Goal: Task Accomplishment & Management: Manage account settings

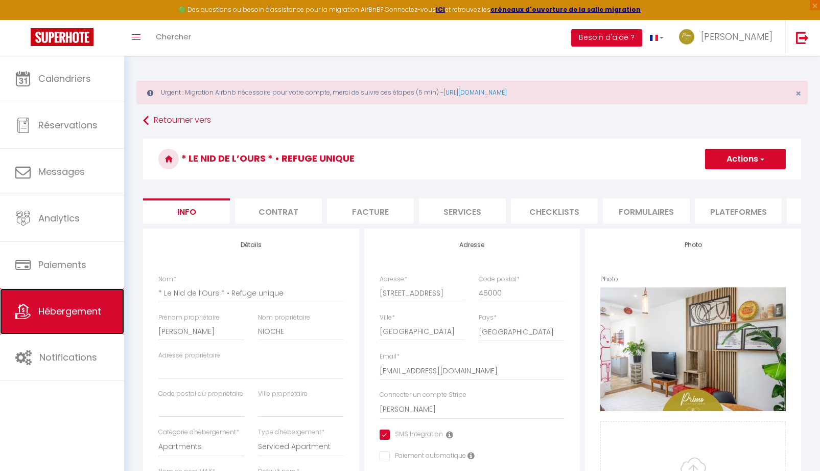
click at [73, 315] on span "Hébergement" at bounding box center [69, 311] width 63 height 13
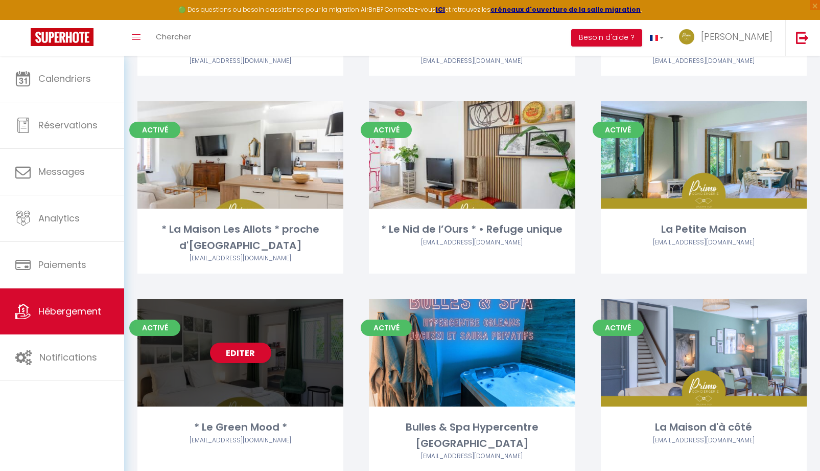
scroll to position [1184, 0]
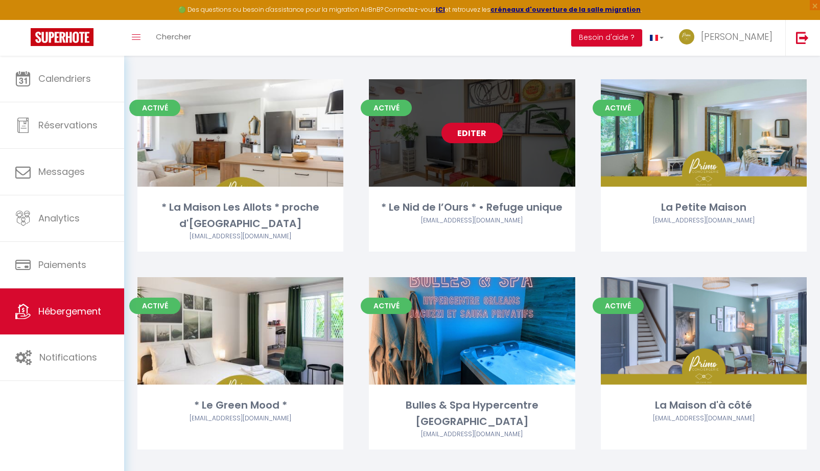
click at [472, 137] on link "Editer" at bounding box center [471, 133] width 61 height 20
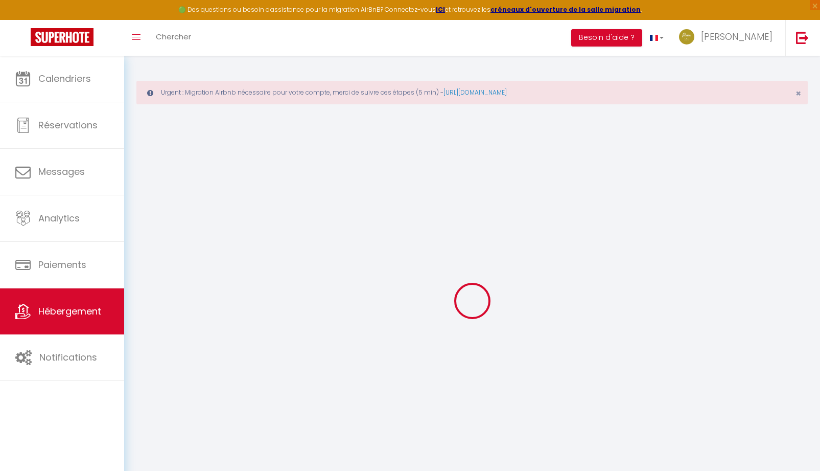
checkbox input "true"
checkbox input "false"
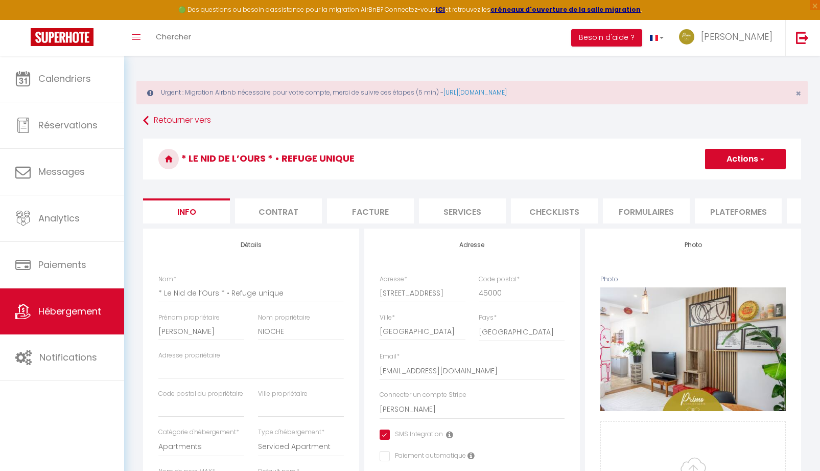
click at [733, 218] on li "Plateformes" at bounding box center [738, 210] width 87 height 25
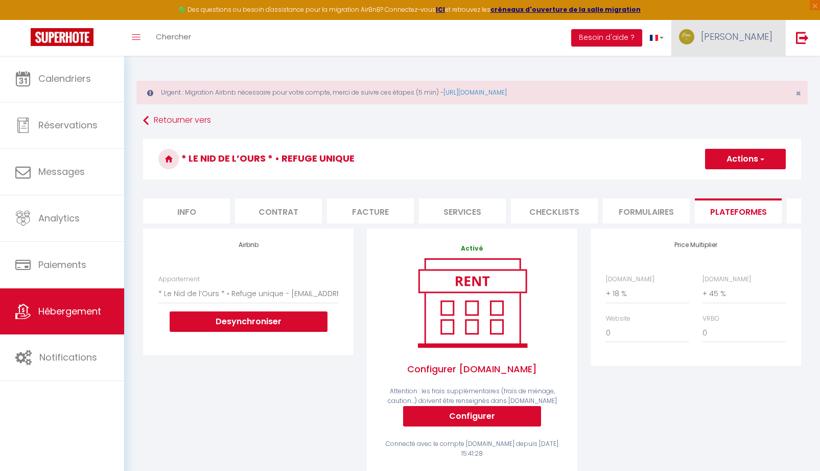
click at [757, 43] on link "[PERSON_NAME]" at bounding box center [728, 38] width 114 height 36
click at [733, 75] on link "Paramètres" at bounding box center [745, 70] width 76 height 17
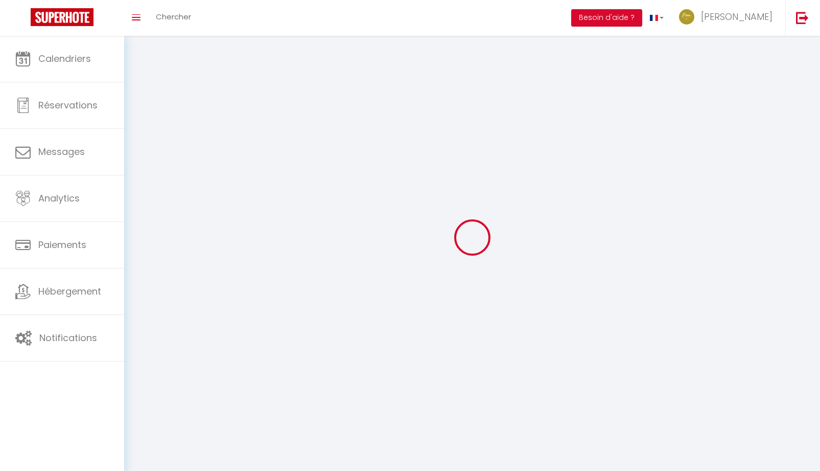
type input "[PERSON_NAME]"
type input "LORTHE"
type input "0623206207"
type input "[STREET_ADDRESS]"
type input "45650"
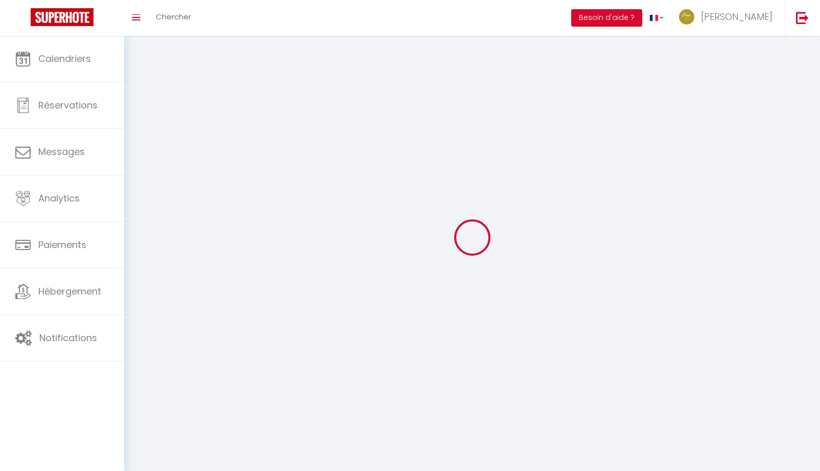
type input "Saint Jean le Blanc"
type input "UZ4FFFae5Gbfcz1UfxpSWK6Iz"
type input "cmfpfWK6fCPdkaml8qZXPzqrr"
type input "[URL][DOMAIN_NAME]"
select select "28"
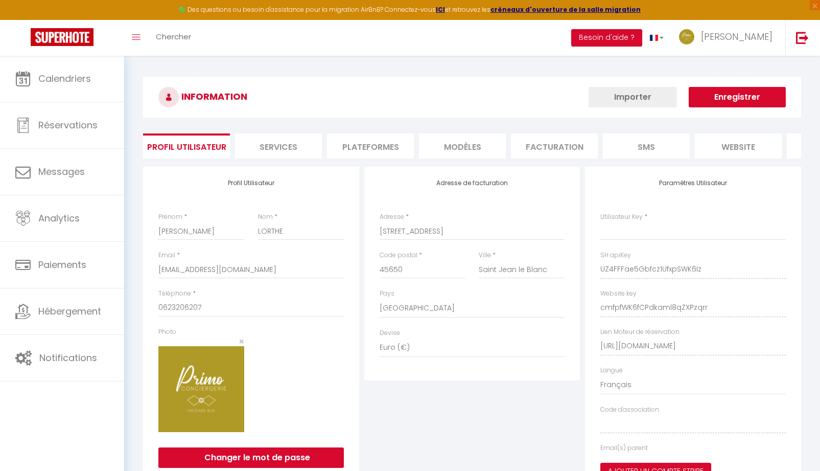
type input "UZ4FFFae5Gbfcz1UfxpSWK6Iz"
type input "cmfpfWK6fCPdkaml8qZXPzqrr"
type input "[URL][DOMAIN_NAME]"
select select "fr"
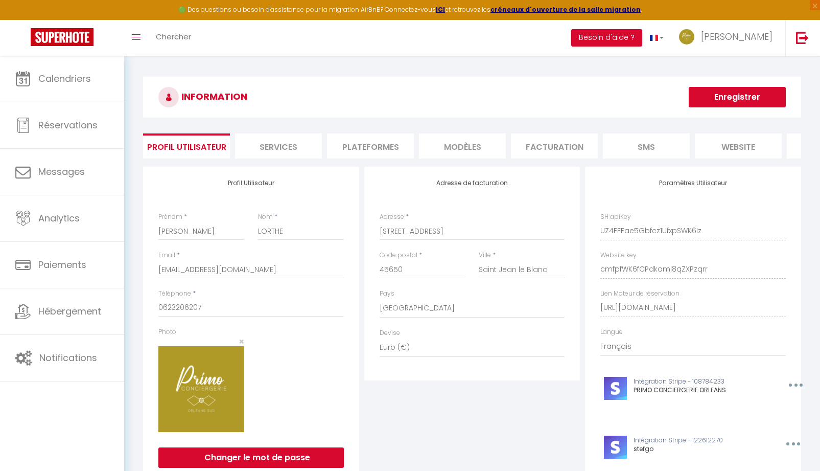
click at [365, 146] on li "Plateformes" at bounding box center [370, 145] width 87 height 25
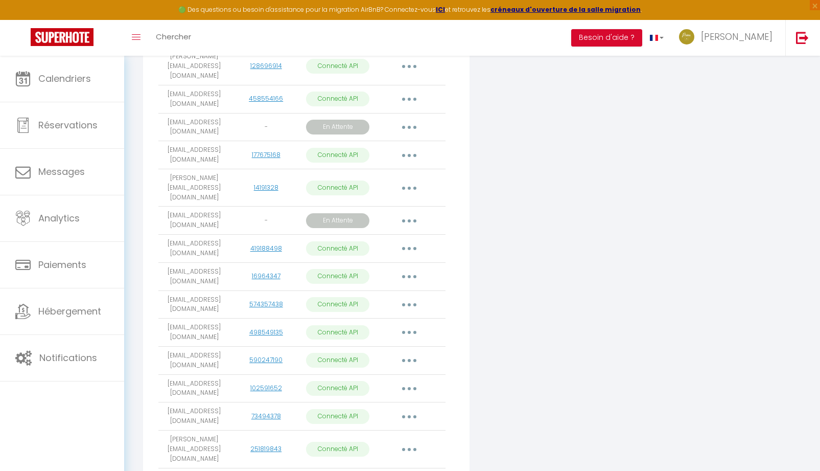
scroll to position [552, 0]
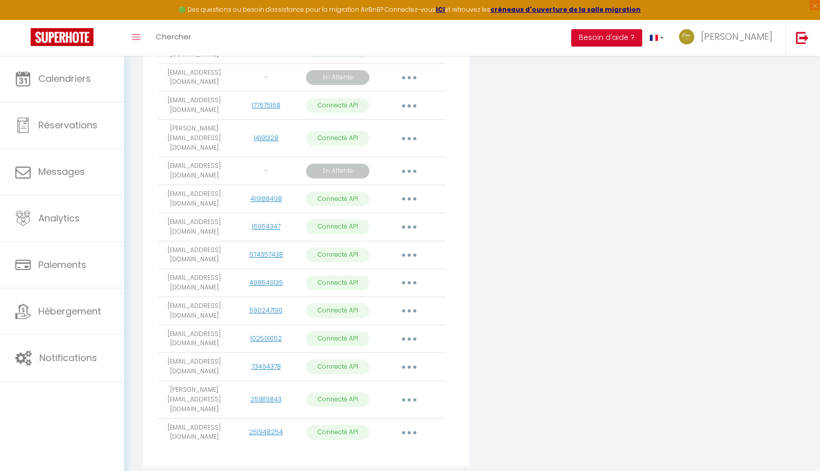
click at [408, 424] on button "button" at bounding box center [409, 432] width 29 height 16
click at [516, 344] on div "Connecter Google Vacation Rentals" at bounding box center [582, 43] width 221 height 857
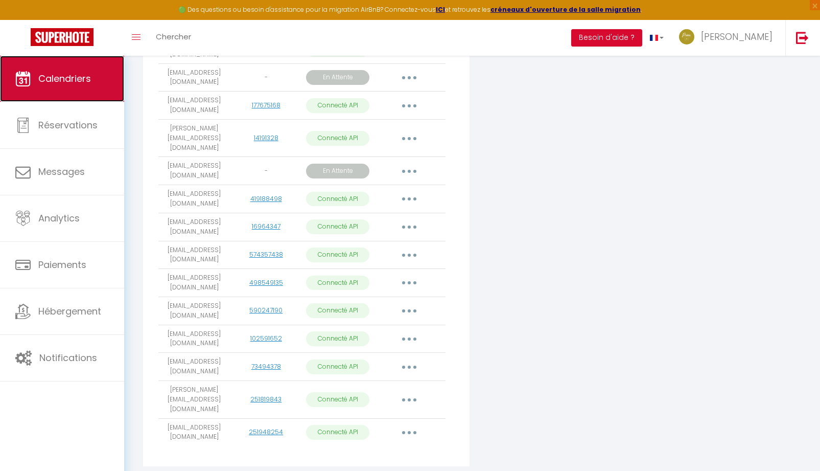
click at [60, 86] on link "Calendriers" at bounding box center [62, 79] width 124 height 46
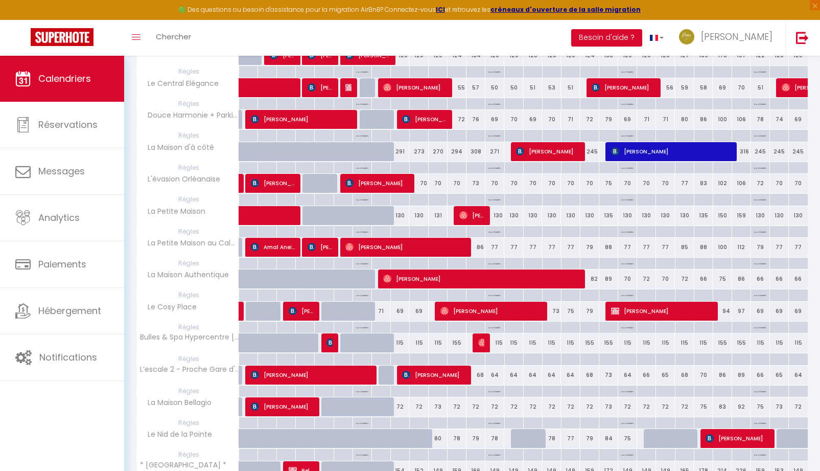
scroll to position [510, 0]
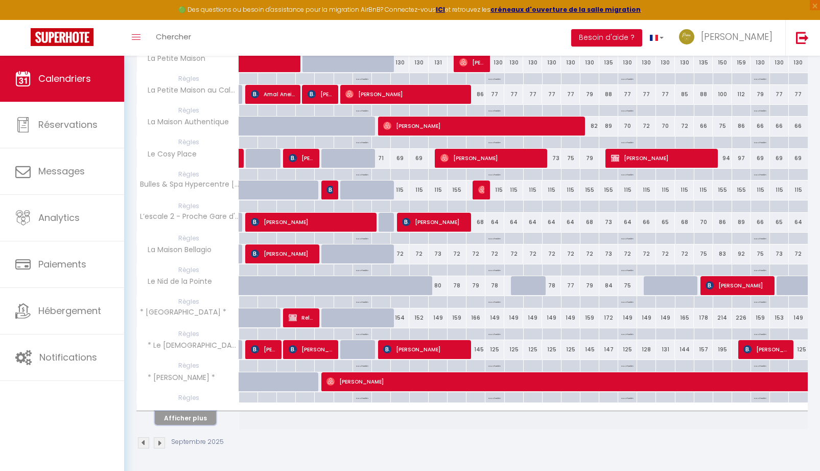
click at [198, 422] on button "Afficher plus" at bounding box center [185, 418] width 61 height 14
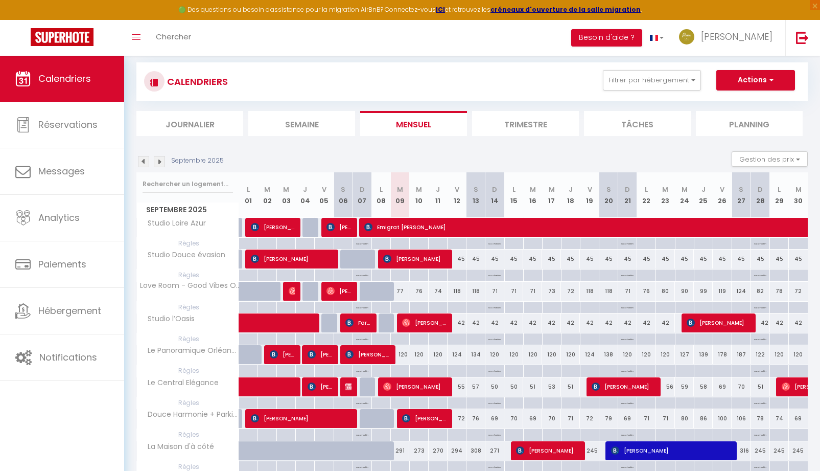
scroll to position [0, 0]
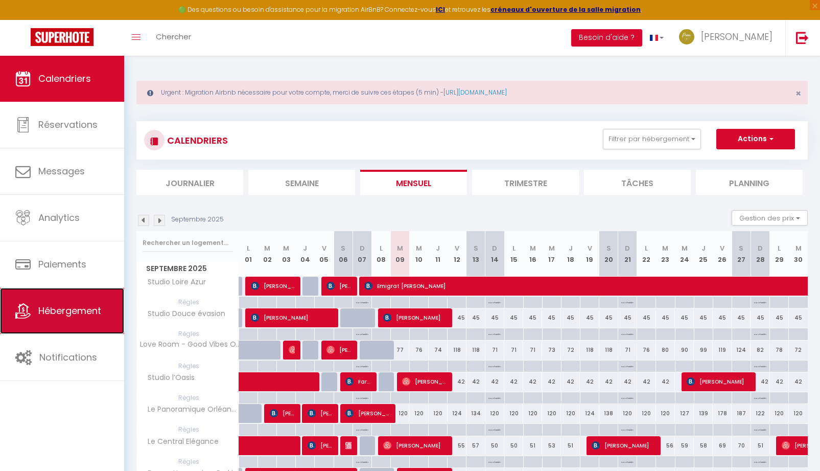
click at [38, 326] on link "Hébergement" at bounding box center [62, 311] width 124 height 46
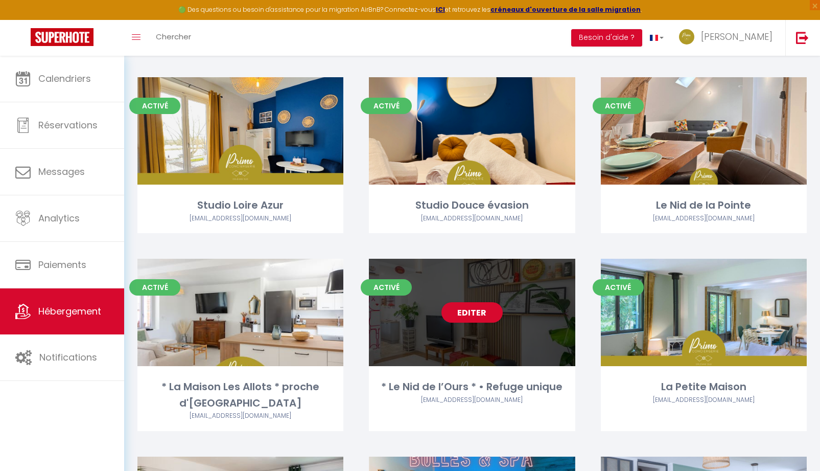
scroll to position [1184, 0]
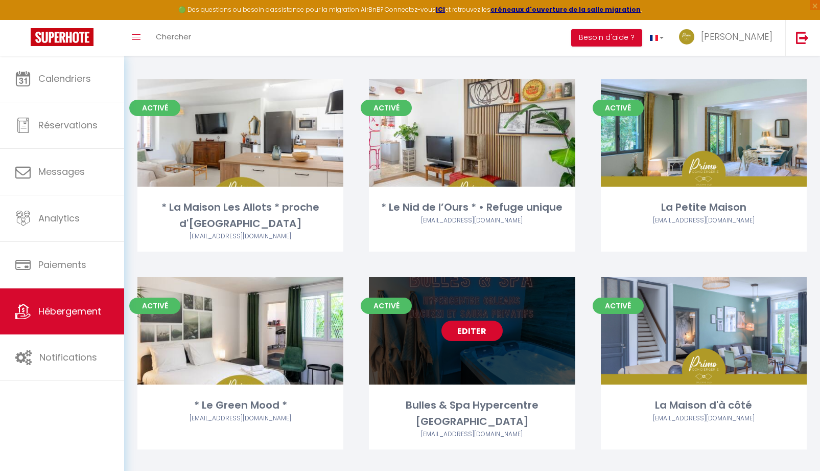
click at [465, 326] on link "Editer" at bounding box center [471, 330] width 61 height 20
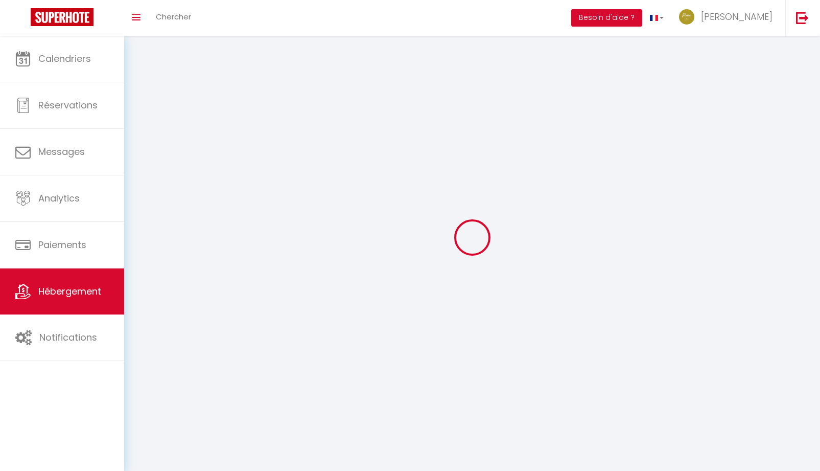
select select "1"
select select
select select "28"
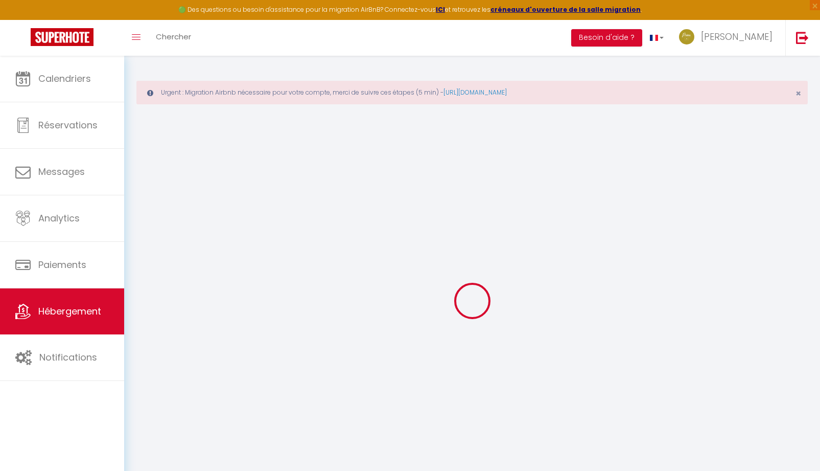
select select
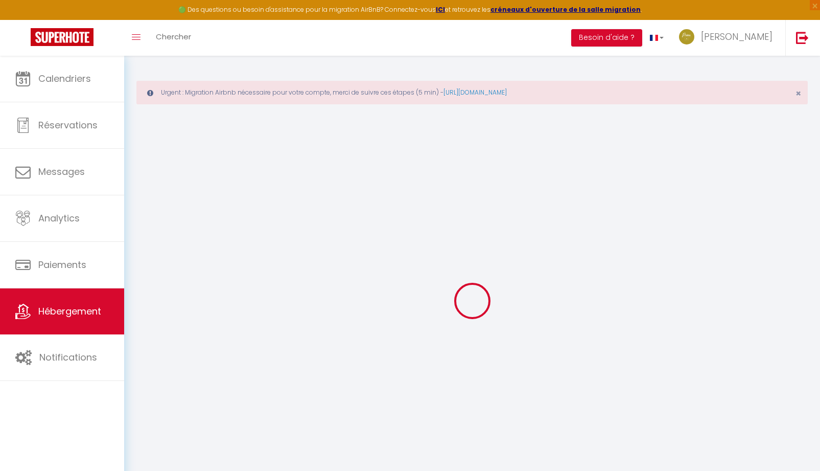
select select
checkbox input "false"
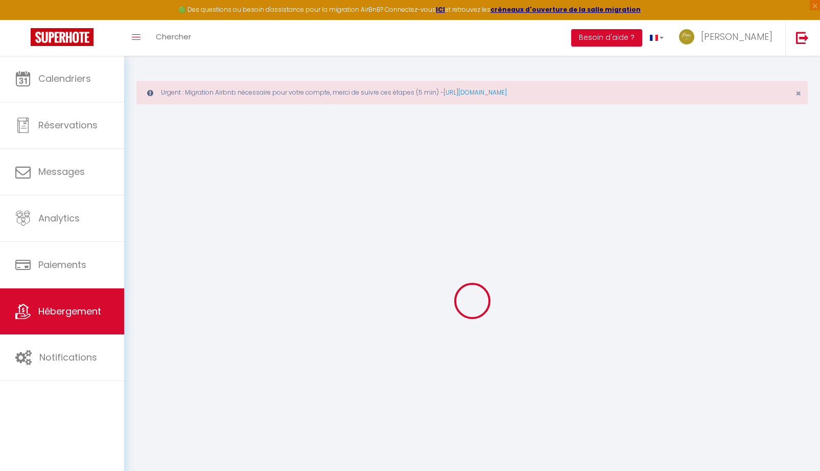
select select
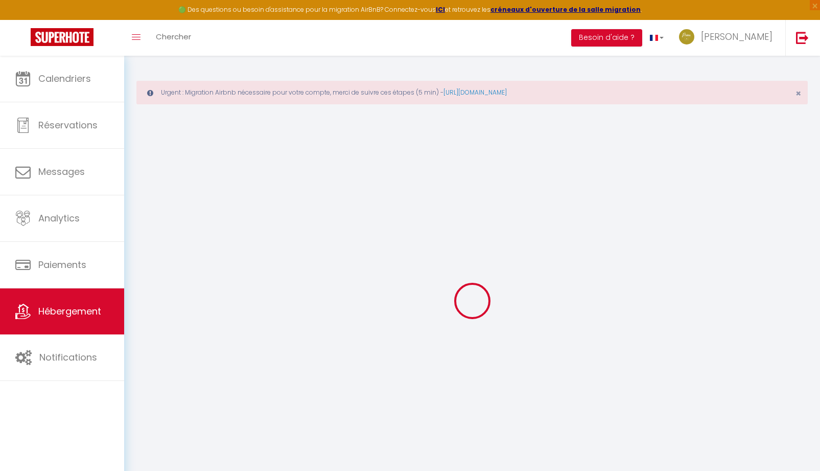
select select
checkbox input "false"
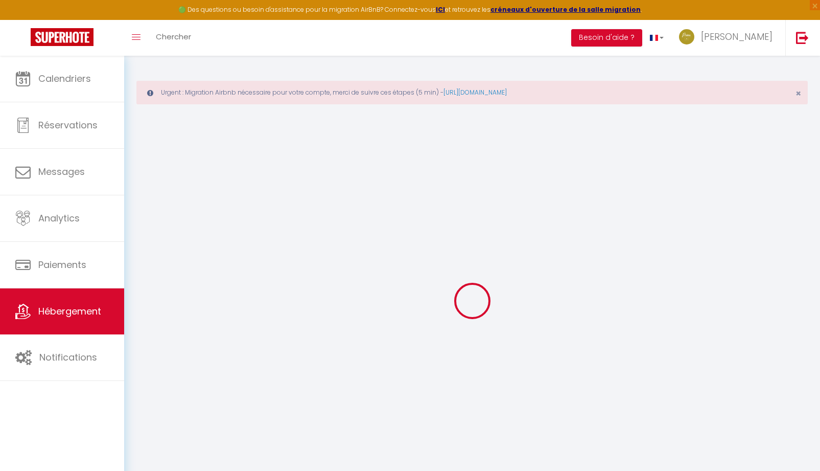
checkbox input "false"
select select
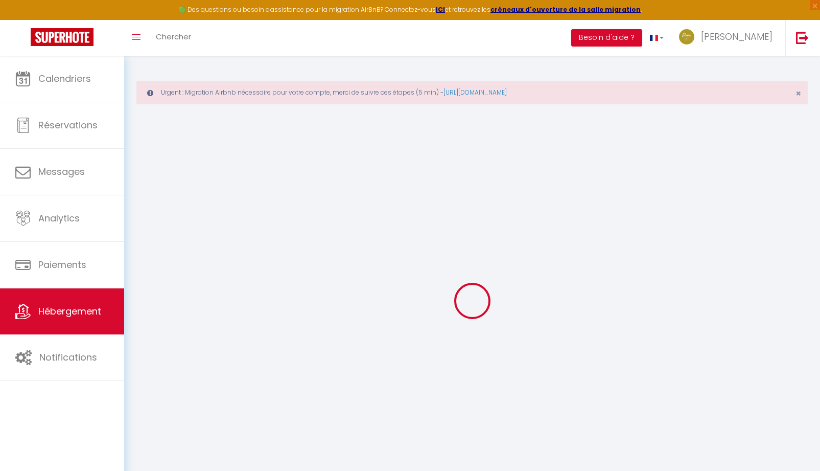
select select
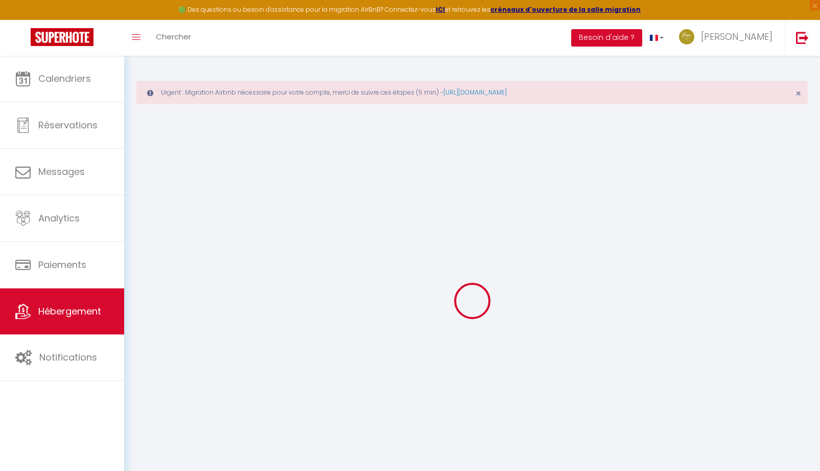
checkbox input "false"
select select
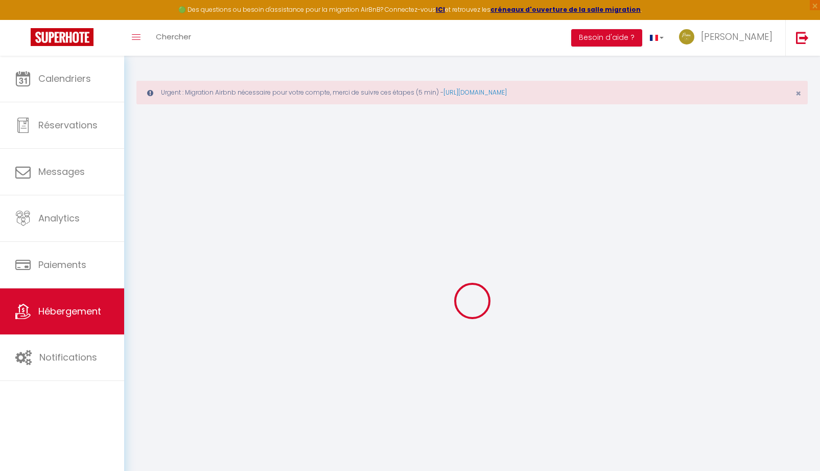
select select
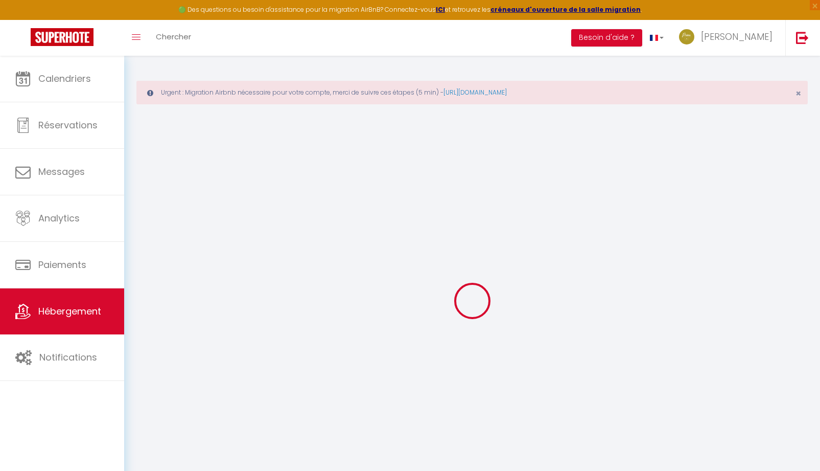
select select
checkbox input "false"
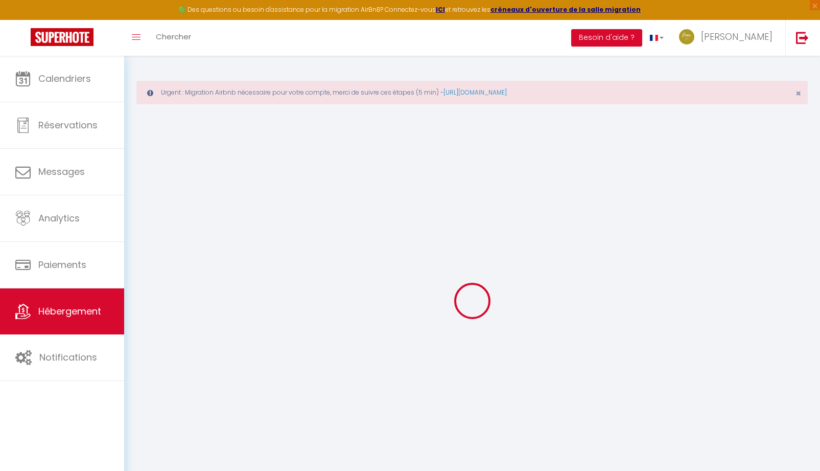
checkbox input "false"
select select
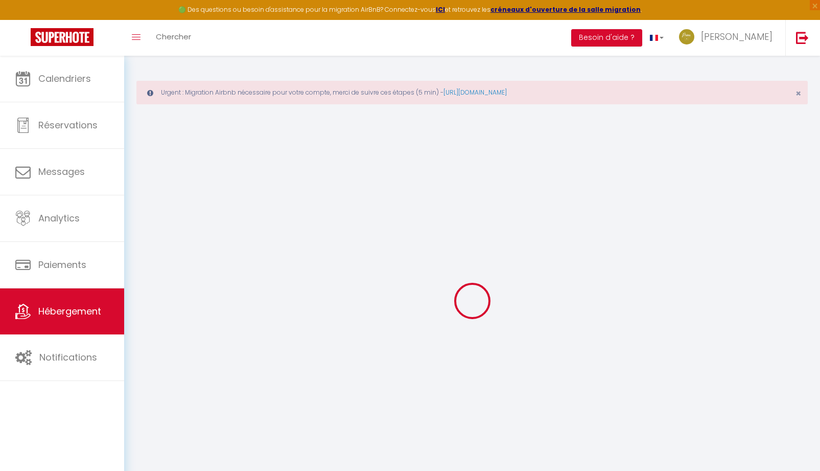
select select
checkbox input "false"
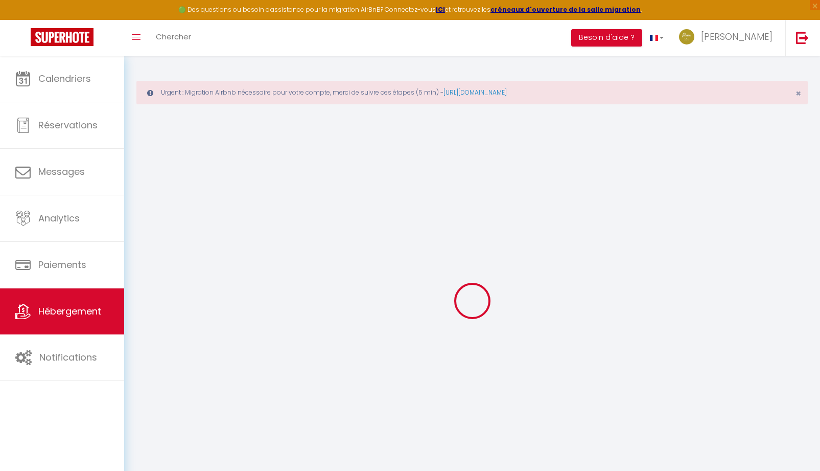
checkbox input "false"
select select
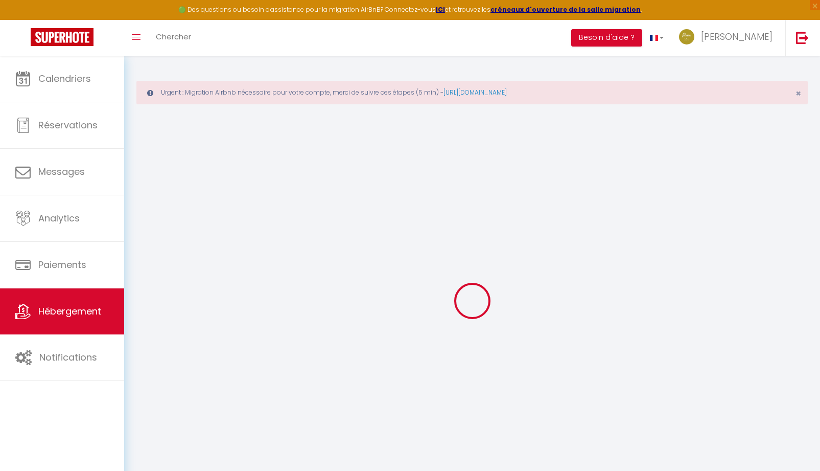
type input "Bulles & Spa Hypercentre [GEOGRAPHIC_DATA]"
type input "[PERSON_NAME]"
type input "[STREET_ADDRESS]"
type input "45000"
type input "ORLEANS"
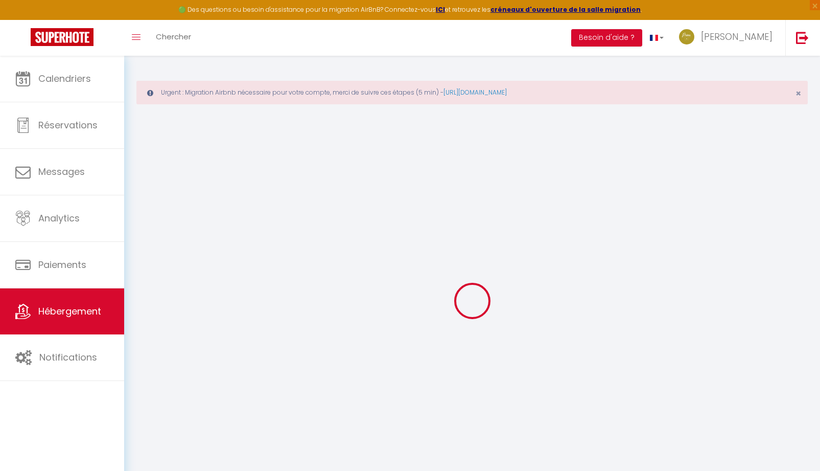
select select "2"
type input "110"
type input "37"
type input "5"
type input "4.80"
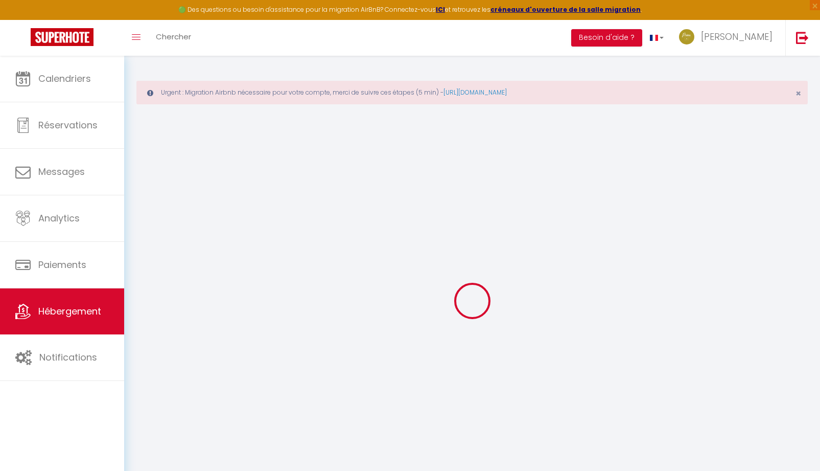
select select
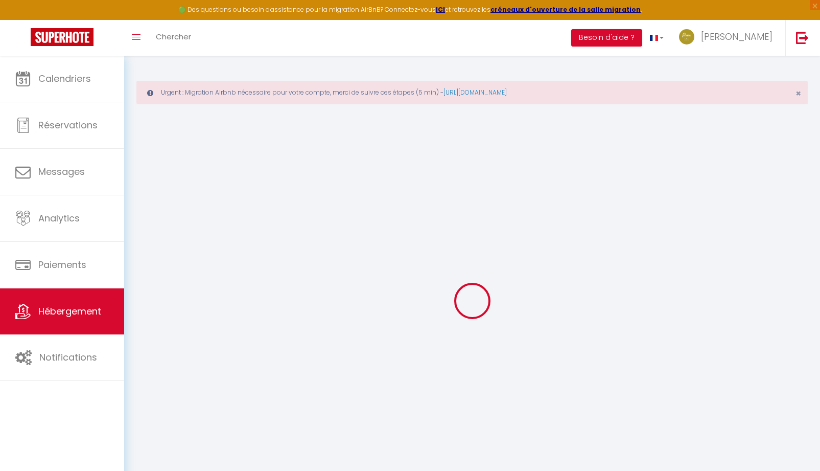
select select
type input "[STREET_ADDRESS]"
type input "45000"
type input "[GEOGRAPHIC_DATA]"
type input "[EMAIL_ADDRESS][DOMAIN_NAME]"
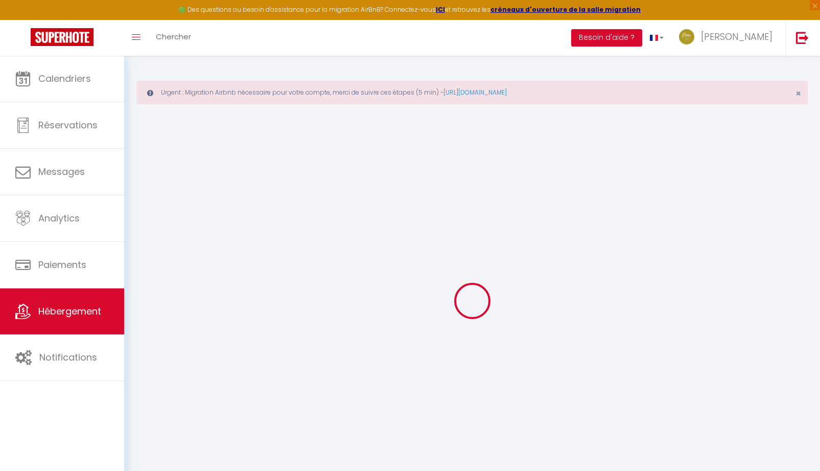
select select
checkbox input "true"
checkbox input "false"
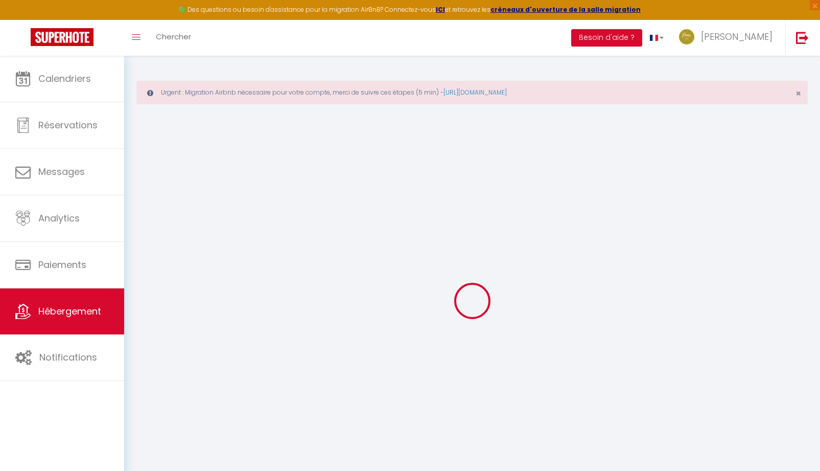
radio input "true"
type input "0"
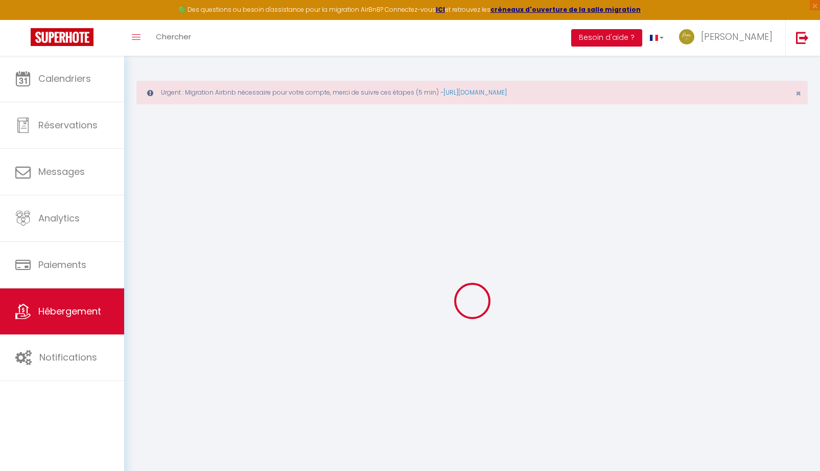
select select
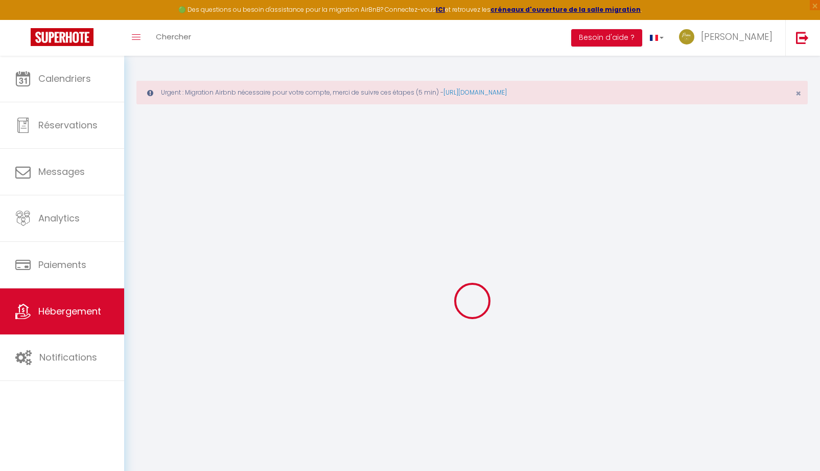
select select
checkbox input "true"
checkbox input "false"
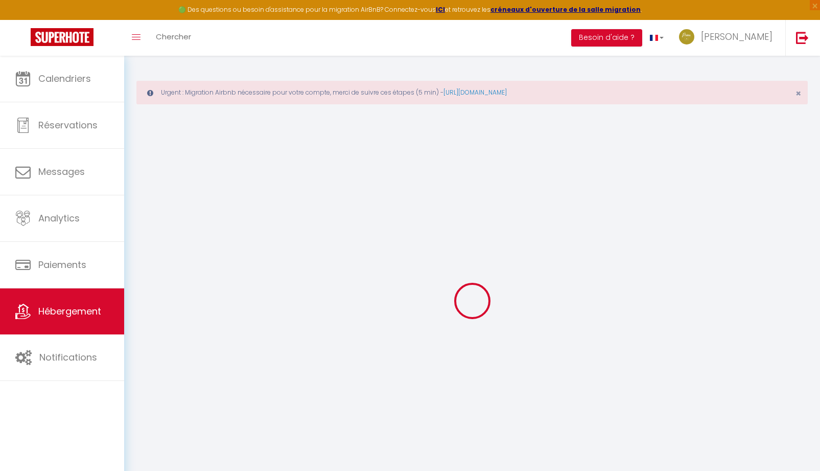
checkbox input "false"
select select
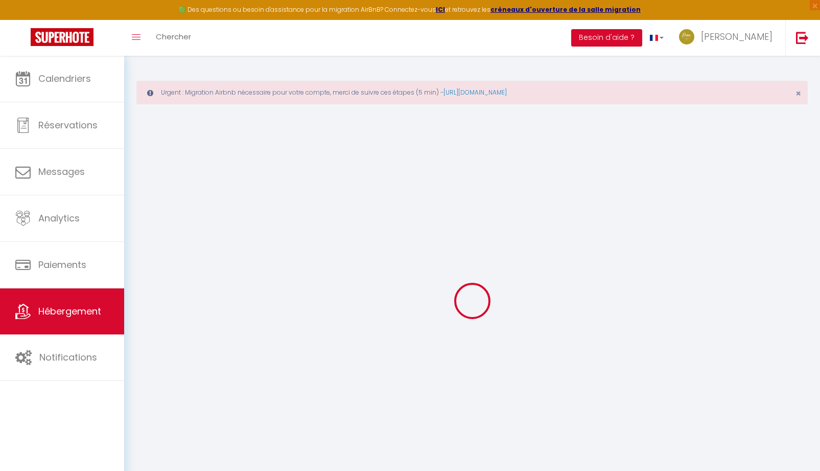
select select
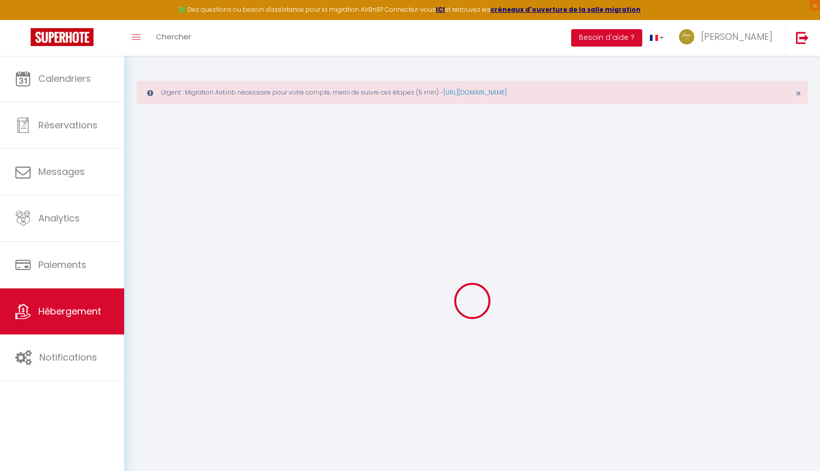
checkbox input "true"
checkbox input "false"
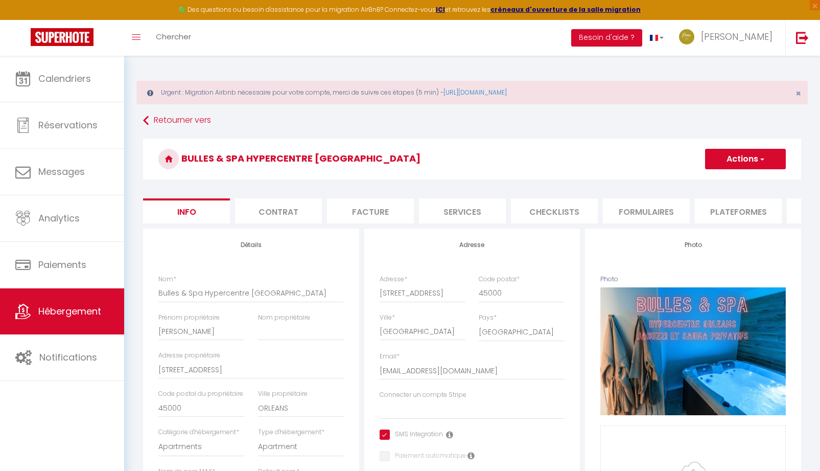
click at [723, 216] on li "Plateformes" at bounding box center [738, 210] width 87 height 25
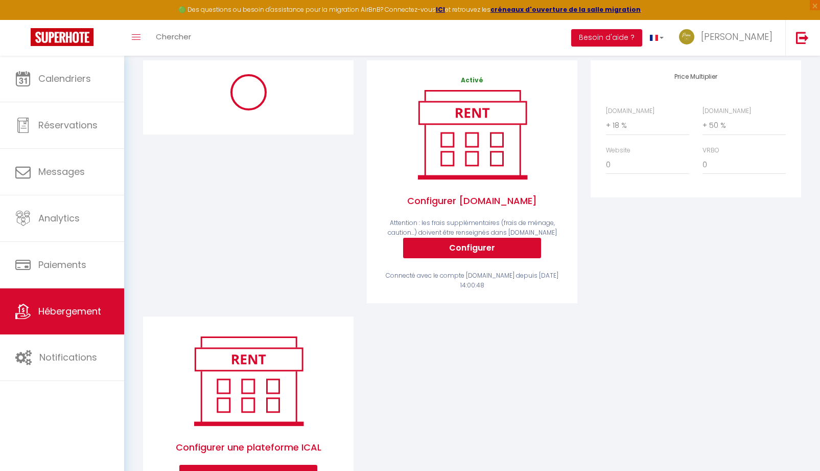
scroll to position [204, 0]
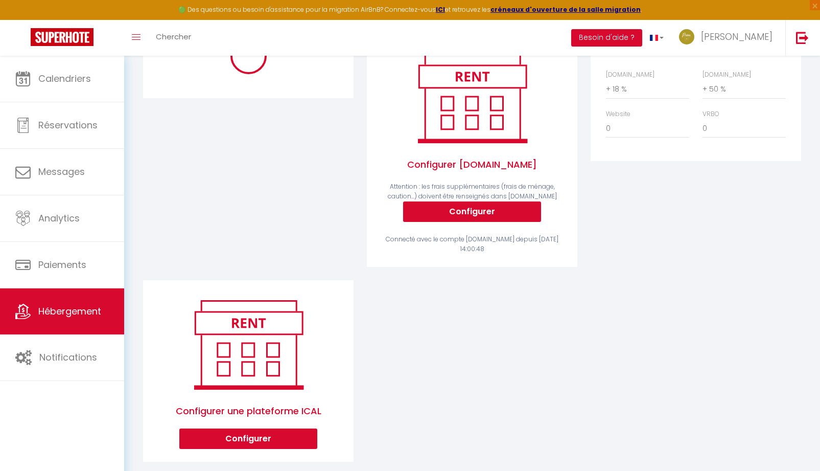
select select "365"
select select "EUR"
select select "11662-1150690193256369184"
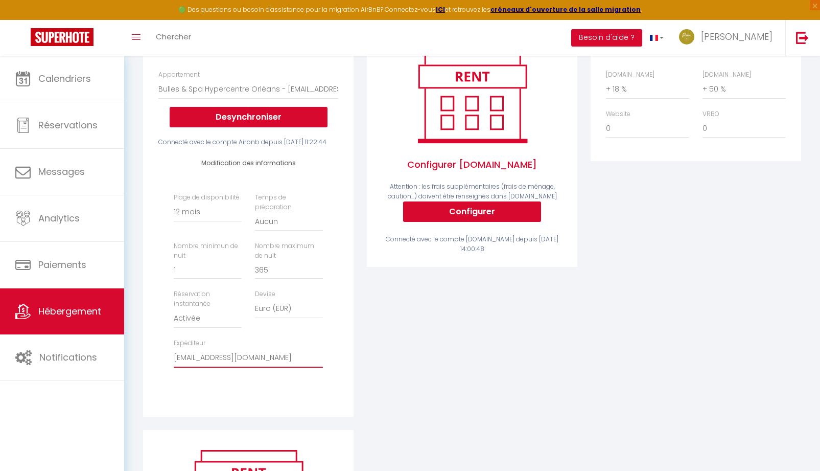
click at [272, 367] on select "[EMAIL_ADDRESS][DOMAIN_NAME] [EMAIL_ADDRESS][DOMAIN_NAME] [EMAIL_ADDRESS][DOMAI…" at bounding box center [248, 357] width 149 height 19
select select "11662"
click at [174, 365] on select "[EMAIL_ADDRESS][DOMAIN_NAME] [EMAIL_ADDRESS][DOMAIN_NAME] [EMAIL_ADDRESS][DOMAI…" at bounding box center [248, 357] width 149 height 19
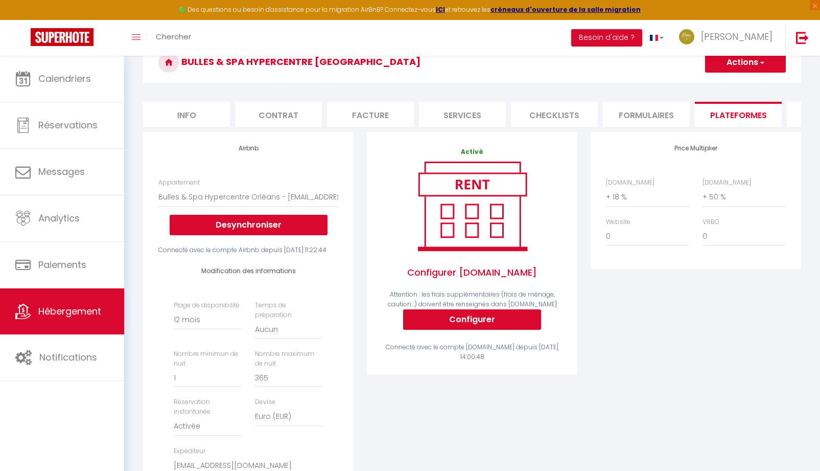
scroll to position [0, 0]
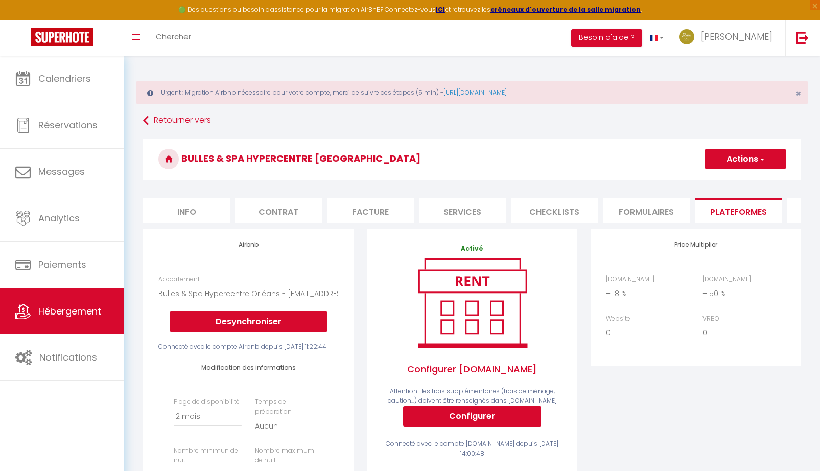
click at [765, 162] on button "Actions" at bounding box center [745, 159] width 81 height 20
click at [735, 181] on link "Enregistrer" at bounding box center [745, 181] width 81 height 13
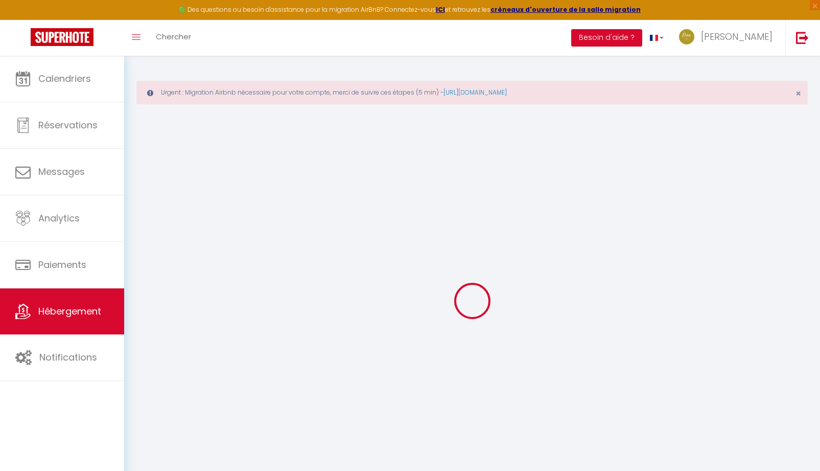
select select "365"
select select "EUR"
select select "11662"
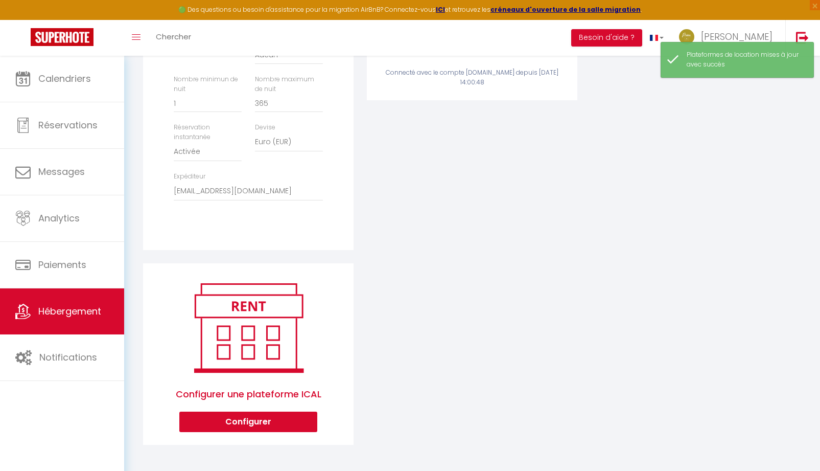
scroll to position [388, 0]
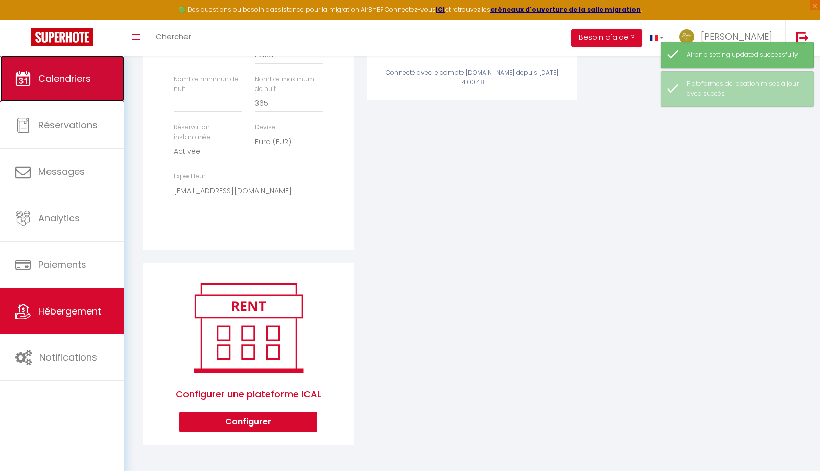
click at [50, 95] on link "Calendriers" at bounding box center [62, 79] width 124 height 46
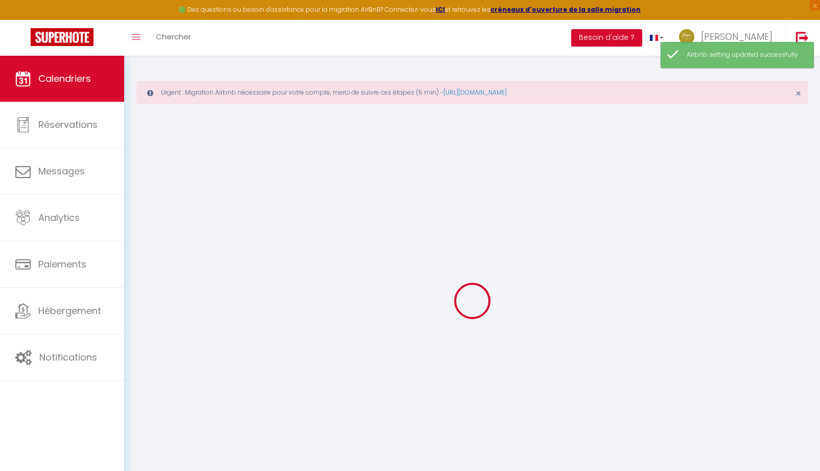
select select
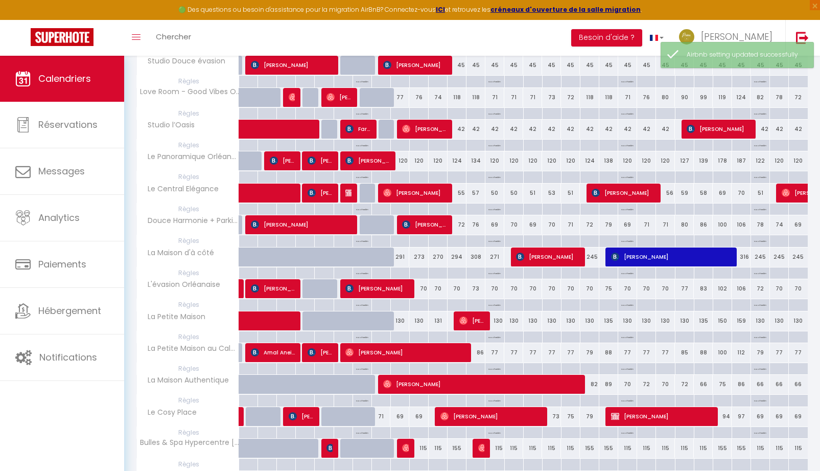
scroll to position [255, 0]
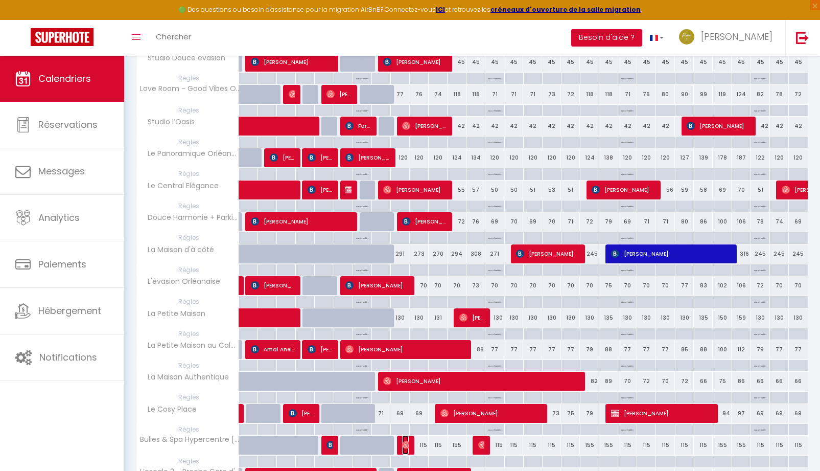
click at [404, 444] on img at bounding box center [406, 444] width 8 height 8
select select "OK"
select select "0"
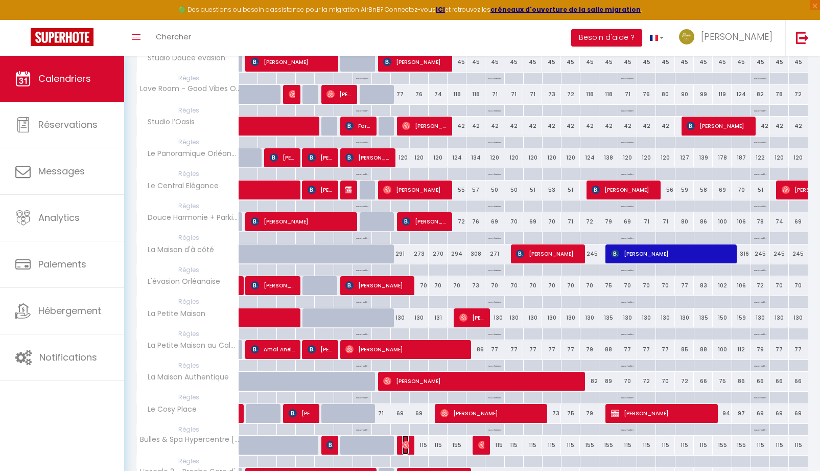
select select "1"
select select
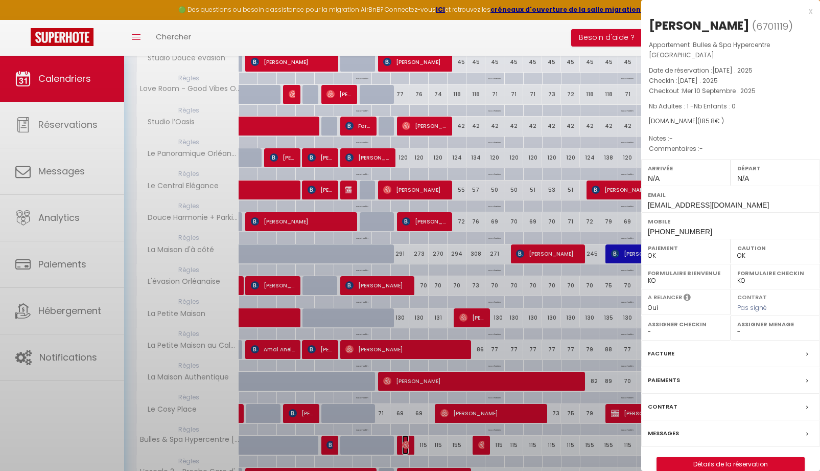
select select "29415"
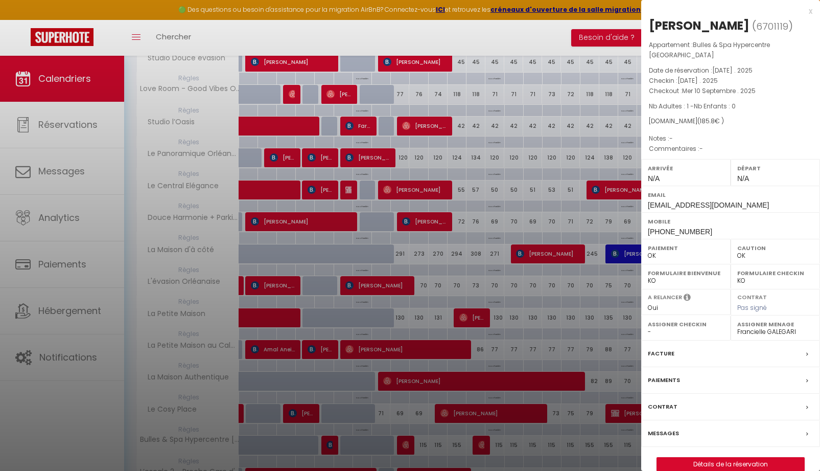
click at [458, 36] on div at bounding box center [410, 235] width 820 height 471
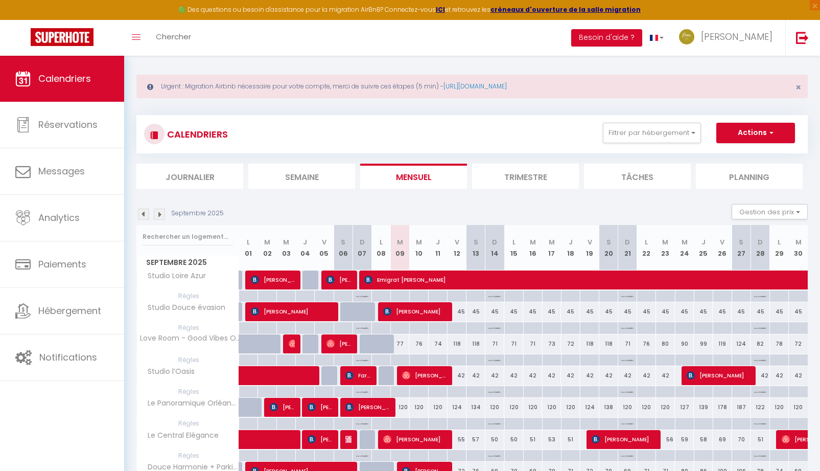
scroll to position [0, 0]
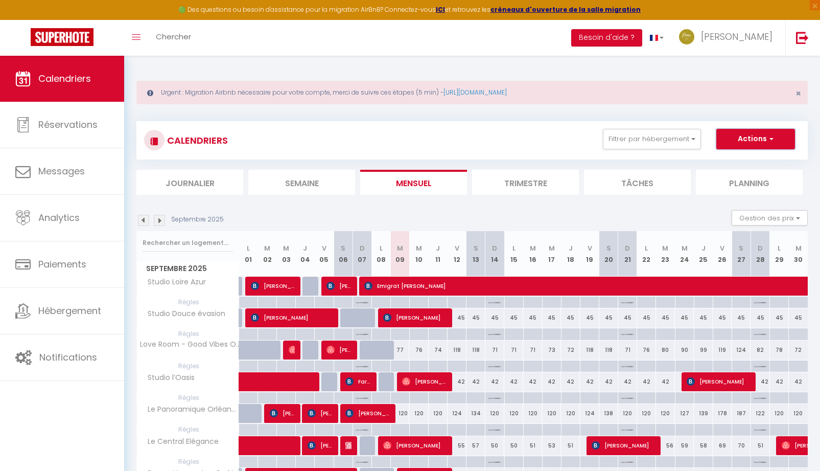
click at [767, 147] on button "Actions" at bounding box center [755, 139] width 79 height 20
click at [726, 31] on link "[PERSON_NAME]" at bounding box center [728, 38] width 114 height 36
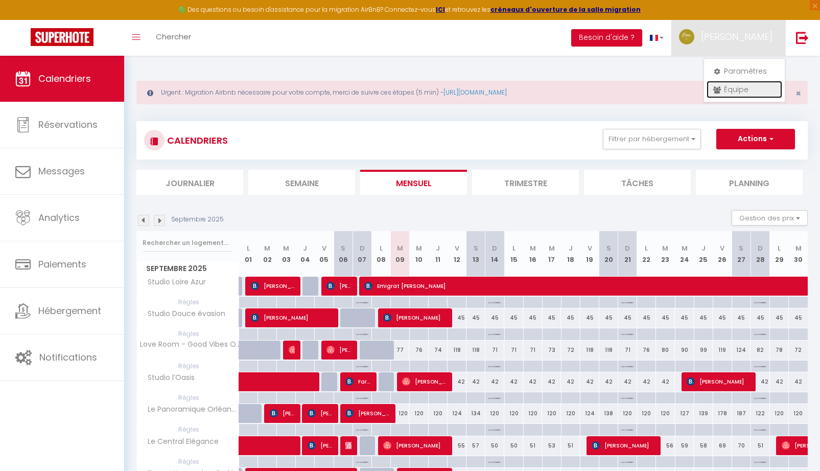
click at [730, 90] on link "Équipe" at bounding box center [745, 89] width 76 height 17
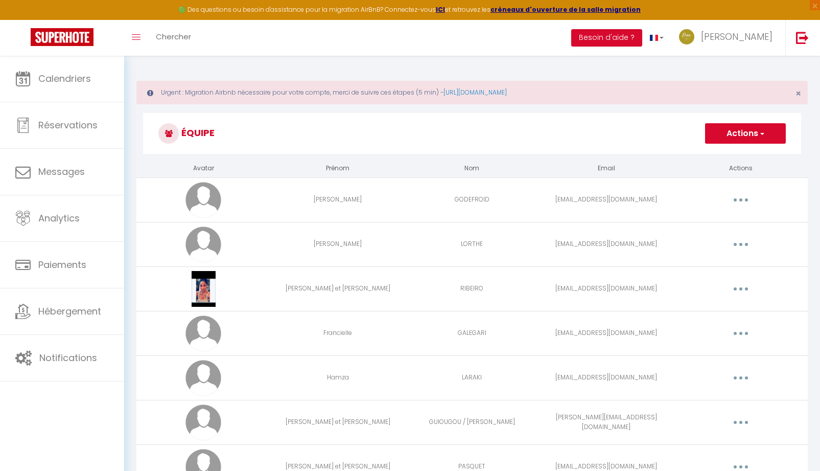
click at [752, 129] on button "Actions" at bounding box center [745, 133] width 81 height 20
click at [712, 158] on link "Ajouter un nouvel utilisateur" at bounding box center [725, 155] width 121 height 13
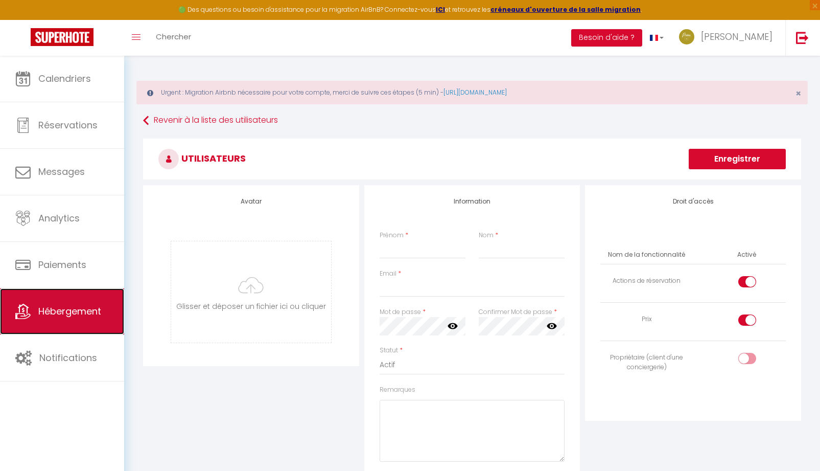
click at [79, 328] on link "Hébergement" at bounding box center [62, 311] width 124 height 46
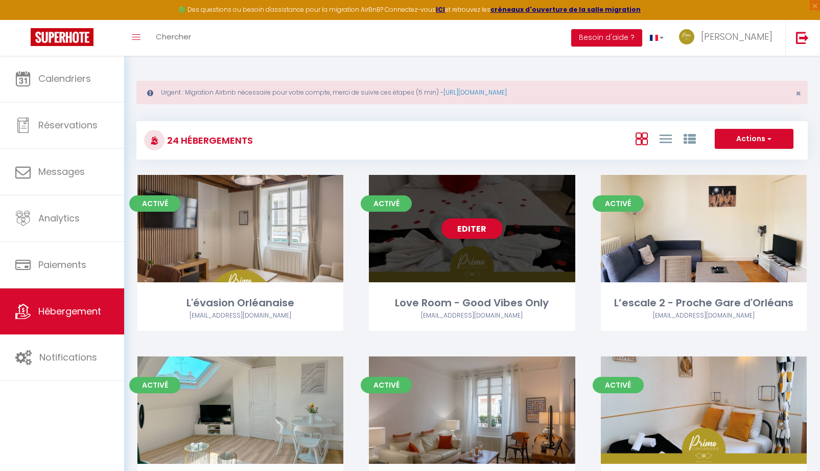
scroll to position [204, 0]
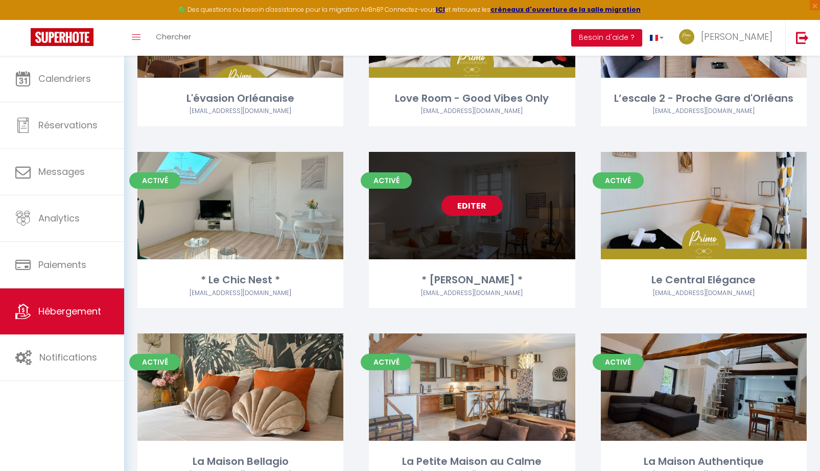
click at [485, 205] on link "Editer" at bounding box center [471, 205] width 61 height 20
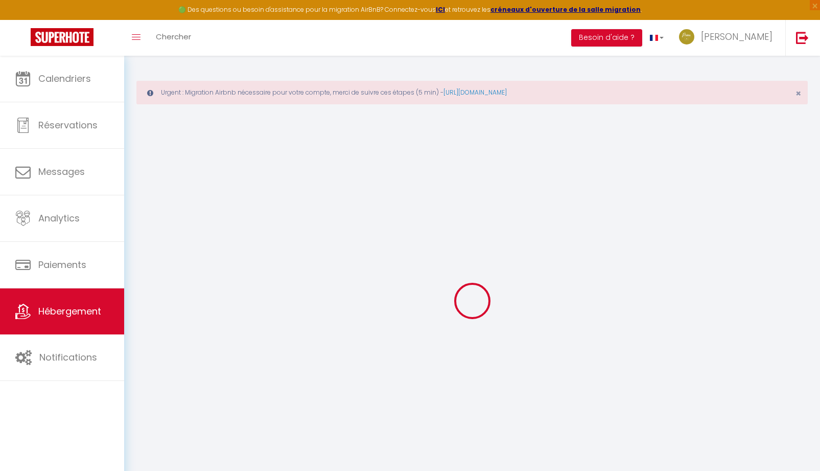
select select "+ 18 %"
select select "+ 40 %"
select select
checkbox input "true"
checkbox input "false"
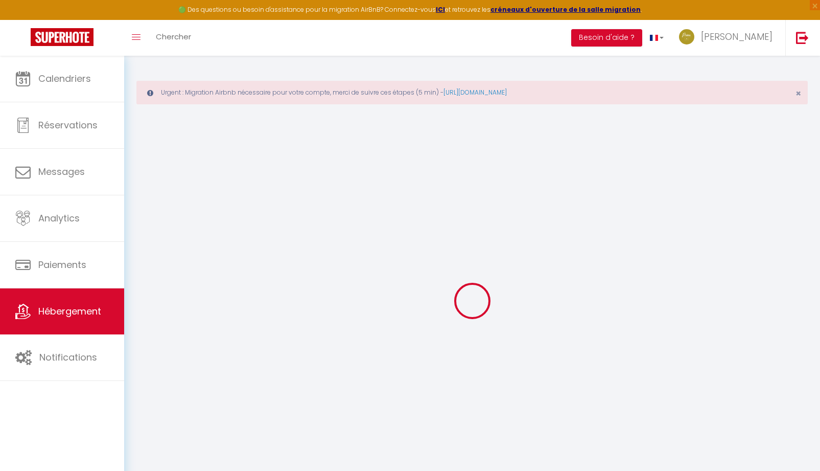
checkbox input "false"
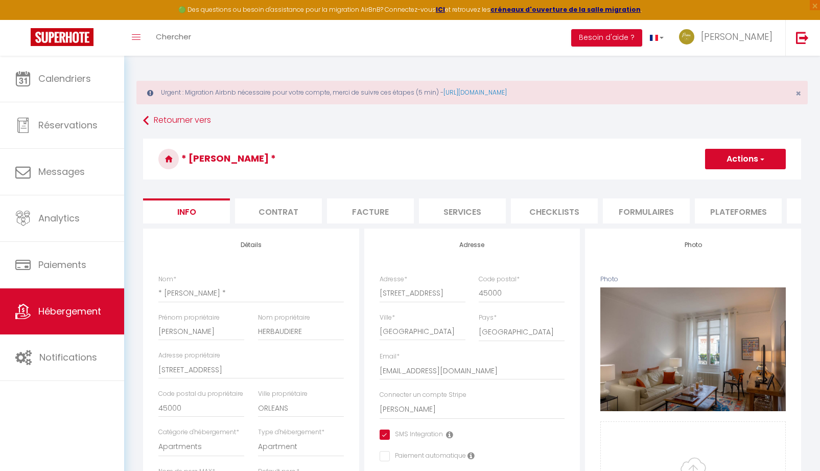
click at [730, 215] on li "Plateformes" at bounding box center [738, 210] width 87 height 25
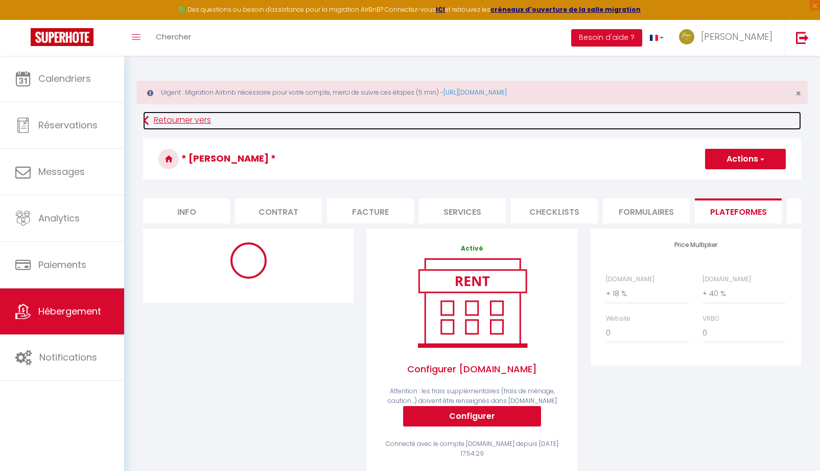
click at [162, 119] on link "Retourner vers" at bounding box center [472, 120] width 658 height 18
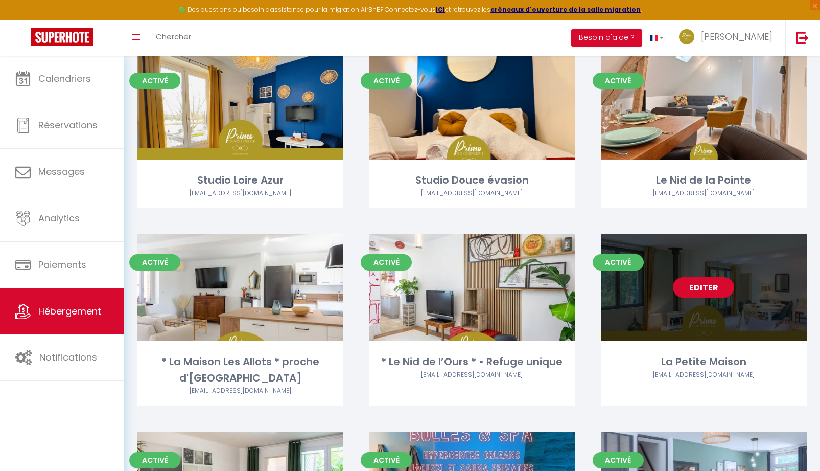
scroll to position [1031, 0]
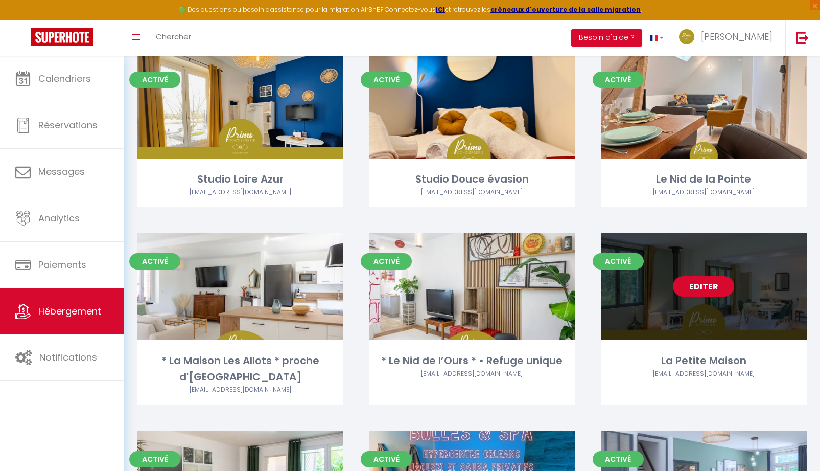
click at [699, 290] on link "Editer" at bounding box center [703, 286] width 61 height 20
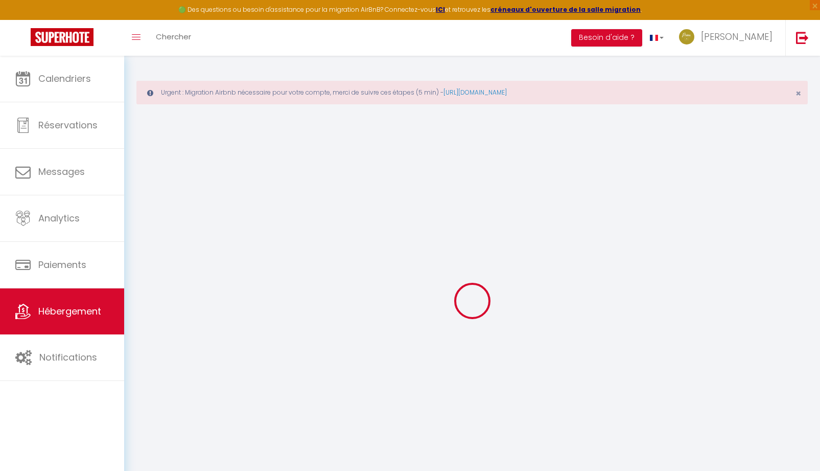
select select "+ 18 %"
select select "+ 59 %"
select select
checkbox input "true"
checkbox input "false"
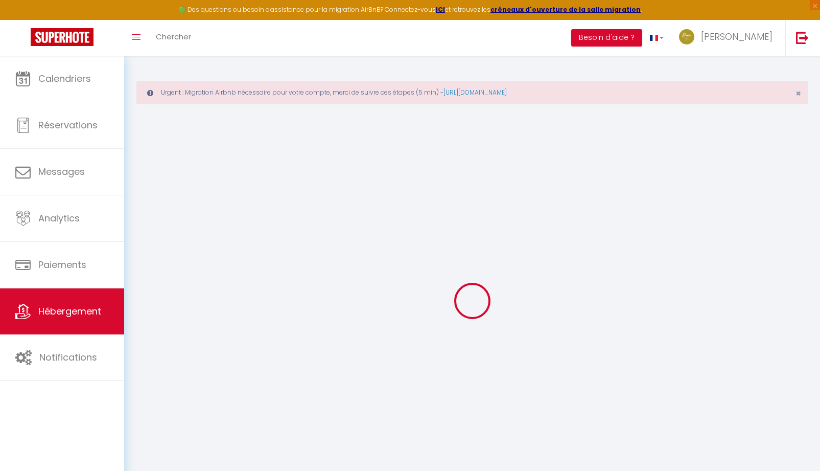
checkbox input "false"
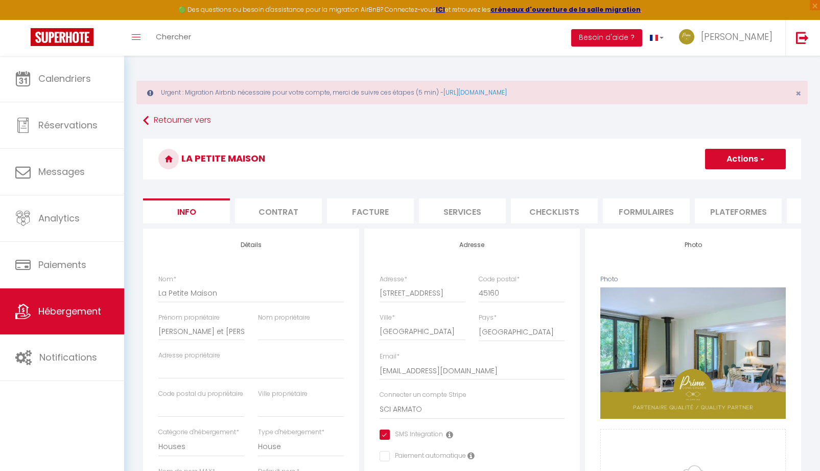
click at [738, 216] on li "Plateformes" at bounding box center [738, 210] width 87 height 25
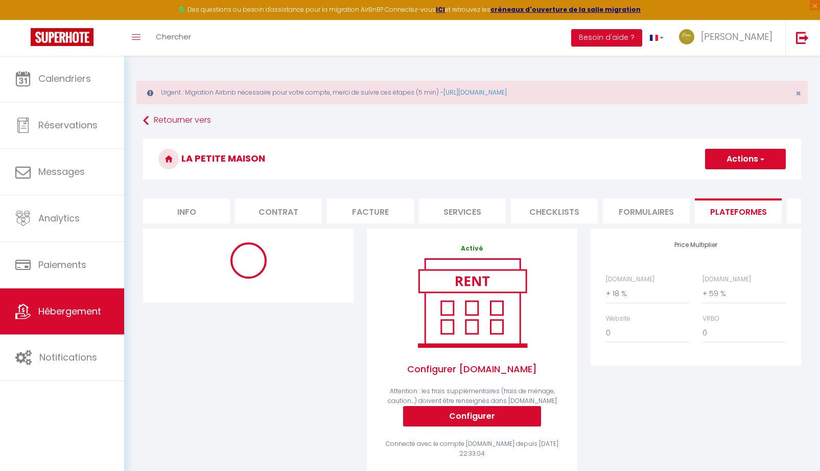
scroll to position [0, 262]
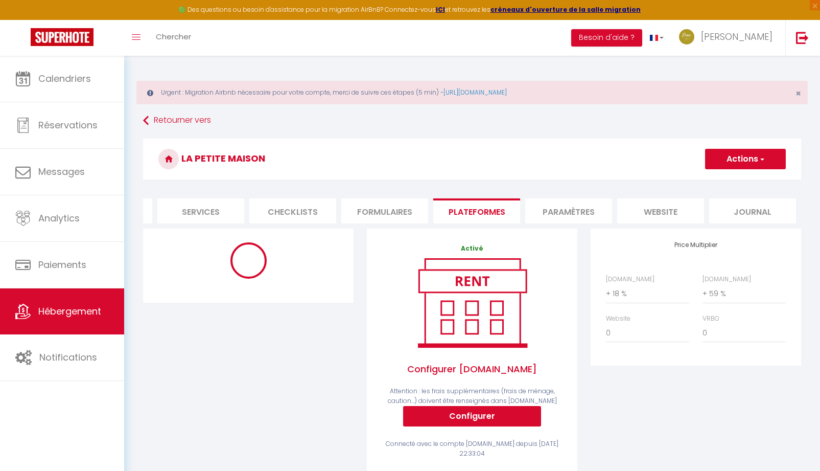
select select "365"
select select "EUR"
select select "11667-624423575462467476"
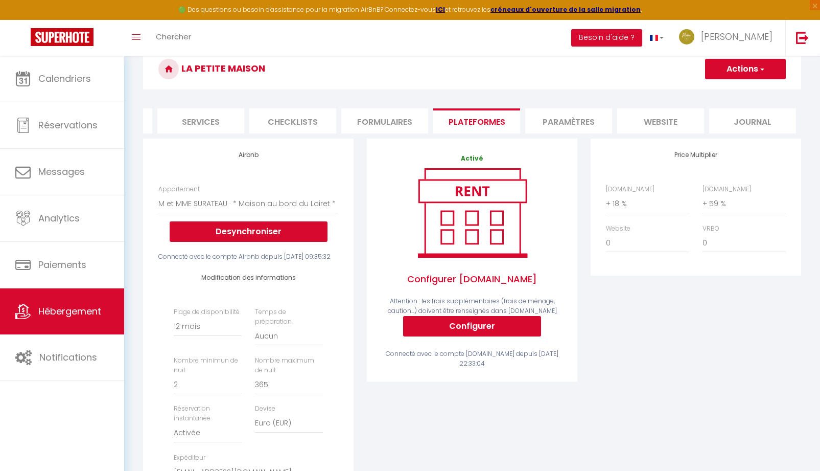
scroll to position [153, 0]
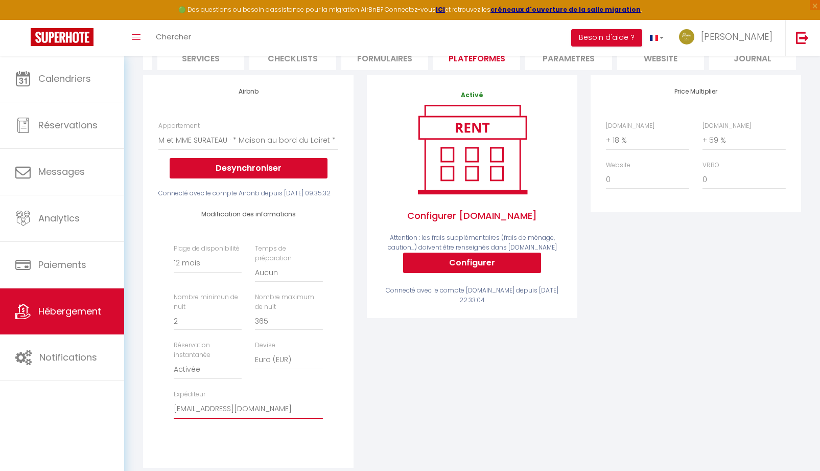
click at [216, 418] on select "[EMAIL_ADDRESS][DOMAIN_NAME] [EMAIL_ADDRESS][DOMAIN_NAME] [EMAIL_ADDRESS][DOMAI…" at bounding box center [248, 408] width 149 height 19
select select "11667"
click at [174, 416] on select "[EMAIL_ADDRESS][DOMAIN_NAME] [EMAIL_ADDRESS][DOMAIN_NAME] [EMAIL_ADDRESS][DOMAI…" at bounding box center [248, 408] width 149 height 19
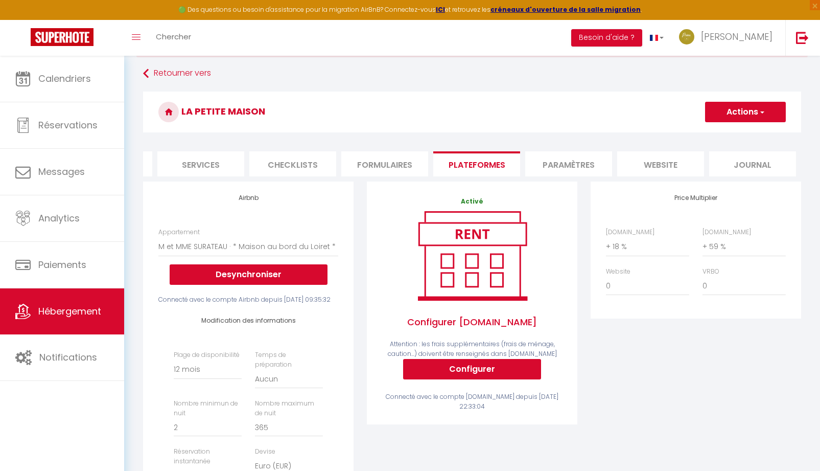
scroll to position [0, 0]
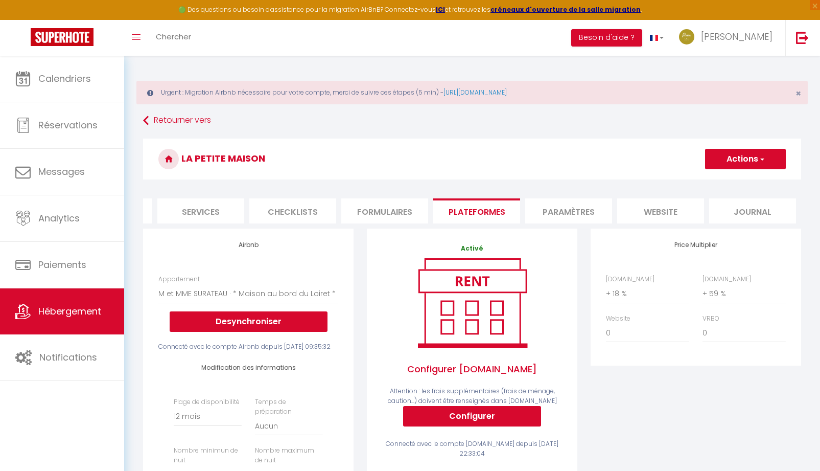
click at [759, 157] on span "button" at bounding box center [761, 159] width 7 height 10
click at [733, 183] on link "Enregistrer" at bounding box center [745, 181] width 81 height 13
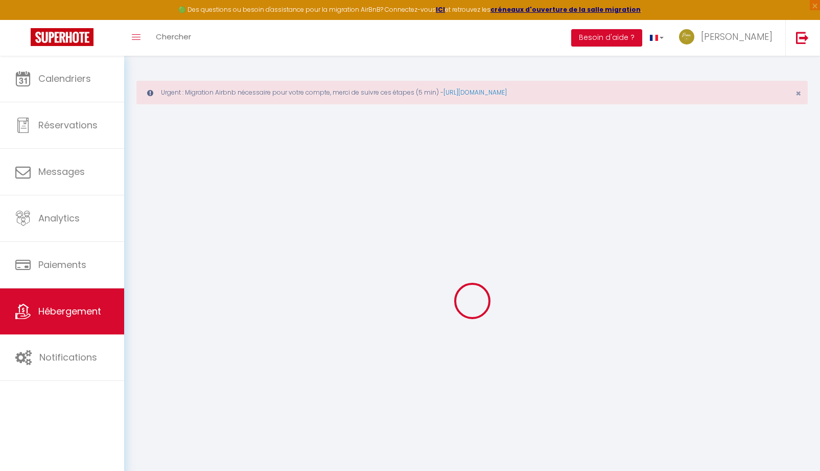
select select "365"
select select "EUR"
select select "11667"
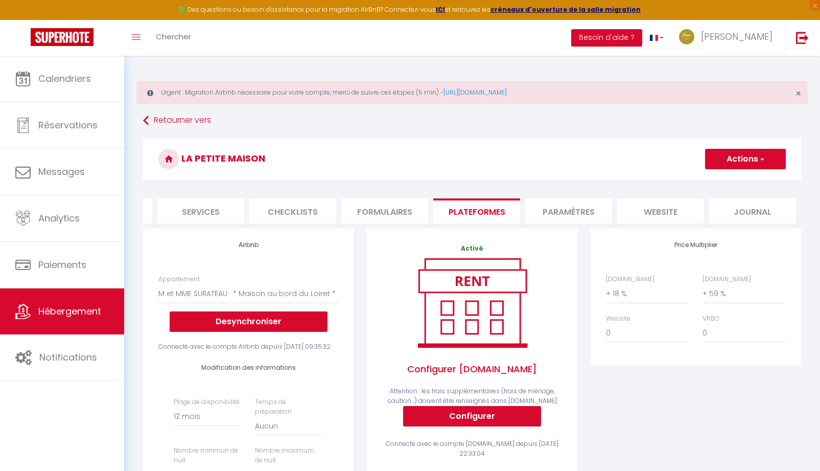
click at [751, 161] on button "Actions" at bounding box center [745, 159] width 81 height 20
click at [739, 182] on link "Enregistrer" at bounding box center [745, 181] width 81 height 13
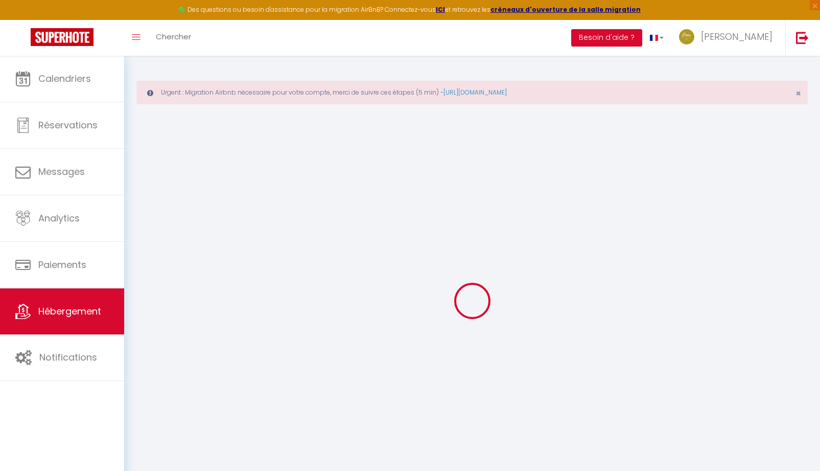
select select "365"
select select "EUR"
select select "11667"
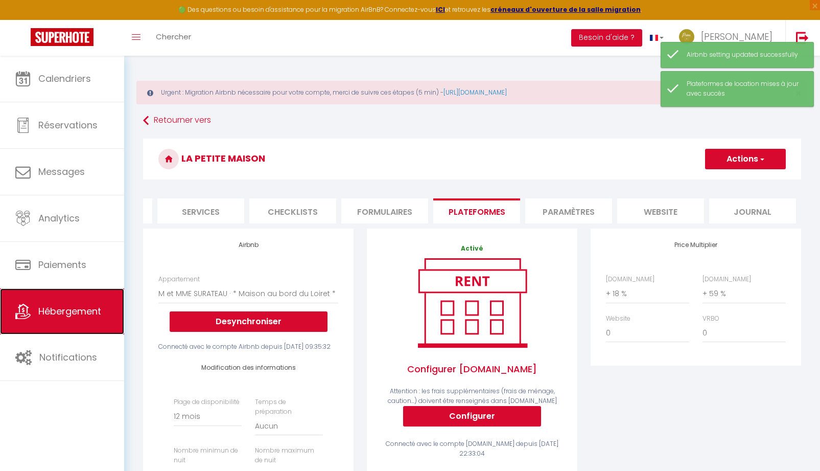
click at [68, 318] on link "Hébergement" at bounding box center [62, 311] width 124 height 46
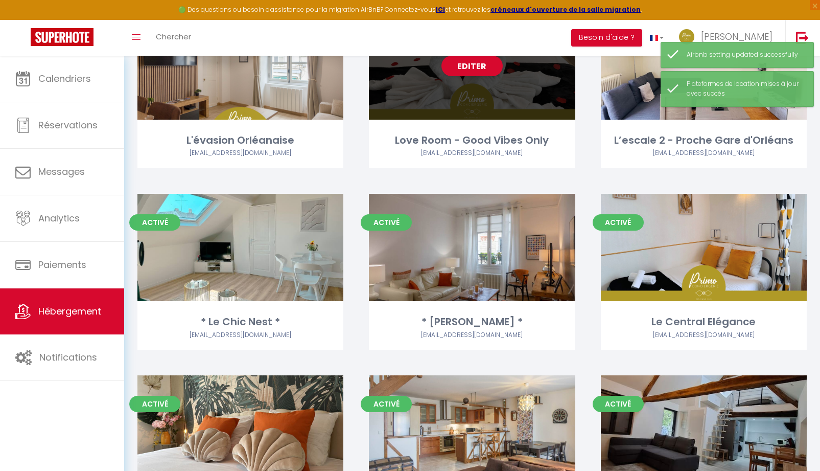
scroll to position [51, 0]
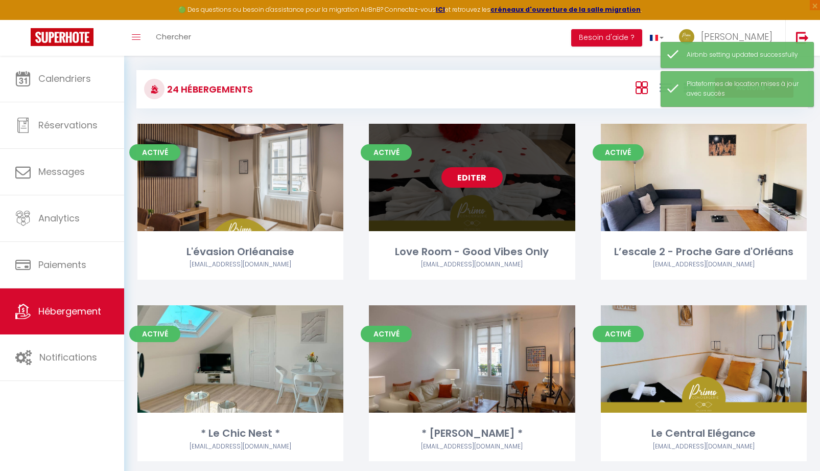
click at [468, 181] on link "Editer" at bounding box center [471, 177] width 61 height 20
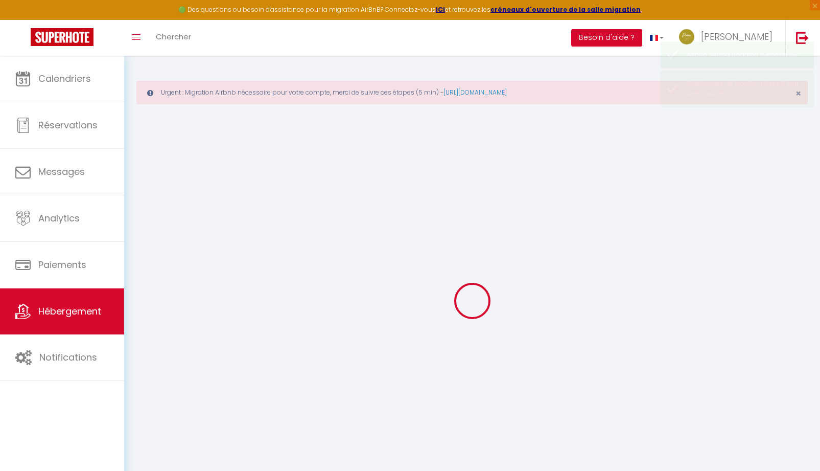
select select "+ 18 %"
select select "+ 35 %"
select select
checkbox input "true"
checkbox input "false"
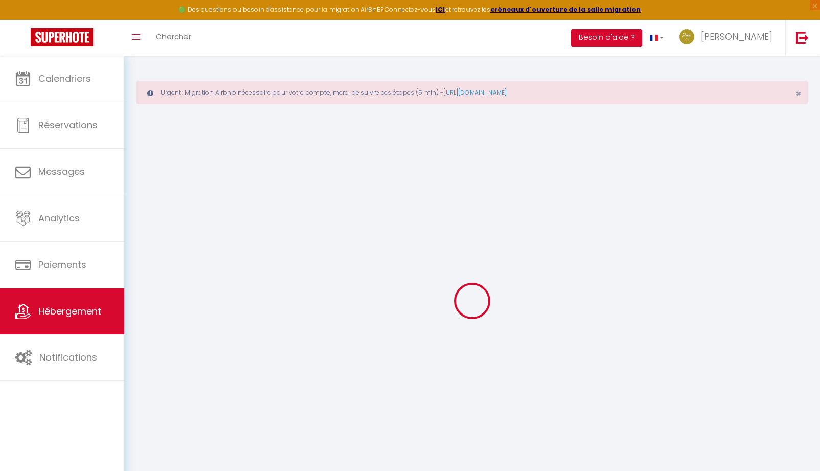
checkbox input "false"
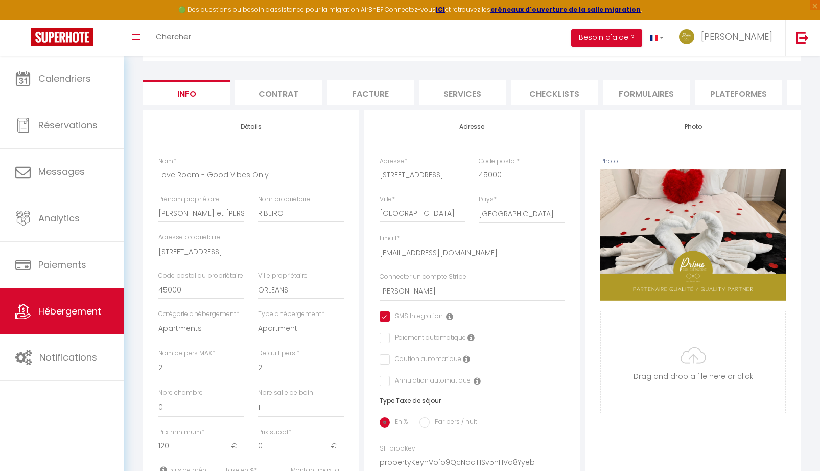
scroll to position [51, 0]
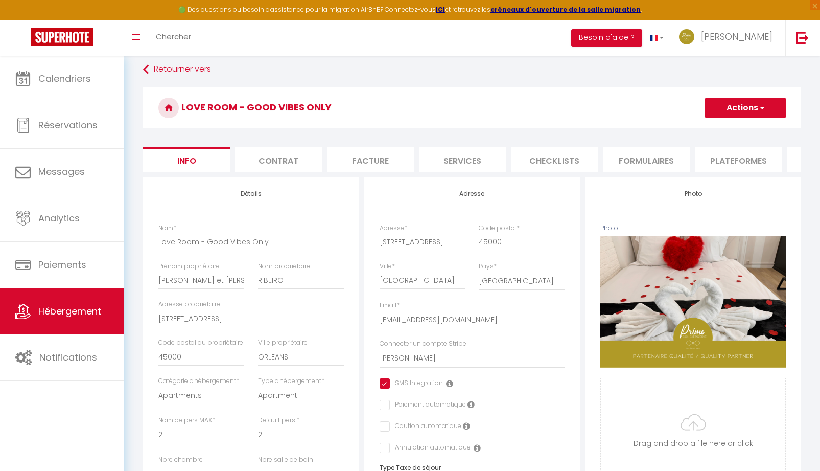
click at [730, 166] on li "Plateformes" at bounding box center [738, 159] width 87 height 25
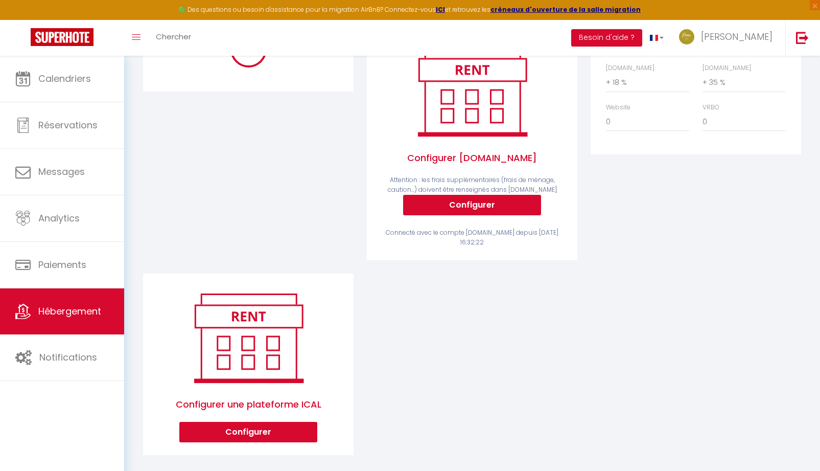
scroll to position [228, 0]
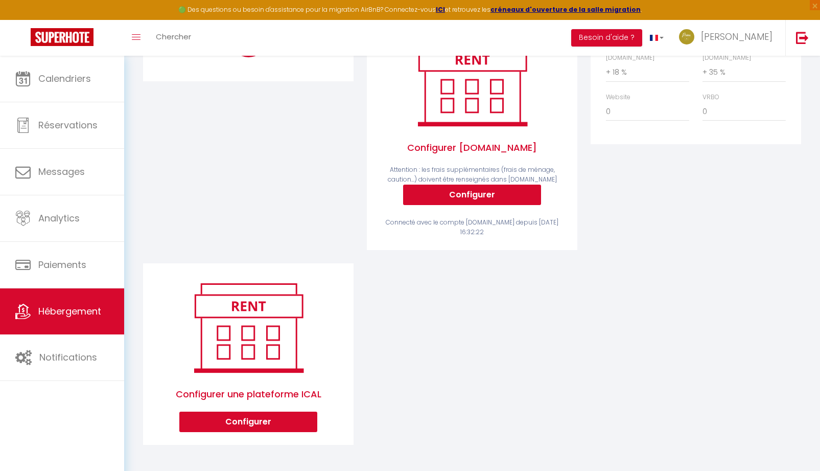
select select "365"
select select "EUR"
select select "11681-1143399182151523688"
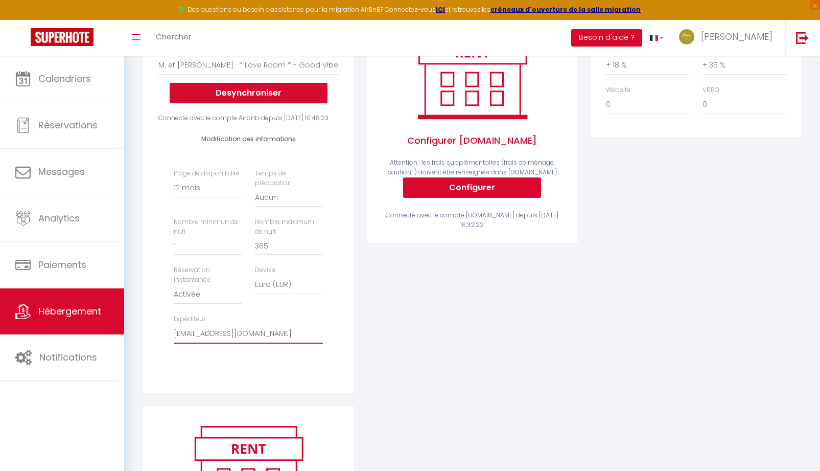
click at [263, 343] on select "[EMAIL_ADDRESS][DOMAIN_NAME] [EMAIL_ADDRESS][DOMAIN_NAME] [EMAIL_ADDRESS][DOMAI…" at bounding box center [248, 333] width 149 height 19
select select "11681"
click at [174, 341] on select "[EMAIL_ADDRESS][DOMAIN_NAME] [EMAIL_ADDRESS][DOMAIN_NAME] [EMAIL_ADDRESS][DOMAI…" at bounding box center [248, 333] width 149 height 19
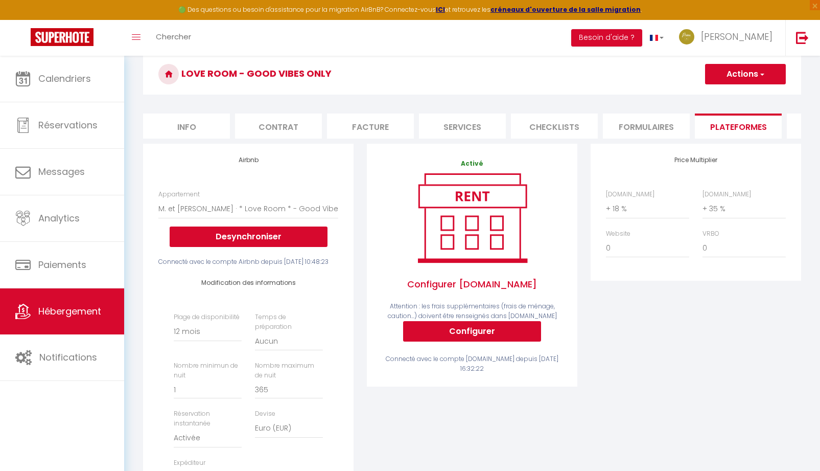
scroll to position [24, 0]
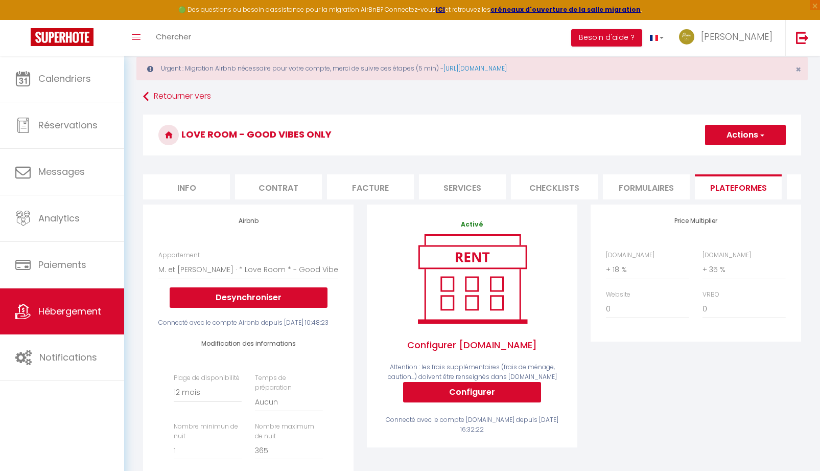
click at [761, 134] on span "button" at bounding box center [761, 135] width 7 height 10
click at [732, 159] on link "Enregistrer" at bounding box center [745, 157] width 81 height 13
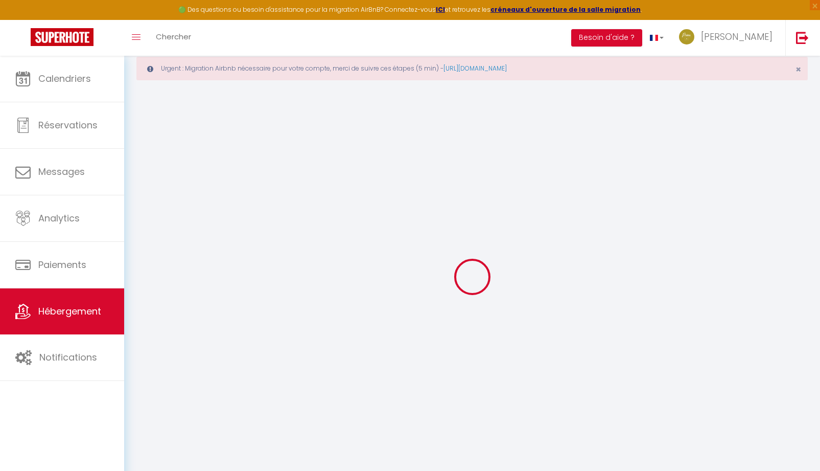
select select "365"
select select "EUR"
select select "11681"
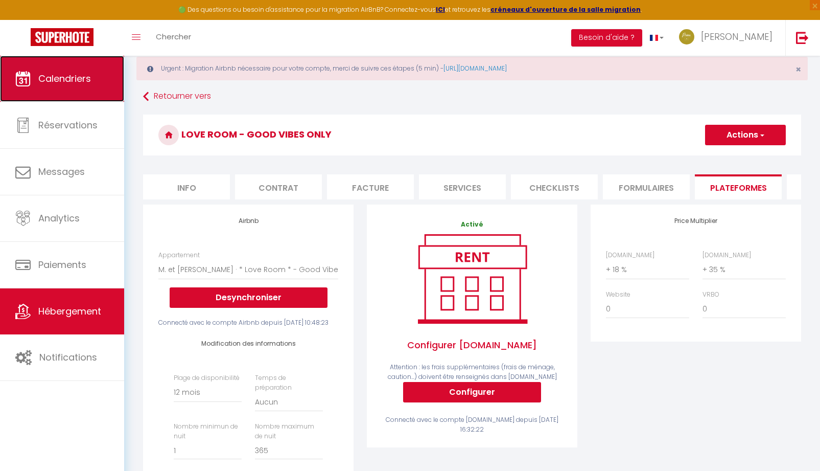
click at [62, 94] on link "Calendriers" at bounding box center [62, 79] width 124 height 46
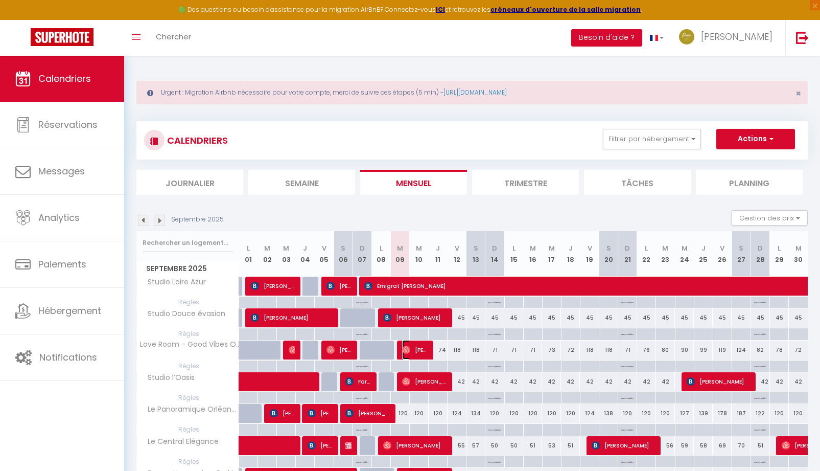
click at [411, 349] on span "[PERSON_NAME]" at bounding box center [414, 349] width 25 height 19
select select "OK"
select select "0"
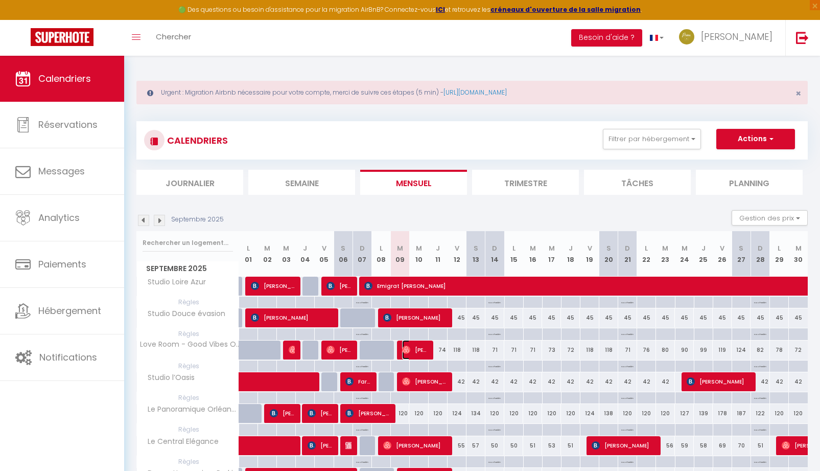
select select "1"
select select
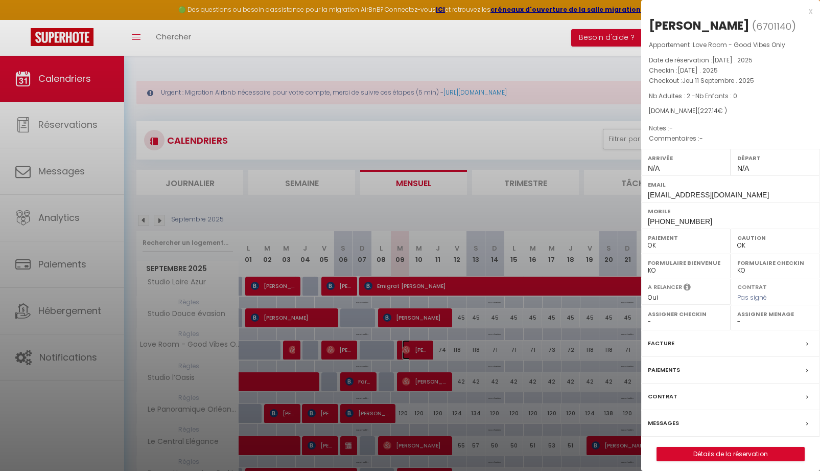
select select "29415"
click at [668, 424] on label "Messages" at bounding box center [663, 422] width 31 height 11
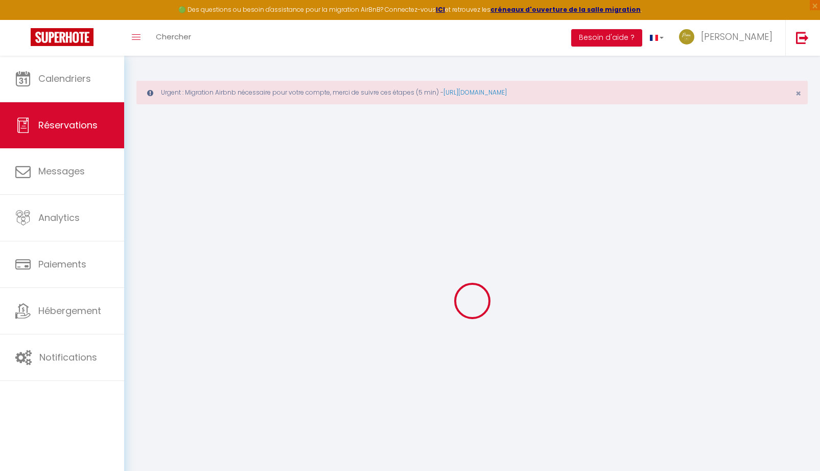
select select
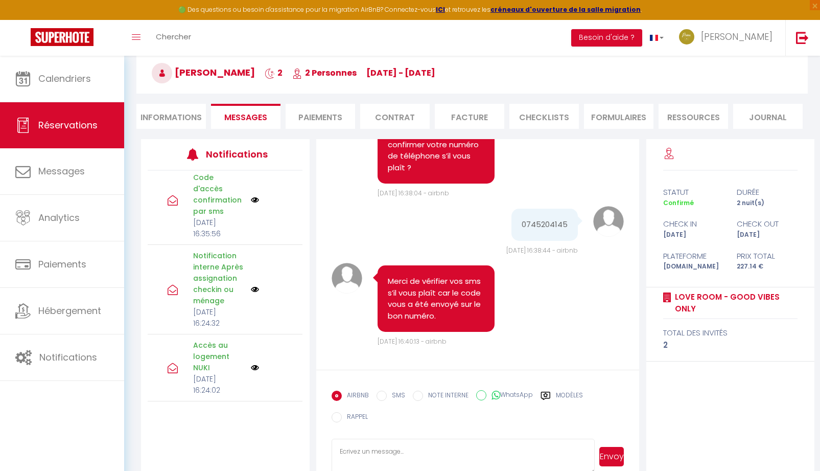
scroll to position [117, 0]
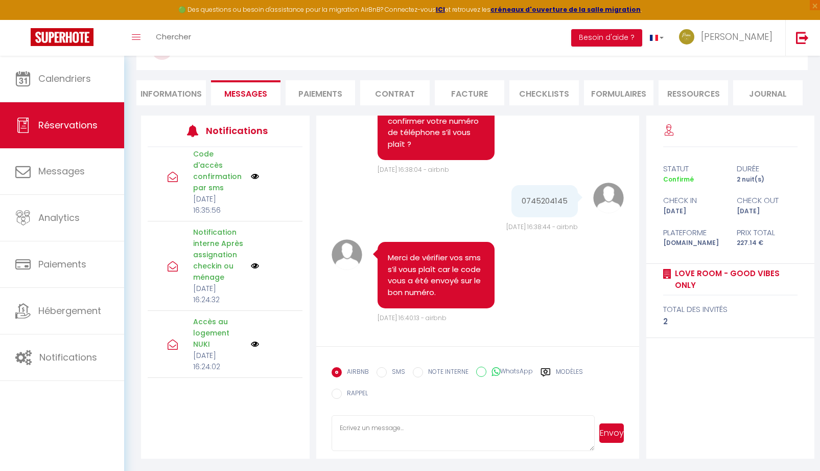
click at [573, 369] on label "Modèles" at bounding box center [569, 373] width 27 height 13
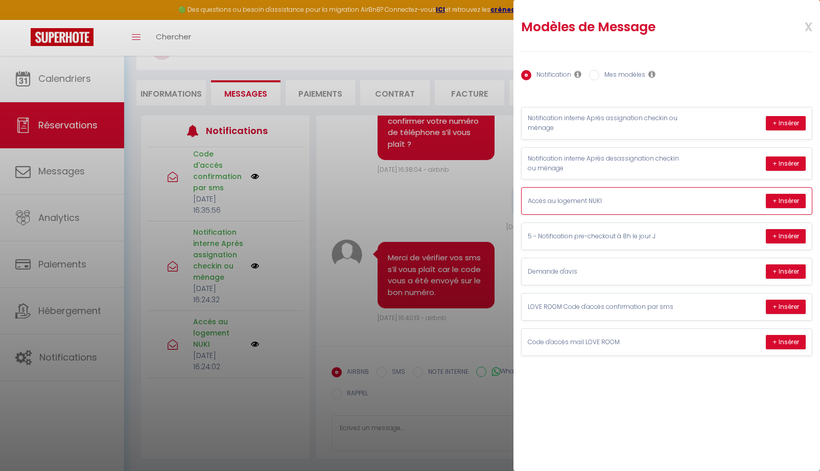
click at [671, 204] on p "Accès au logement NUKI" at bounding box center [604, 201] width 153 height 10
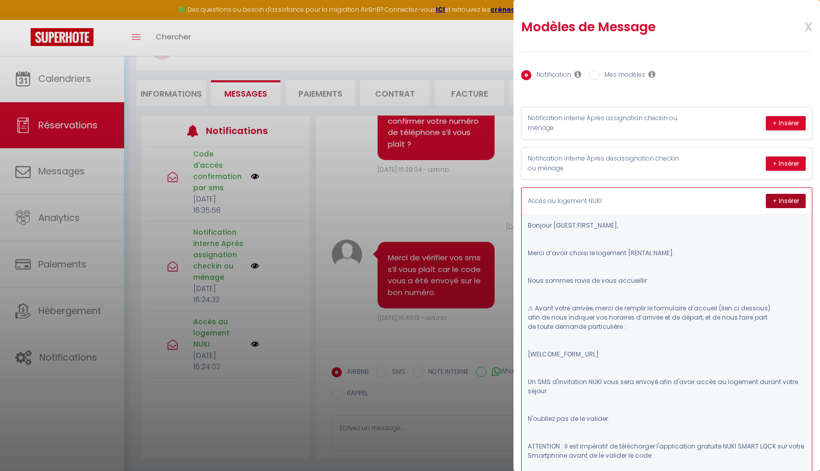
click at [769, 201] on button "+ Insérer" at bounding box center [786, 201] width 40 height 14
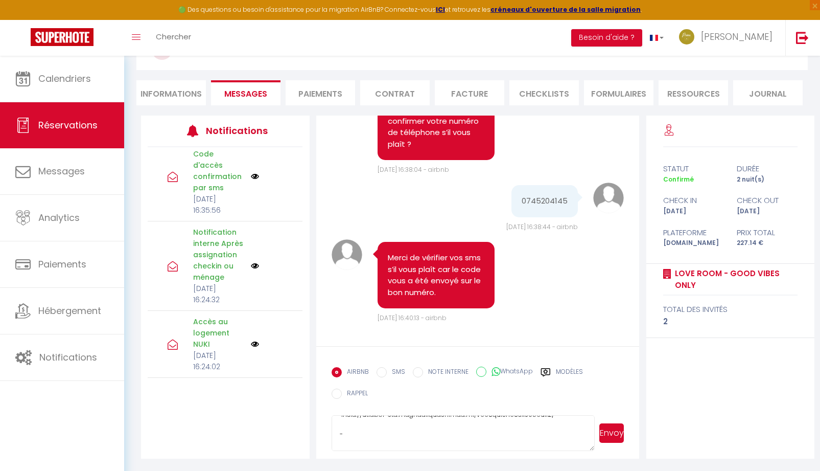
scroll to position [568, 0]
drag, startPoint x: 337, startPoint y: 427, endPoint x: 473, endPoint y: 507, distance: 157.1
click at [473, 354] on html "🟢 Des questions ou besoin d'assistance pour la migration AirBnB? Connectez-vous…" at bounding box center [410, 118] width 820 height 471
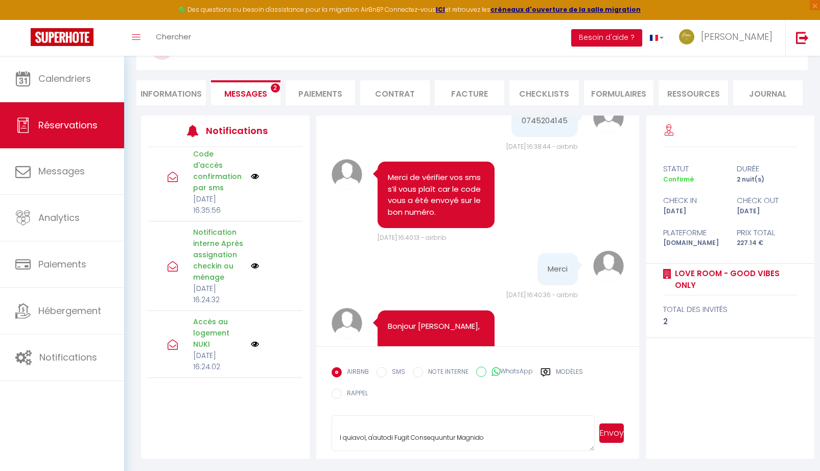
scroll to position [862, 0]
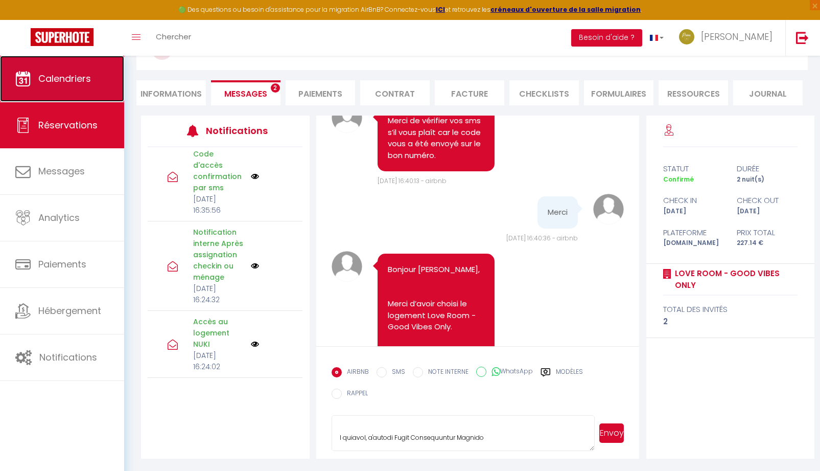
click at [84, 88] on link "Calendriers" at bounding box center [62, 79] width 124 height 46
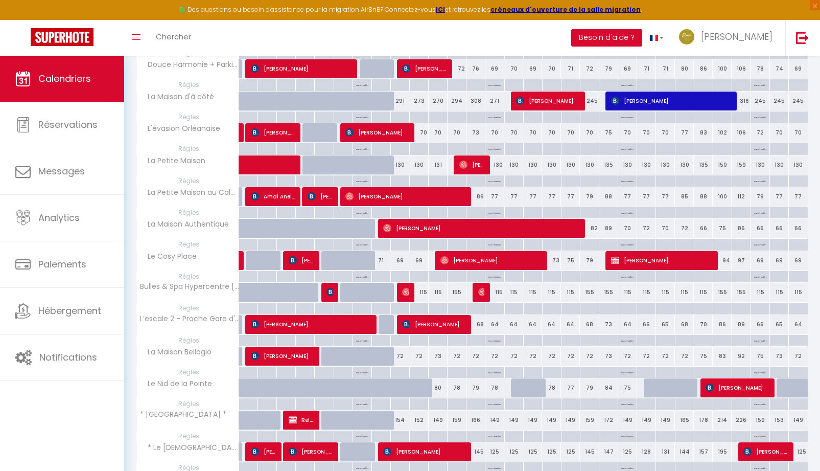
scroll to position [510, 0]
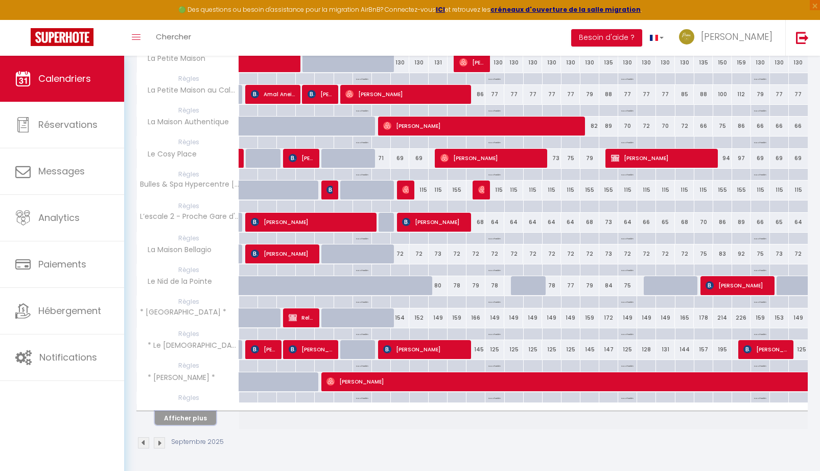
click at [190, 422] on button "Afficher plus" at bounding box center [185, 418] width 61 height 14
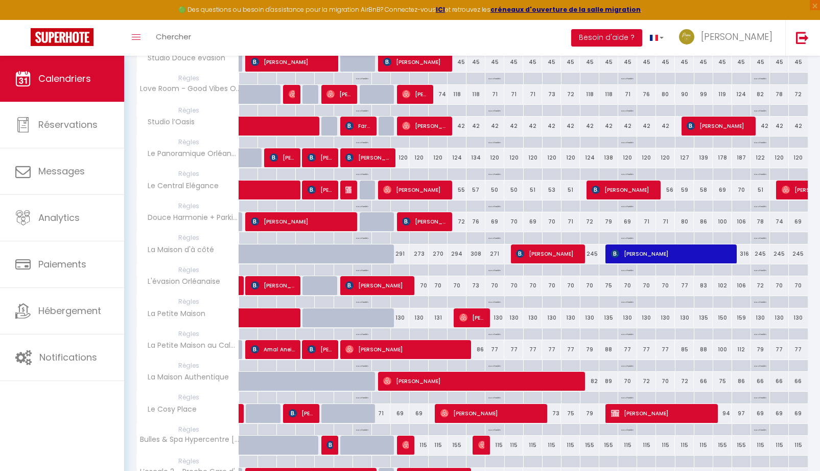
scroll to position [102, 0]
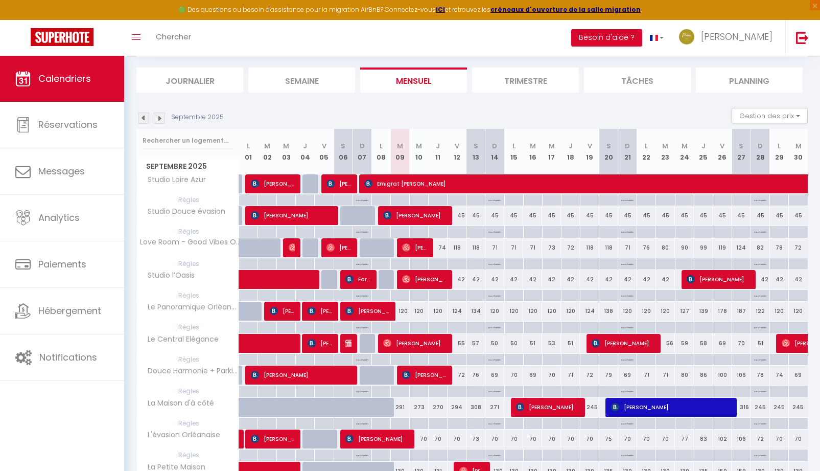
click at [141, 119] on img at bounding box center [143, 117] width 11 height 11
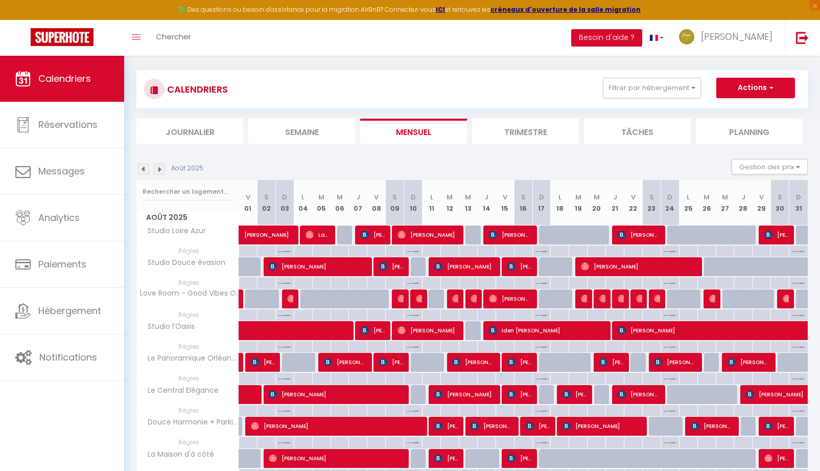
scroll to position [0, 0]
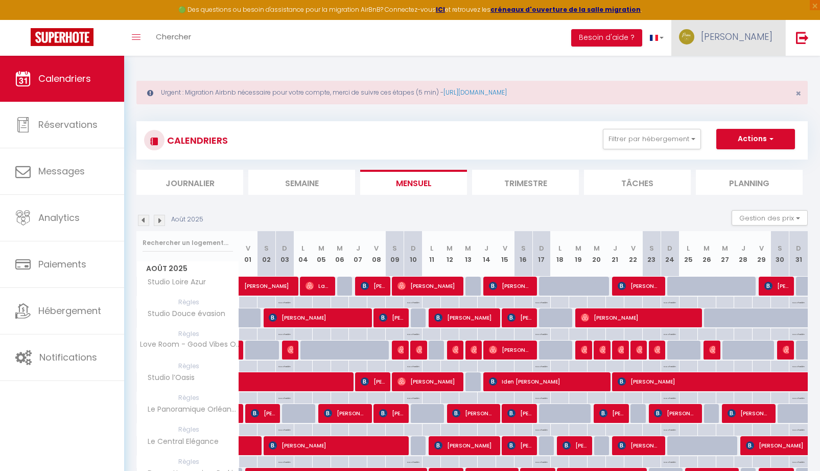
click at [741, 39] on span "[PERSON_NAME]" at bounding box center [737, 36] width 72 height 13
click at [724, 91] on link "Équipe" at bounding box center [745, 89] width 76 height 17
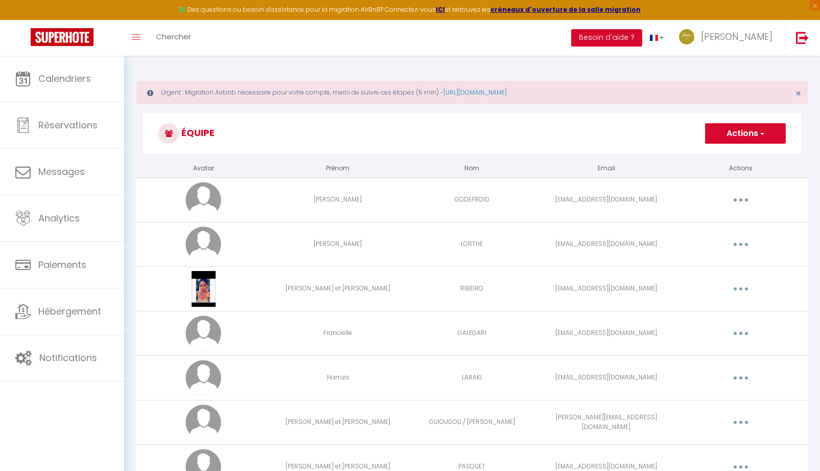
click at [726, 134] on button "Actions" at bounding box center [745, 133] width 81 height 20
click at [713, 157] on link "Ajouter un nouvel utilisateur" at bounding box center [725, 155] width 121 height 13
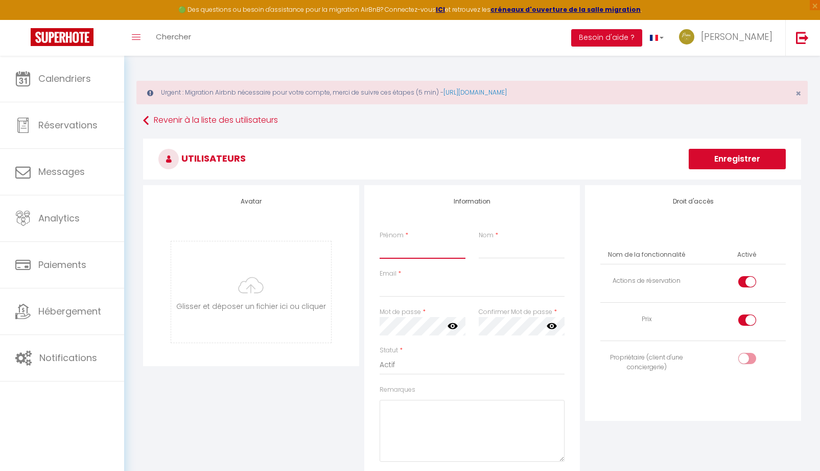
click at [404, 243] on input "Prénom" at bounding box center [423, 249] width 86 height 18
click at [406, 285] on input "Email" at bounding box center [472, 287] width 185 height 18
paste input "[EMAIL_ADDRESS][DOMAIN_NAME]"
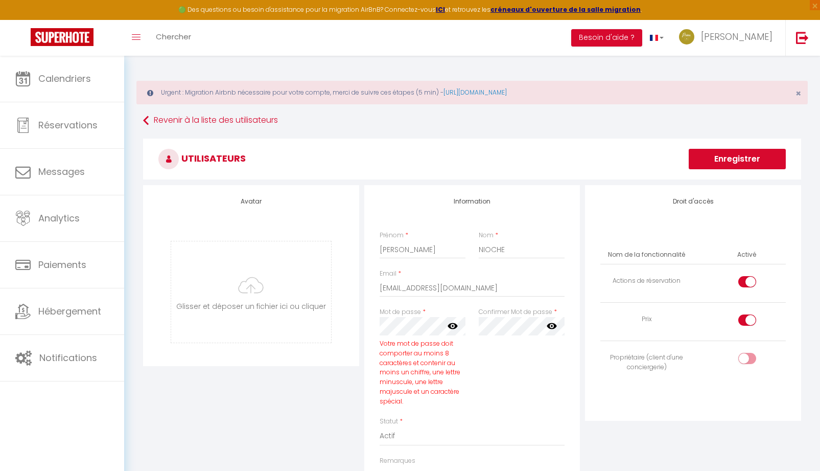
click at [452, 324] on icon at bounding box center [453, 325] width 10 height 10
click at [553, 326] on icon at bounding box center [552, 325] width 10 height 10
click at [419, 367] on select "Actif Inactif" at bounding box center [472, 364] width 185 height 19
click at [418, 366] on select "Actif Inactif" at bounding box center [472, 364] width 185 height 19
click at [745, 322] on div at bounding box center [747, 319] width 18 height 11
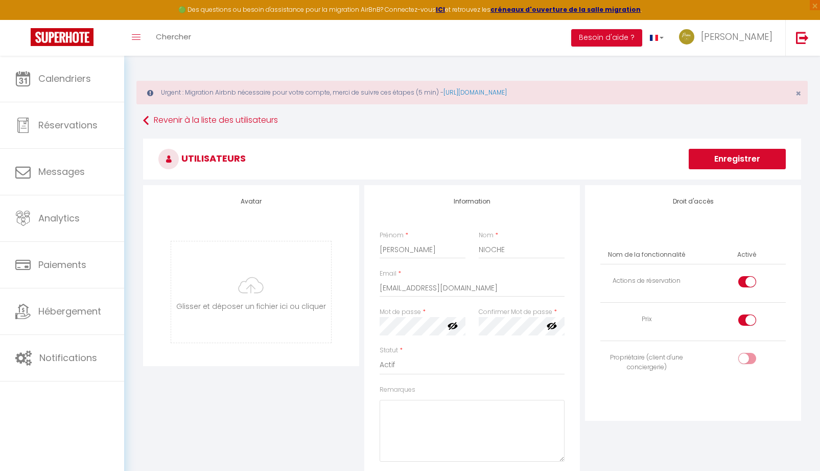
click at [747, 322] on input "checkbox" at bounding box center [756, 321] width 18 height 15
click at [747, 285] on input "checkbox" at bounding box center [756, 283] width 18 height 15
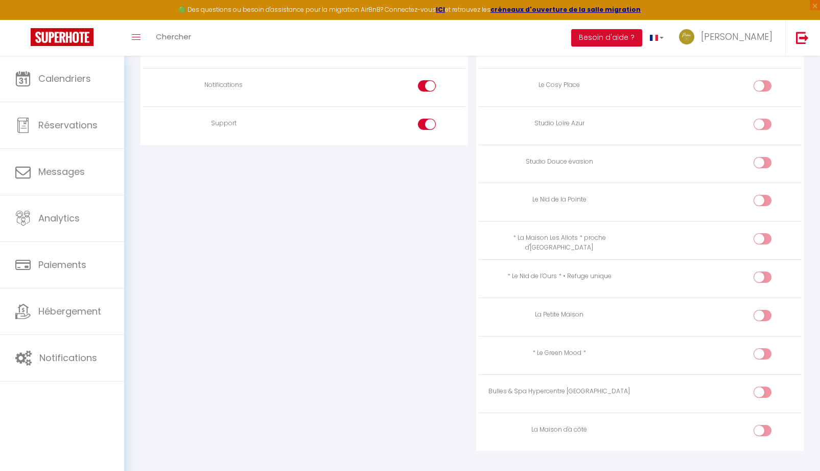
scroll to position [1122, 0]
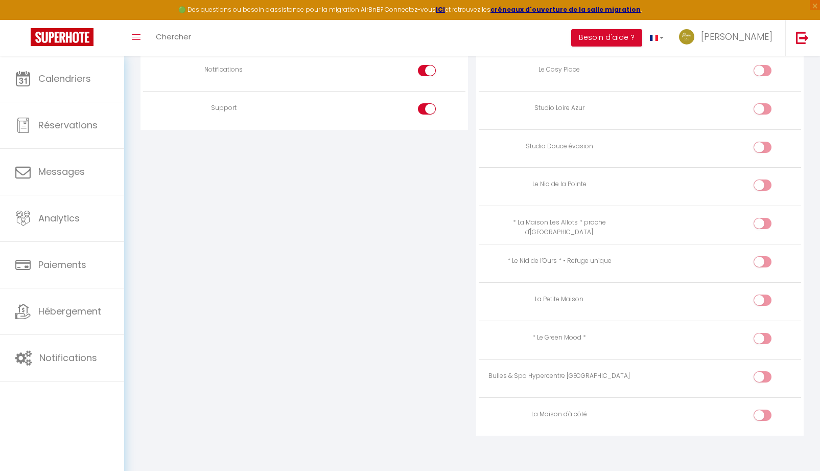
click at [766, 256] on input "checkbox" at bounding box center [771, 263] width 18 height 15
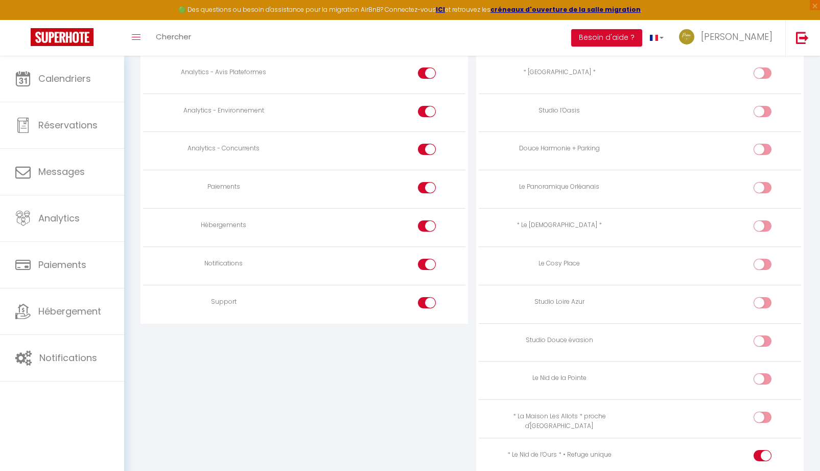
scroll to position [867, 0]
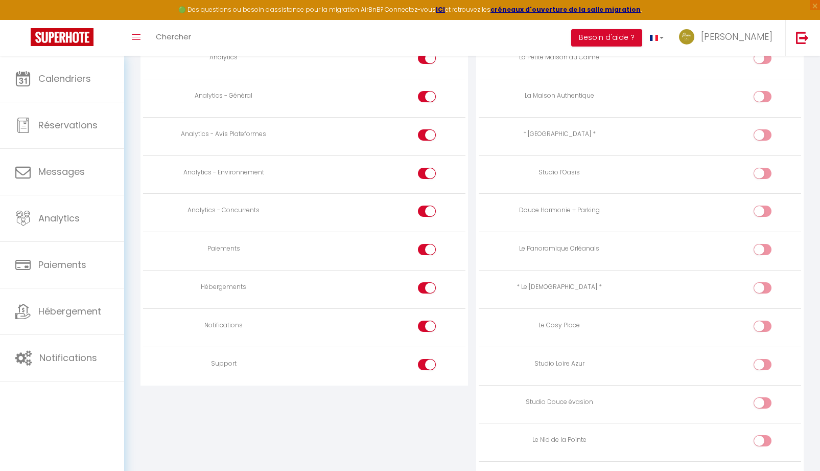
click at [423, 359] on div at bounding box center [427, 364] width 18 height 11
click at [427, 359] on input "checkbox" at bounding box center [436, 366] width 18 height 15
click at [423, 322] on div at bounding box center [427, 325] width 18 height 11
click at [427, 322] on input "checkbox" at bounding box center [436, 327] width 18 height 15
click at [423, 288] on div at bounding box center [427, 287] width 18 height 11
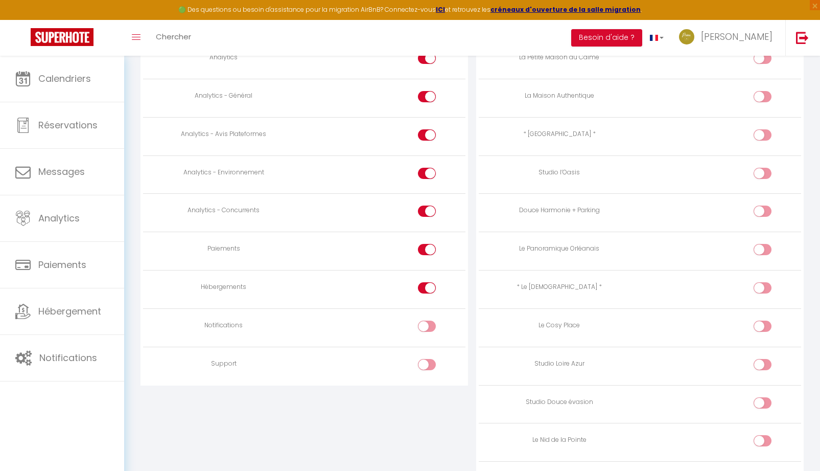
click at [427, 288] on input "checkbox" at bounding box center [436, 289] width 18 height 15
click at [431, 245] on input "checkbox" at bounding box center [436, 251] width 18 height 15
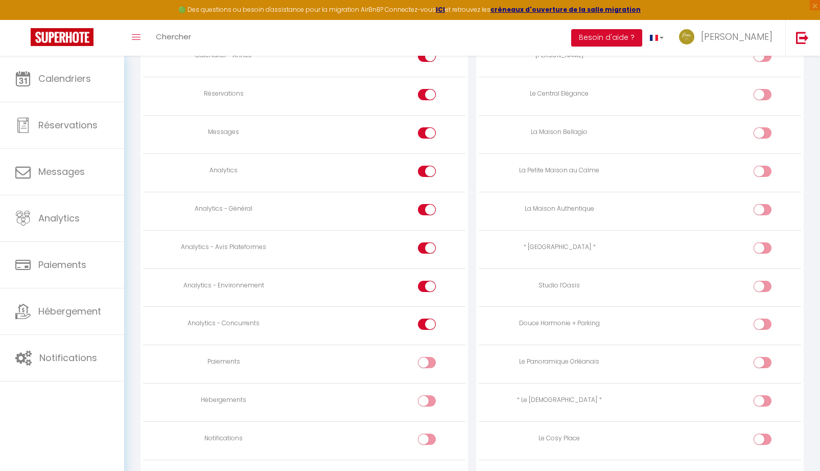
scroll to position [713, 0]
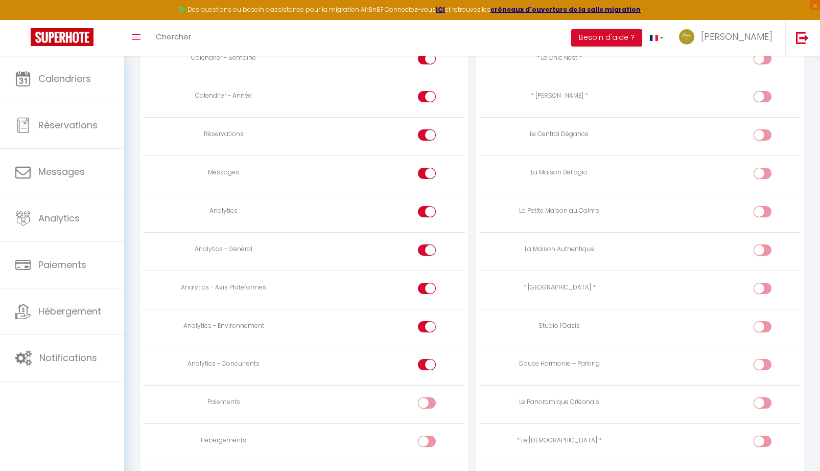
click at [424, 172] on div at bounding box center [427, 173] width 18 height 11
click at [427, 172] on input "checkbox" at bounding box center [436, 175] width 18 height 15
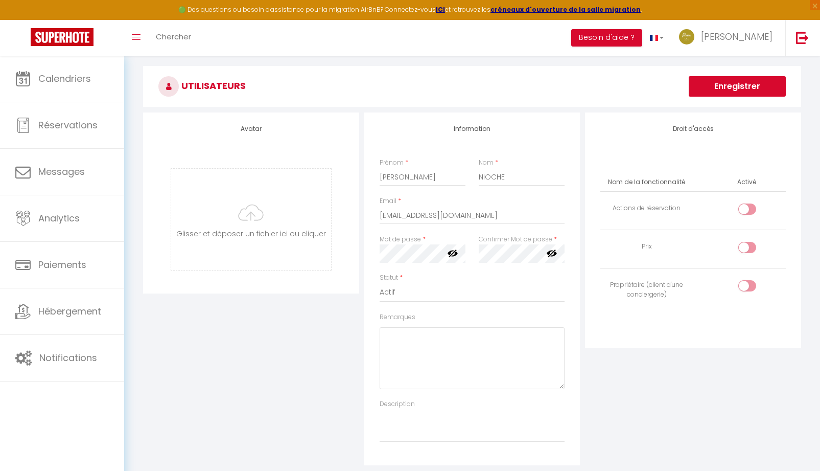
scroll to position [49, 0]
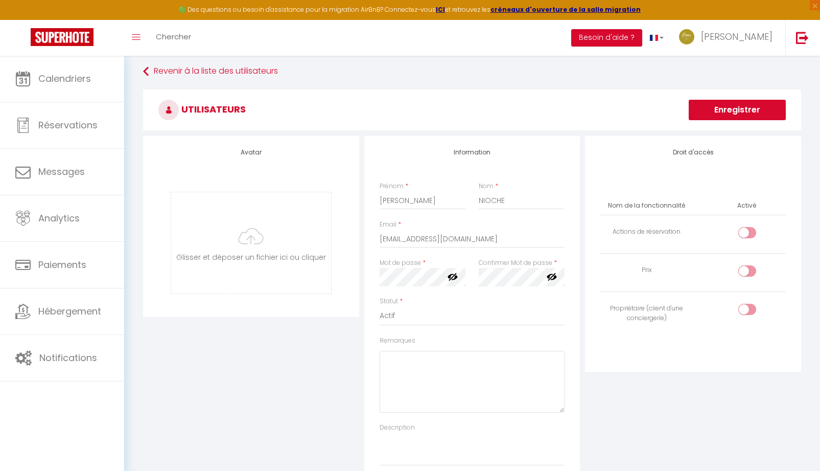
click at [722, 109] on button "Enregistrer" at bounding box center [737, 110] width 97 height 20
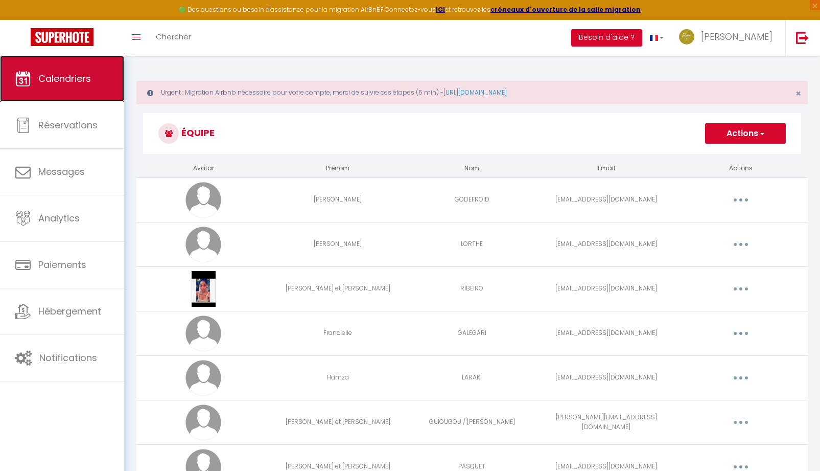
click at [75, 76] on span "Calendriers" at bounding box center [64, 78] width 53 height 13
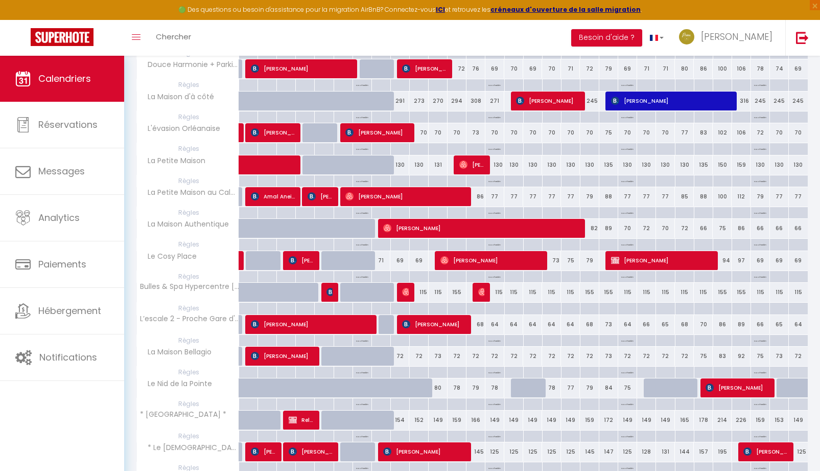
scroll to position [510, 0]
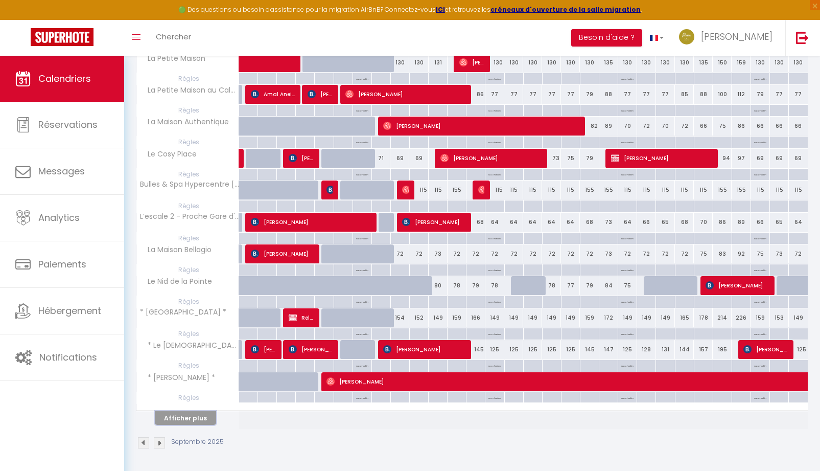
click at [194, 419] on button "Afficher plus" at bounding box center [185, 418] width 61 height 14
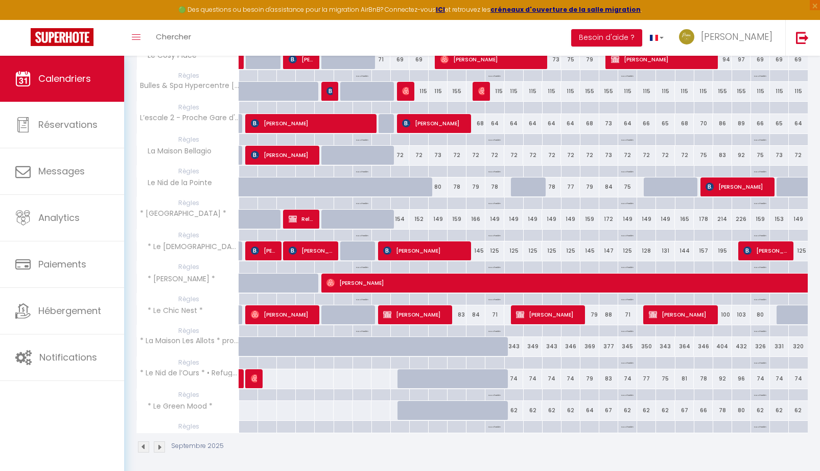
scroll to position [613, 0]
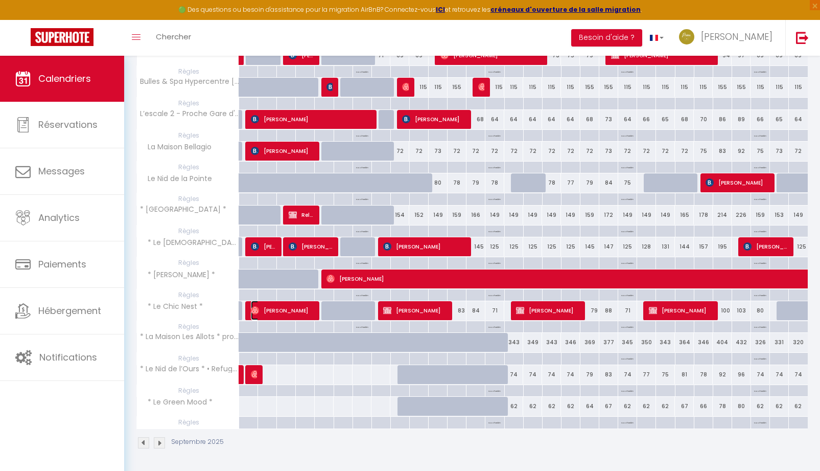
click at [276, 315] on span "[PERSON_NAME]" at bounding box center [282, 309] width 63 height 19
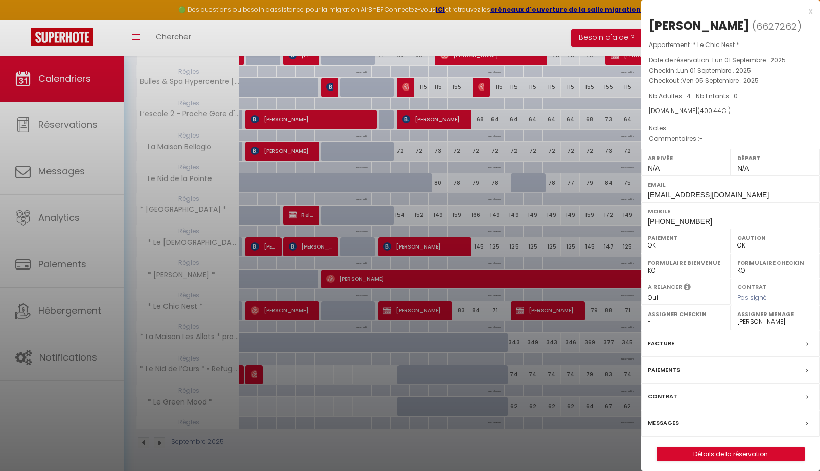
click at [662, 341] on label "Facture" at bounding box center [661, 343] width 27 height 11
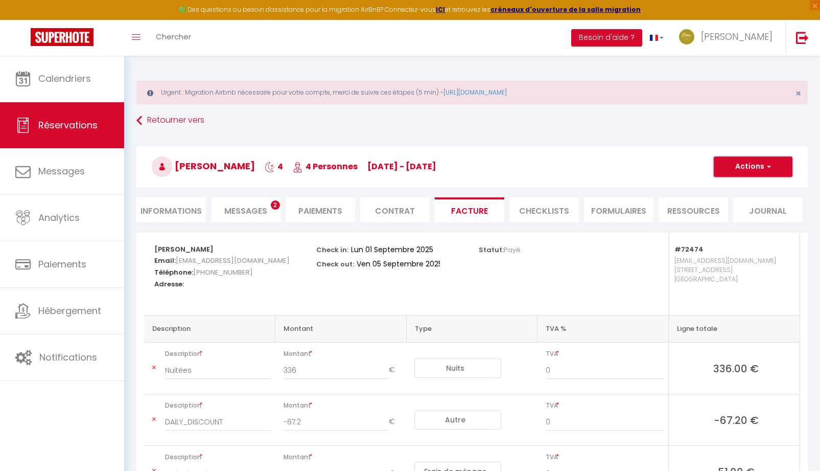
click at [766, 161] on button "Actions" at bounding box center [753, 166] width 79 height 20
click at [737, 204] on link "Aperçu et éditer" at bounding box center [746, 202] width 86 height 13
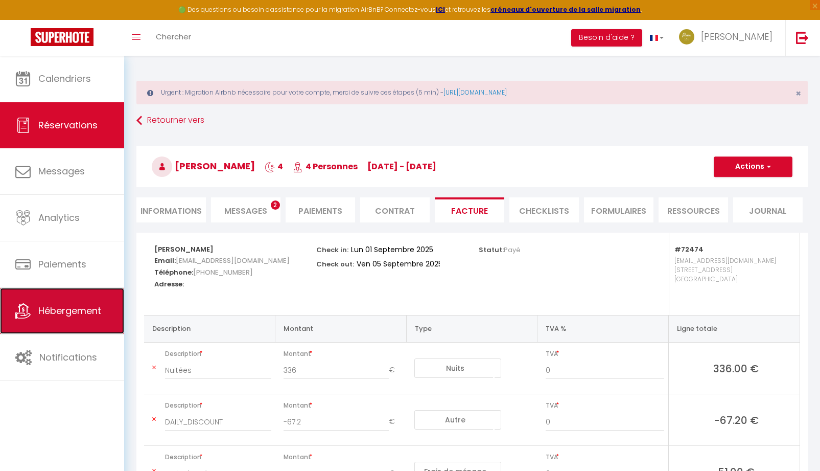
click at [82, 311] on span "Hébergement" at bounding box center [69, 310] width 63 height 13
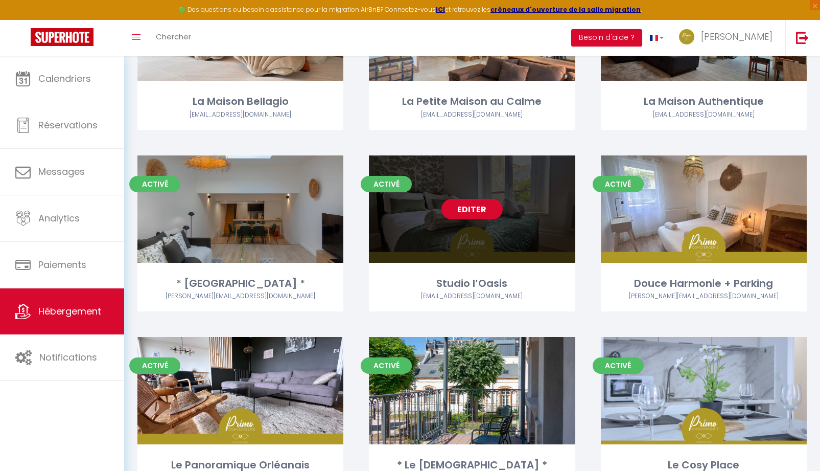
scroll to position [511, 0]
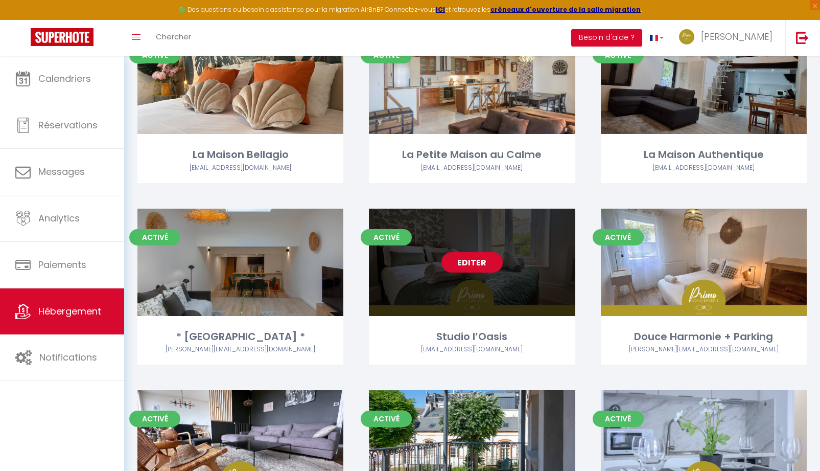
click at [472, 271] on link "Editer" at bounding box center [471, 262] width 61 height 20
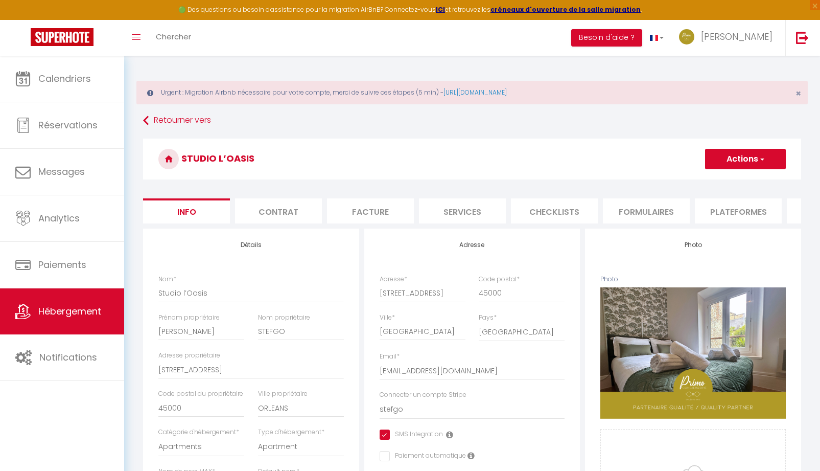
click at [756, 217] on li "Plateformes" at bounding box center [738, 210] width 87 height 25
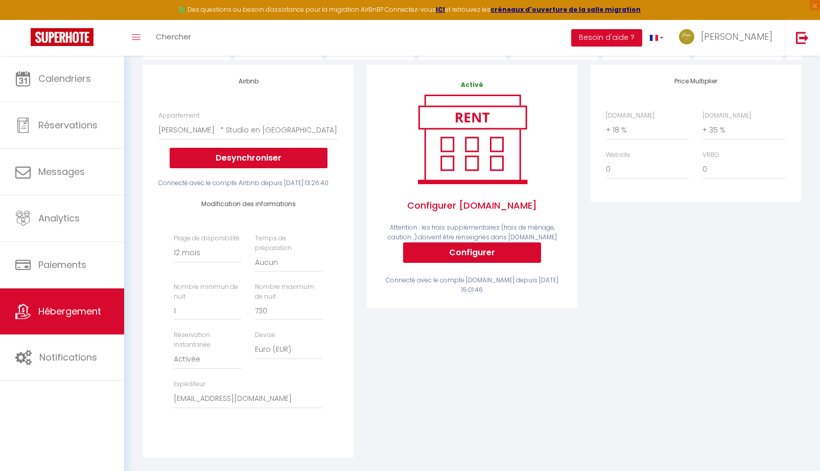
scroll to position [204, 0]
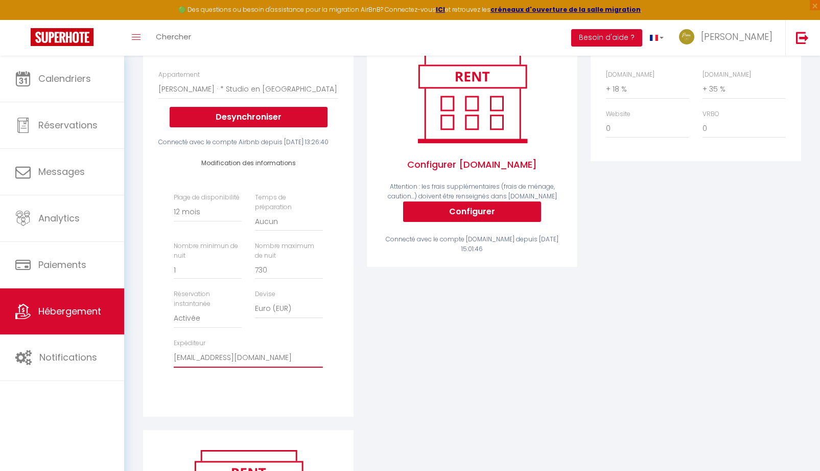
click at [248, 367] on select "[EMAIL_ADDRESS][DOMAIN_NAME] [EMAIL_ADDRESS][DOMAIN_NAME] [EMAIL_ADDRESS][DOMAI…" at bounding box center [248, 357] width 149 height 19
click at [174, 365] on select "[EMAIL_ADDRESS][DOMAIN_NAME] [EMAIL_ADDRESS][DOMAIN_NAME] [EMAIL_ADDRESS][DOMAI…" at bounding box center [248, 357] width 149 height 19
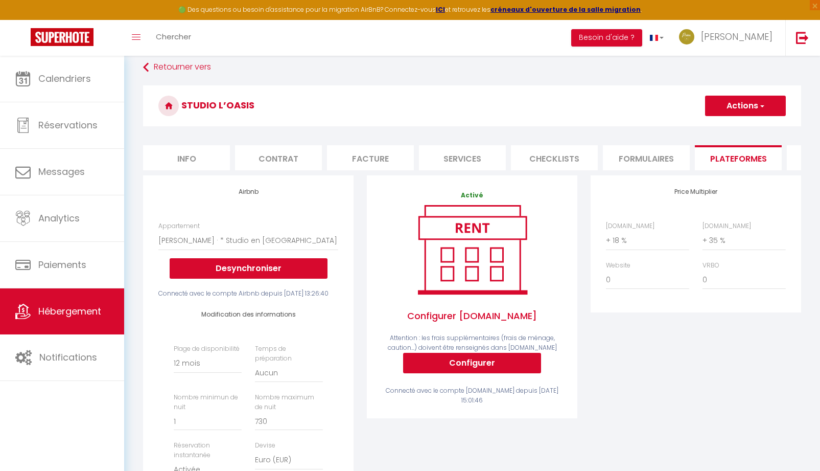
scroll to position [51, 0]
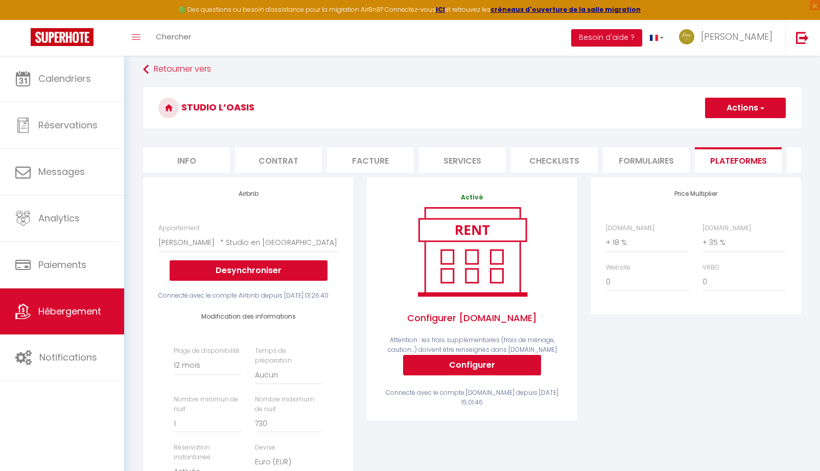
click at [737, 116] on button "Actions" at bounding box center [745, 108] width 81 height 20
click at [726, 132] on link "Enregistrer" at bounding box center [745, 130] width 81 height 13
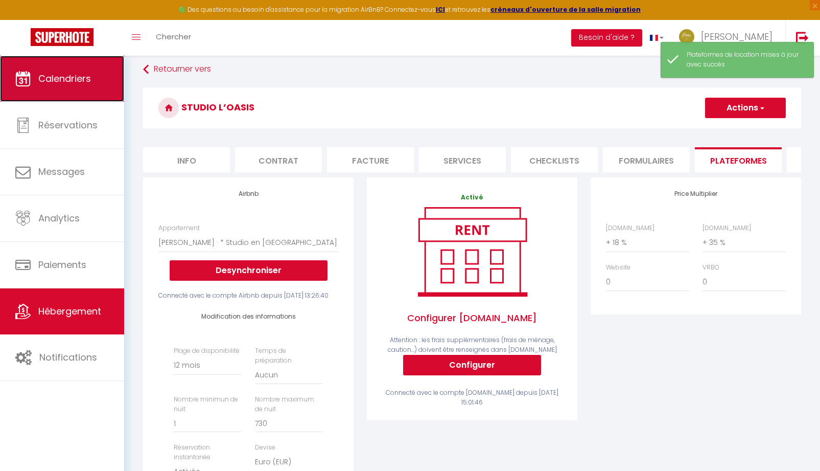
click at [50, 81] on span "Calendriers" at bounding box center [64, 78] width 53 height 13
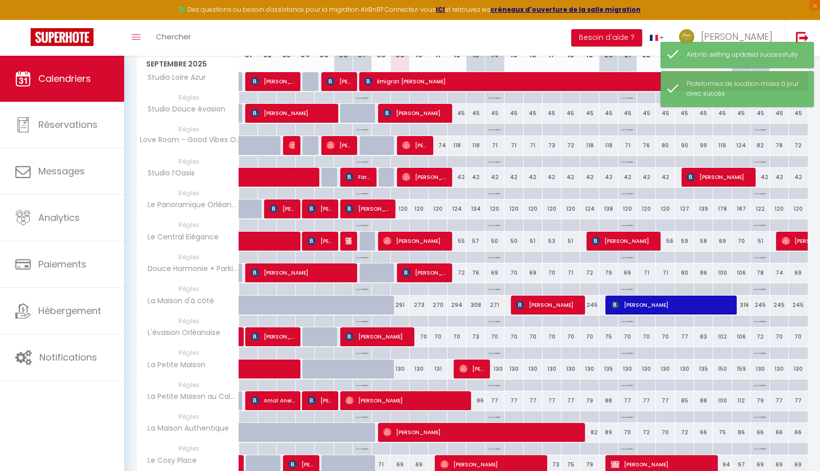
scroll to position [153, 0]
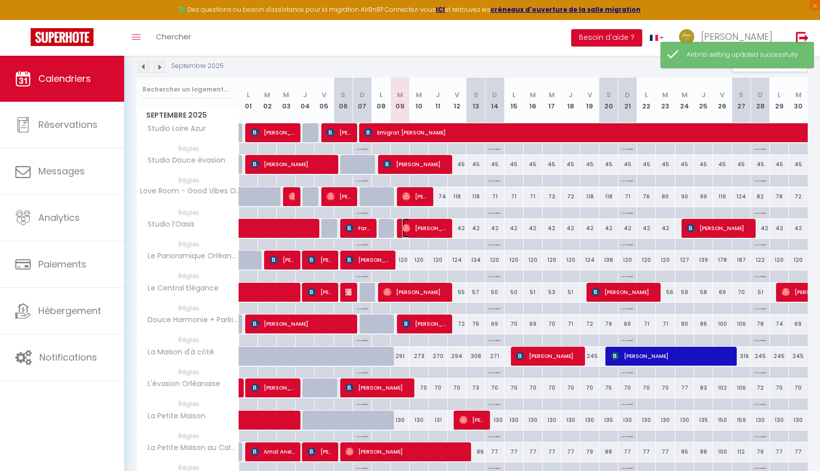
click at [424, 229] on span "[PERSON_NAME]" at bounding box center [424, 227] width 44 height 19
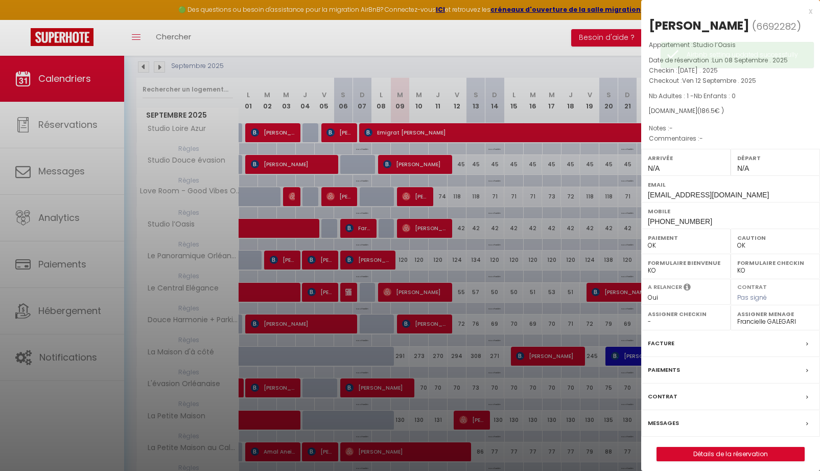
click at [666, 428] on label "Messages" at bounding box center [663, 422] width 31 height 11
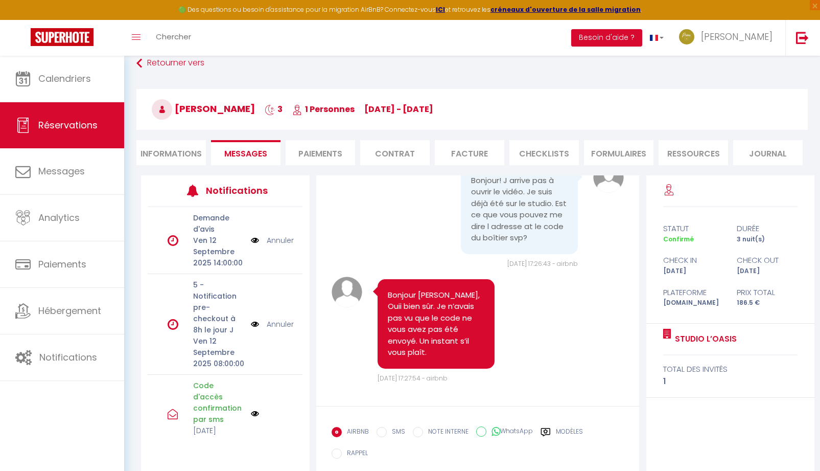
scroll to position [117, 0]
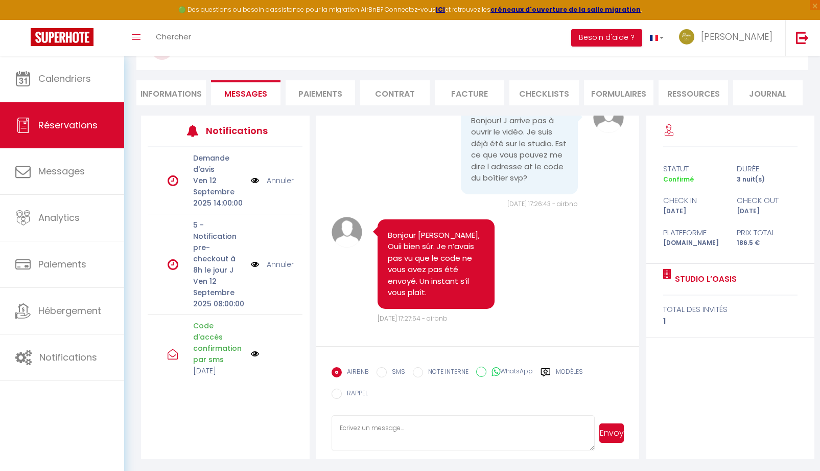
click at [573, 374] on label "Modèles" at bounding box center [569, 373] width 27 height 13
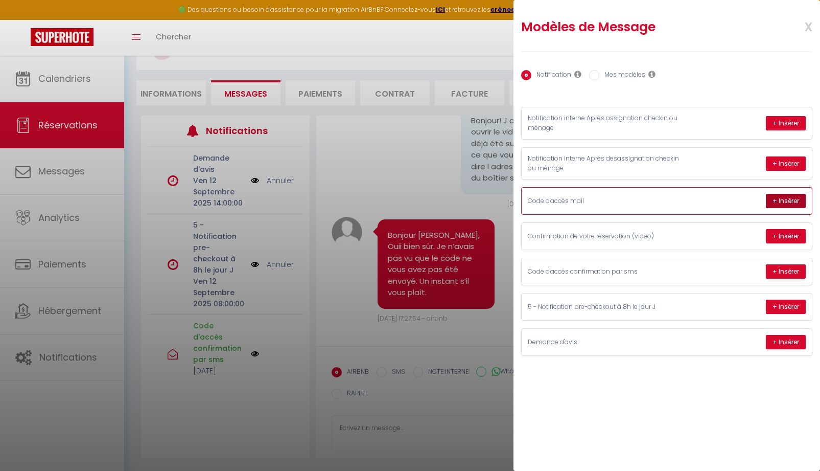
click at [773, 200] on button "+ Insérer" at bounding box center [786, 201] width 40 height 14
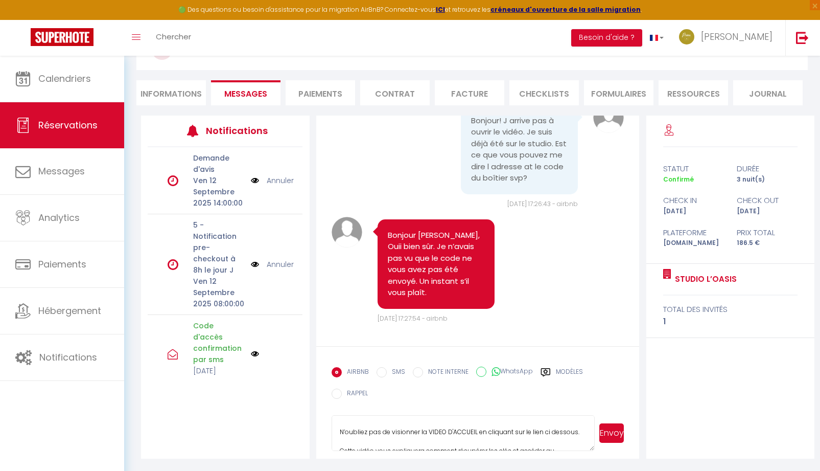
scroll to position [51, 0]
click at [611, 438] on button "Envoyer" at bounding box center [611, 432] width 25 height 19
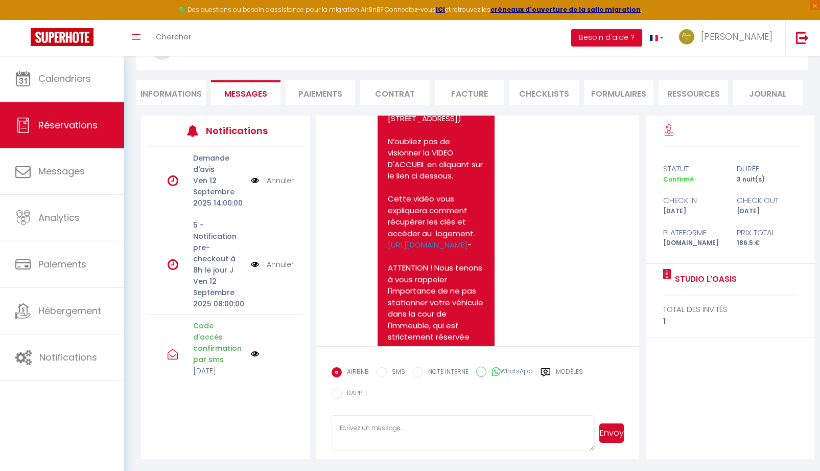
scroll to position [1844, 0]
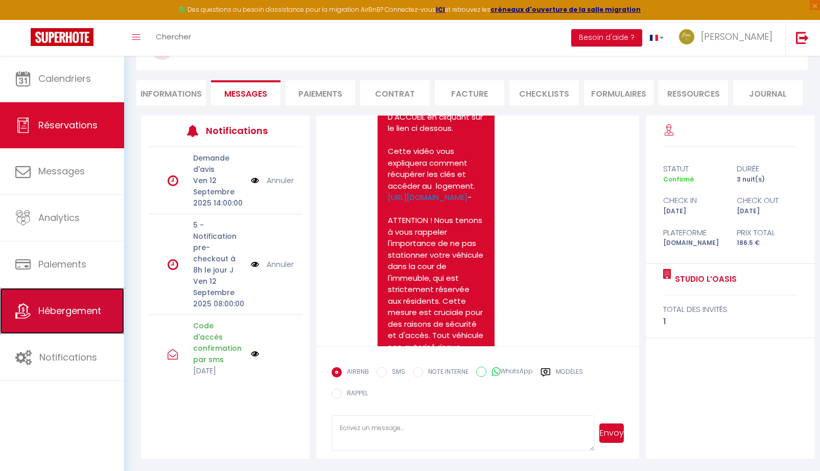
click at [67, 311] on span "Hébergement" at bounding box center [69, 310] width 63 height 13
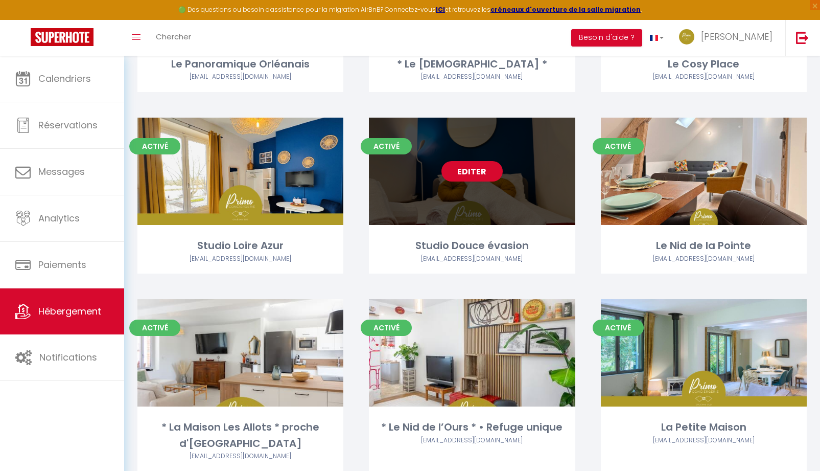
scroll to position [929, 0]
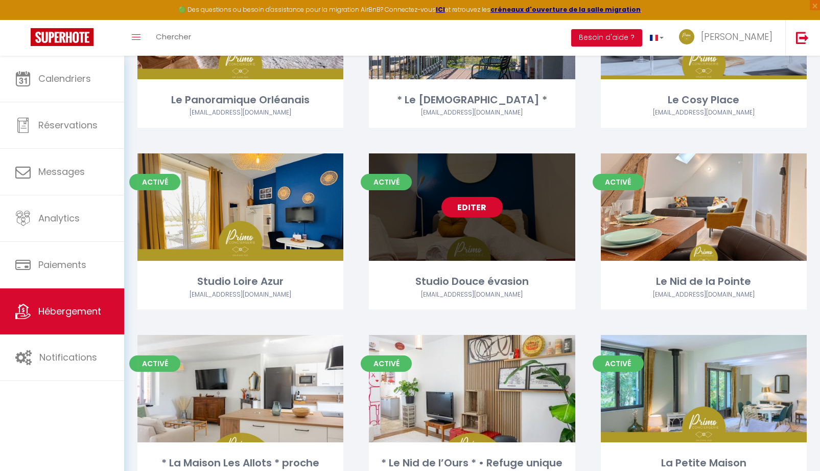
click at [465, 204] on link "Editer" at bounding box center [471, 207] width 61 height 20
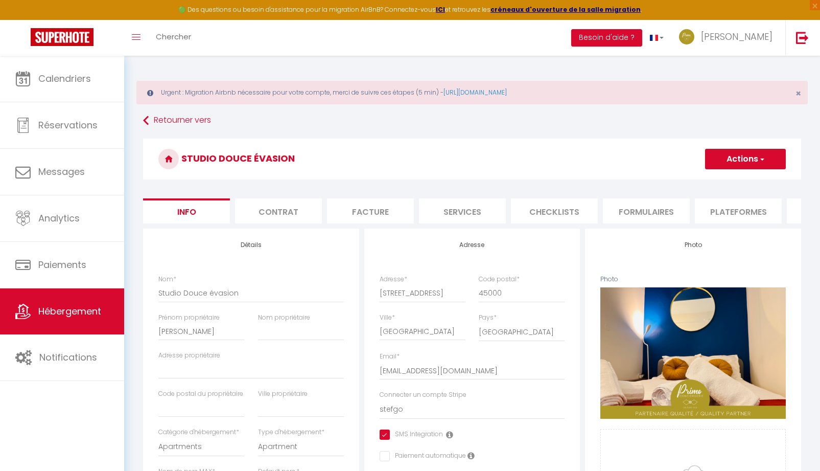
click at [738, 214] on li "Plateformes" at bounding box center [738, 210] width 87 height 25
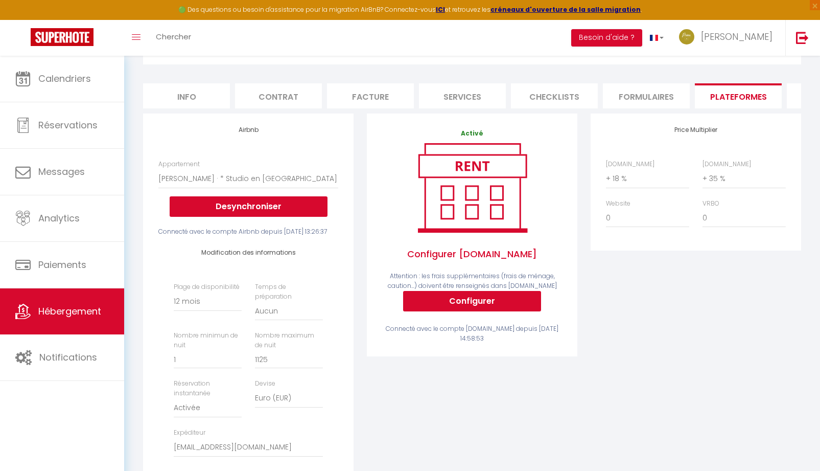
scroll to position [153, 0]
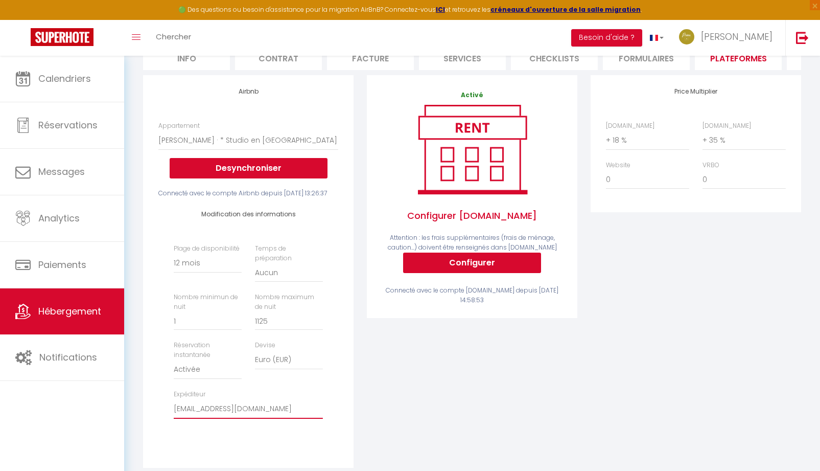
click at [282, 418] on select "[EMAIL_ADDRESS][DOMAIN_NAME] [EMAIL_ADDRESS][DOMAIN_NAME] [EMAIL_ADDRESS][DOMAI…" at bounding box center [248, 408] width 149 height 19
click at [174, 416] on select "[EMAIL_ADDRESS][DOMAIN_NAME] [EMAIL_ADDRESS][DOMAIN_NAME] [EMAIL_ADDRESS][DOMAI…" at bounding box center [248, 408] width 149 height 19
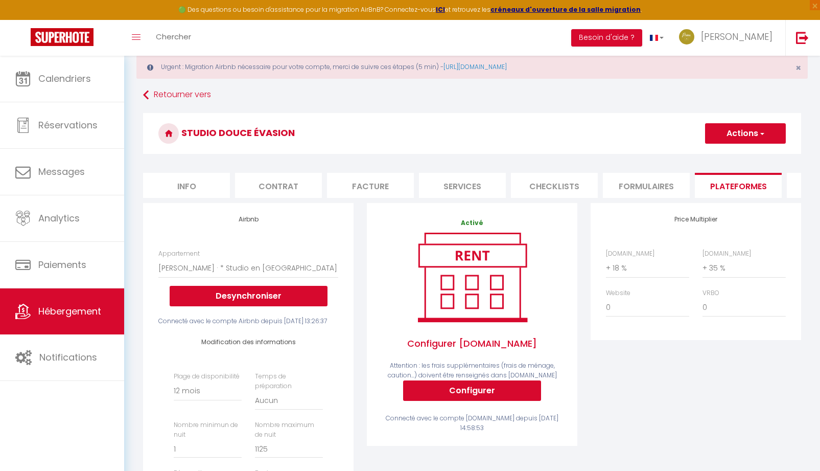
scroll to position [0, 0]
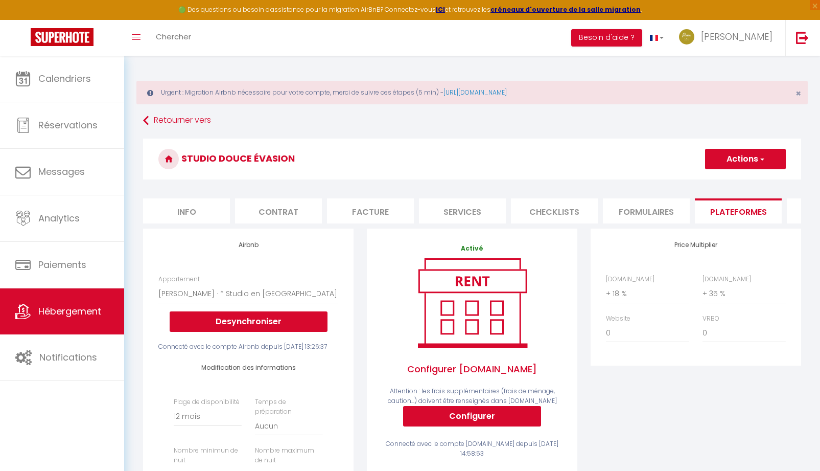
click at [737, 156] on button "Actions" at bounding box center [745, 159] width 81 height 20
click at [724, 182] on link "Enregistrer" at bounding box center [745, 181] width 81 height 13
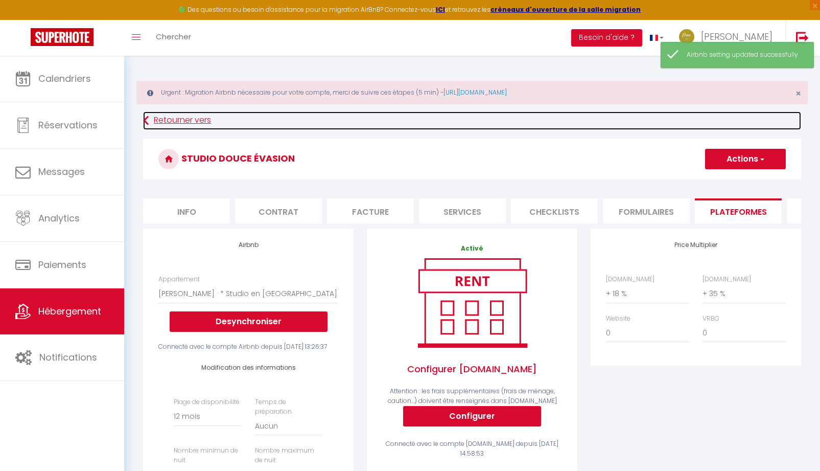
click at [160, 121] on link "Retourner vers" at bounding box center [472, 120] width 658 height 18
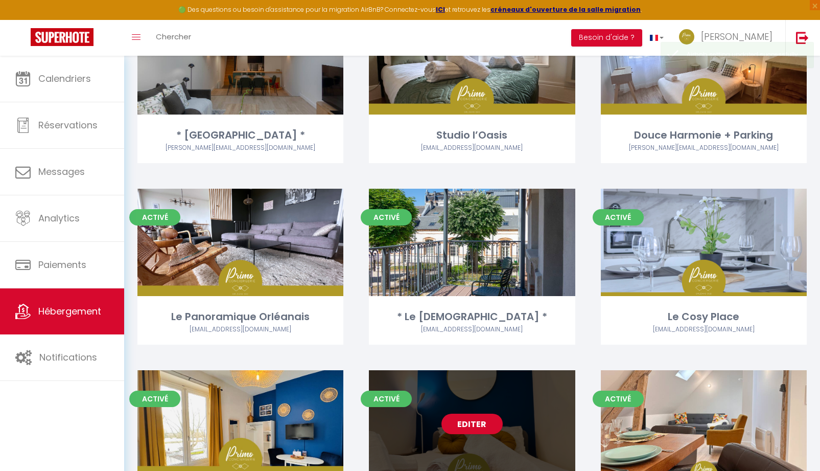
scroll to position [818, 0]
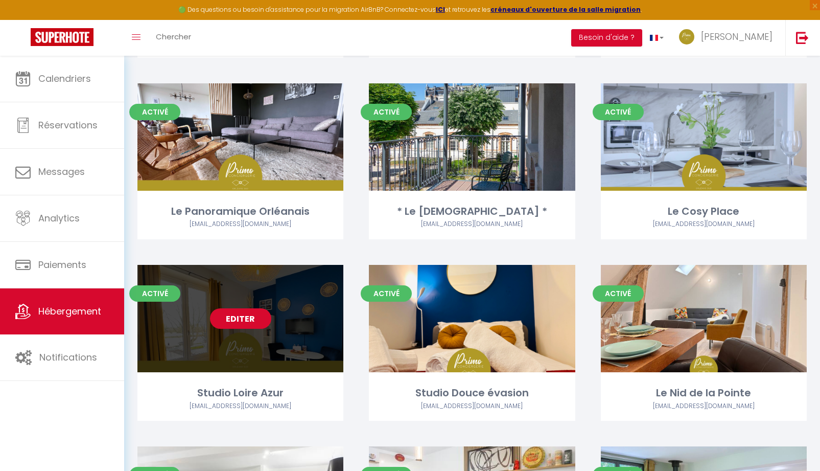
click at [231, 325] on link "Editer" at bounding box center [240, 318] width 61 height 20
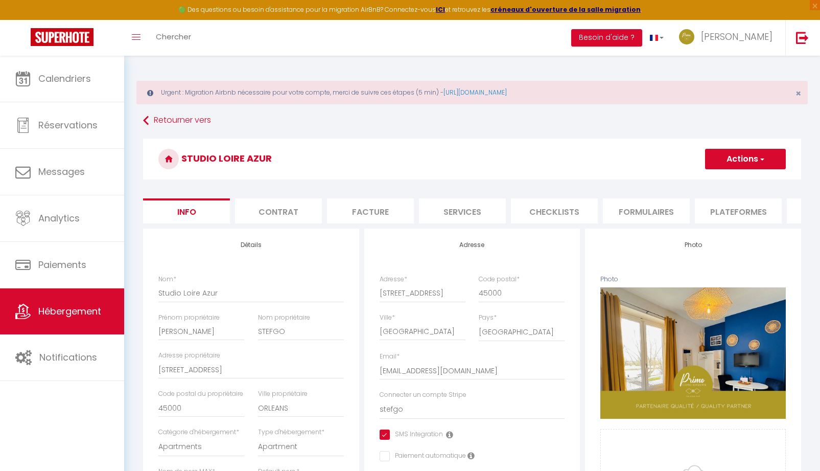
click at [749, 214] on li "Plateformes" at bounding box center [738, 210] width 87 height 25
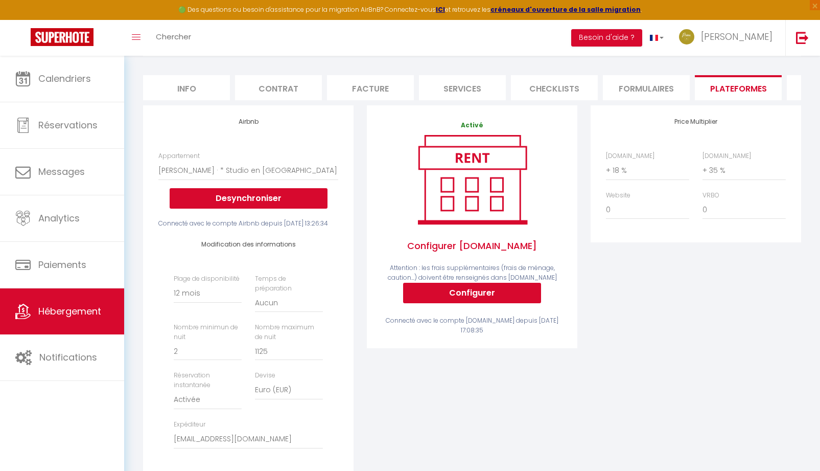
scroll to position [204, 0]
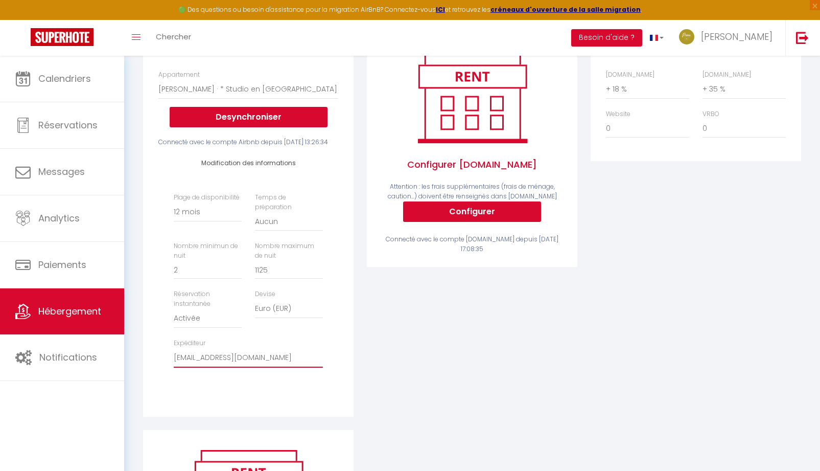
click at [309, 367] on select "[EMAIL_ADDRESS][DOMAIN_NAME] [EMAIL_ADDRESS][DOMAIN_NAME] [EMAIL_ADDRESS][DOMAI…" at bounding box center [248, 357] width 149 height 19
click at [174, 365] on select "[EMAIL_ADDRESS][DOMAIN_NAME] [EMAIL_ADDRESS][DOMAIN_NAME] [EMAIL_ADDRESS][DOMAI…" at bounding box center [248, 357] width 149 height 19
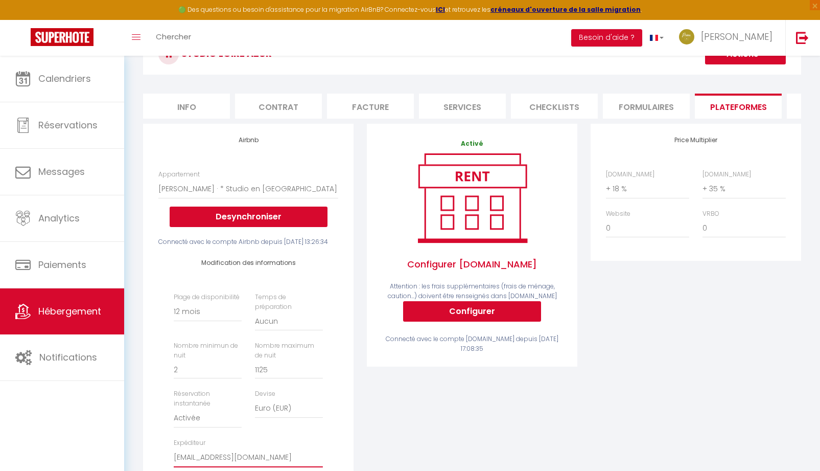
scroll to position [0, 0]
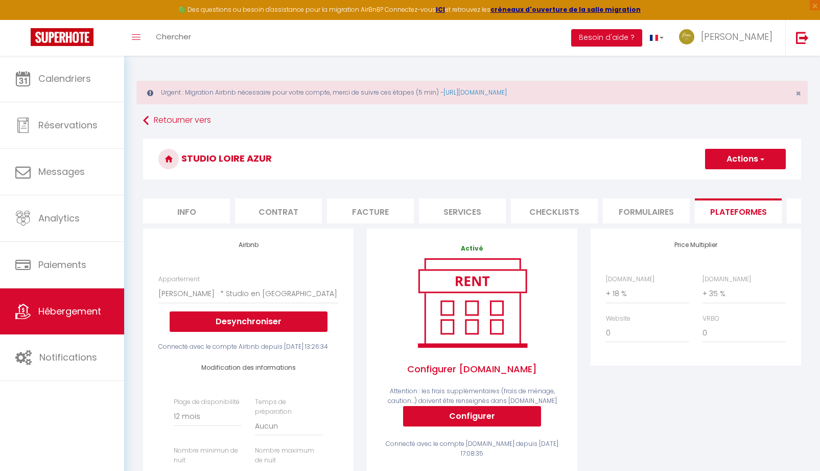
click at [741, 157] on button "Actions" at bounding box center [745, 159] width 81 height 20
click at [722, 182] on link "Enregistrer" at bounding box center [745, 181] width 81 height 13
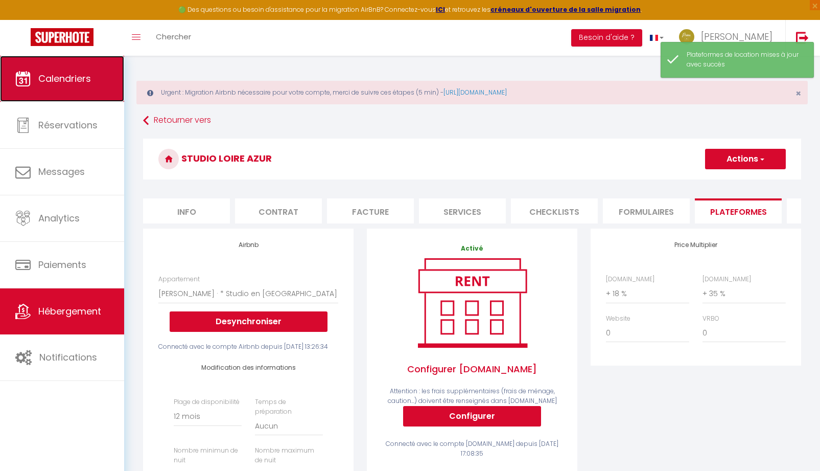
click at [70, 79] on span "Calendriers" at bounding box center [64, 78] width 53 height 13
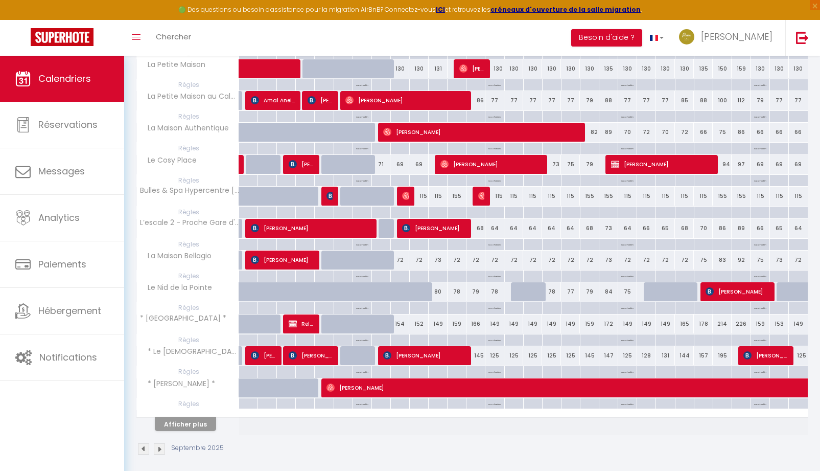
scroll to position [510, 0]
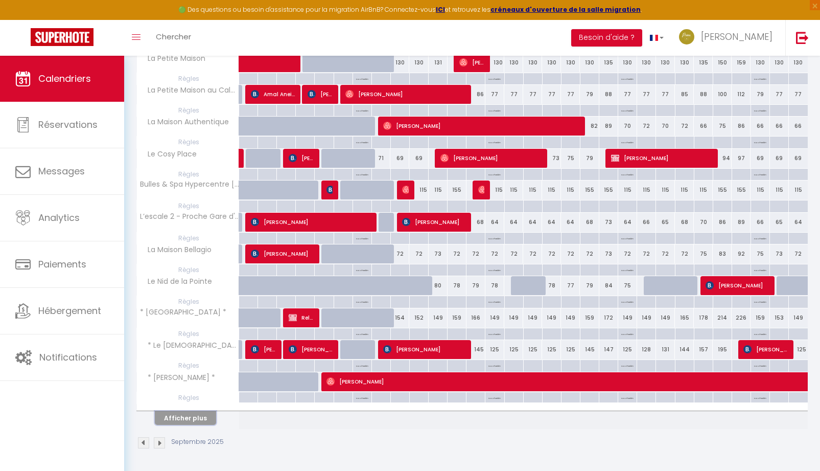
click at [209, 417] on button "Afficher plus" at bounding box center [185, 418] width 61 height 14
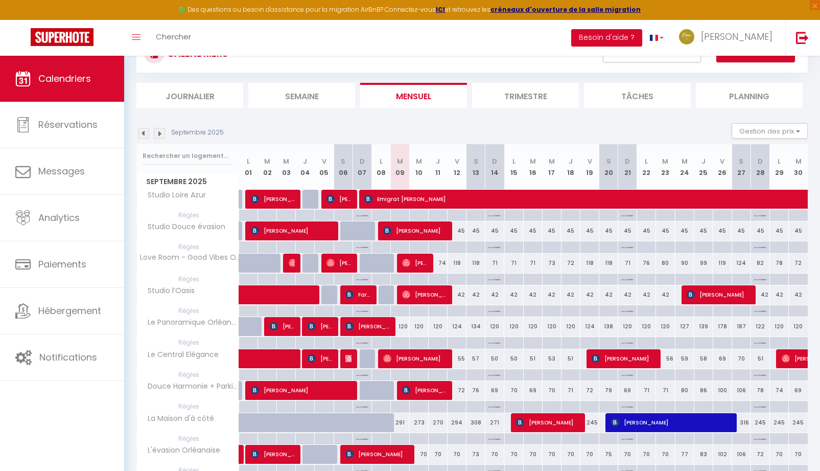
scroll to position [0, 0]
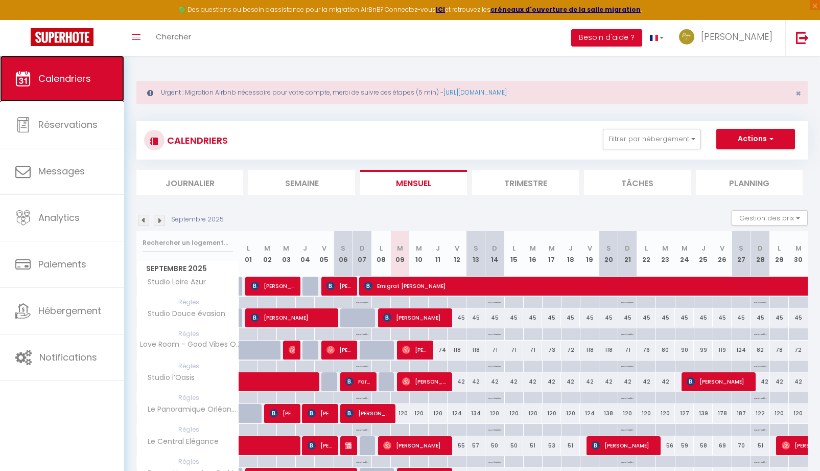
click at [68, 78] on span "Calendriers" at bounding box center [64, 78] width 53 height 13
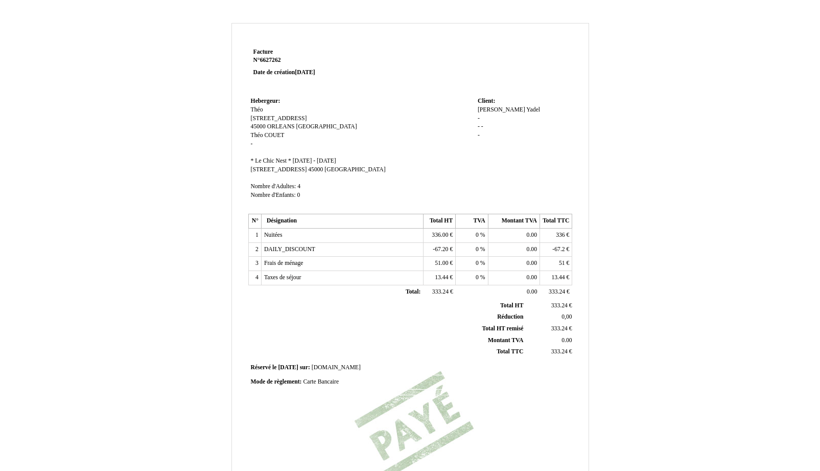
scroll to position [146, 0]
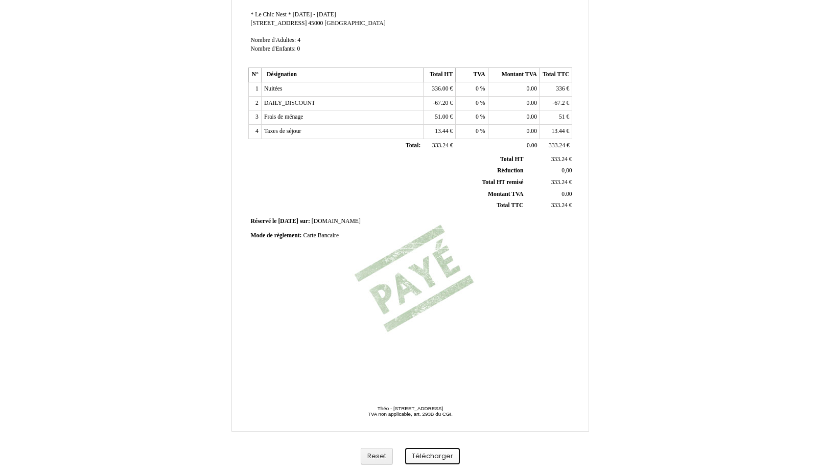
click at [434, 455] on button "Télécharger" at bounding box center [432, 456] width 55 height 17
